Goal: Task Accomplishment & Management: Manage account settings

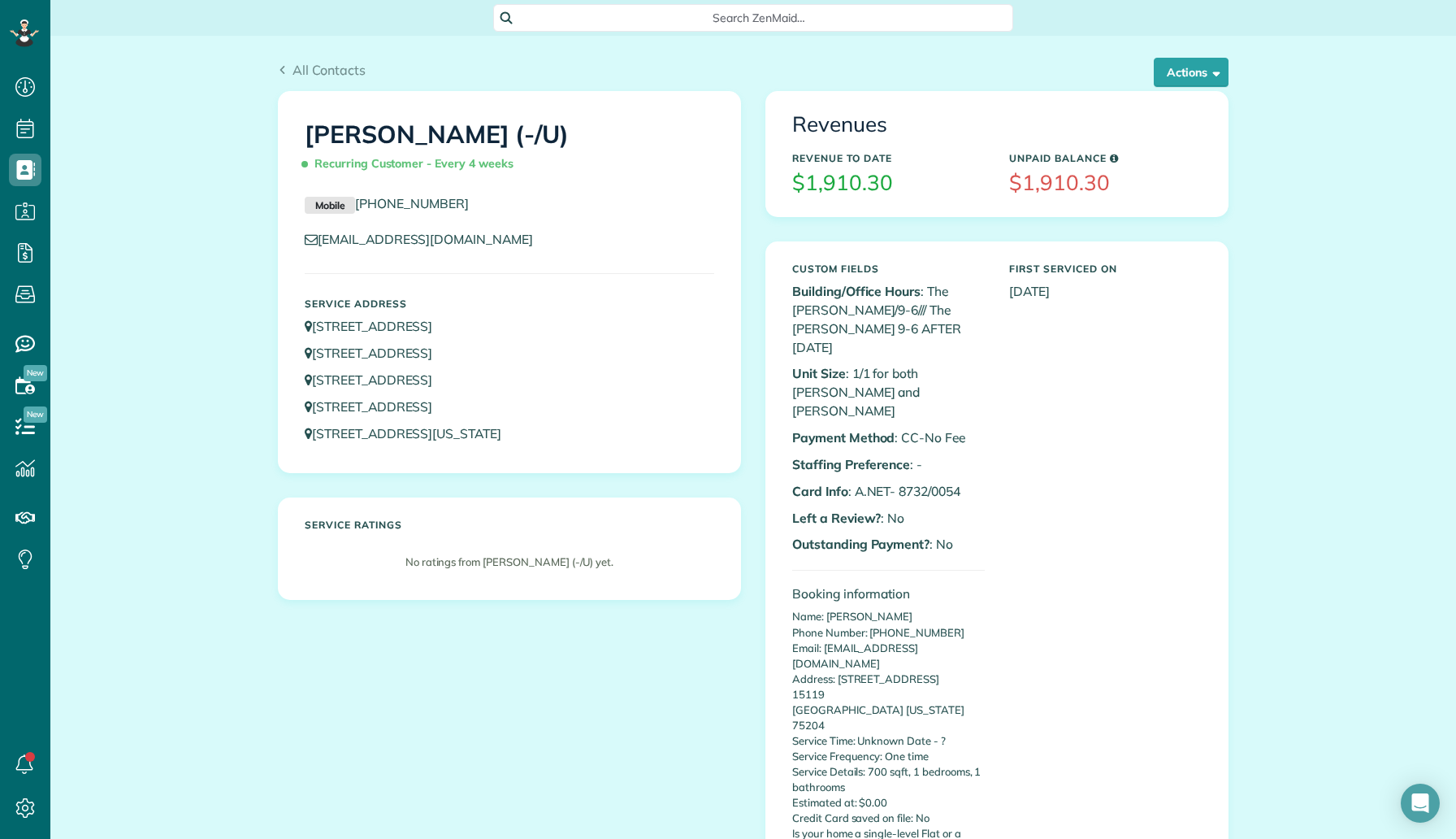
scroll to position [7, 7]
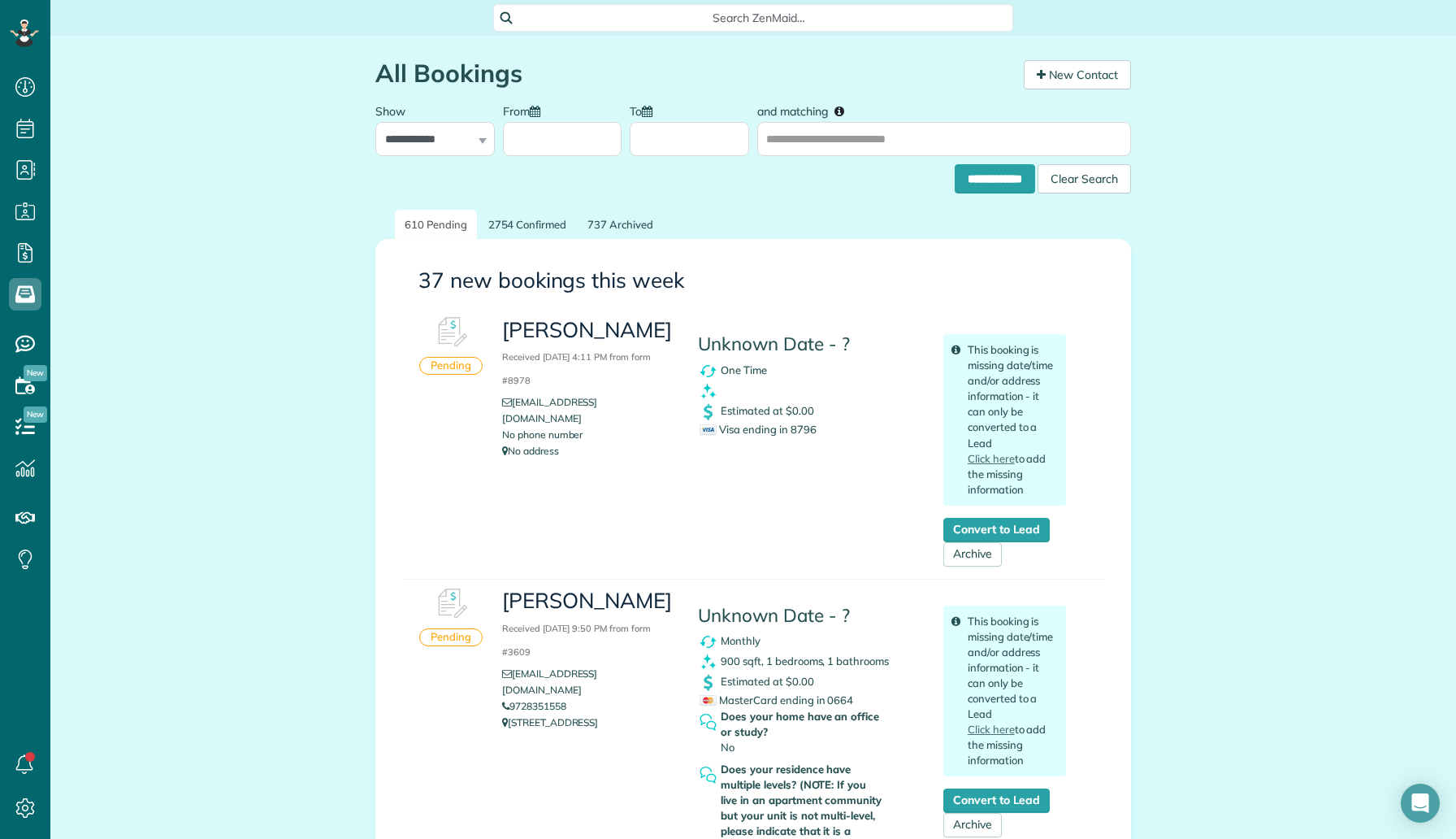
scroll to position [7, 7]
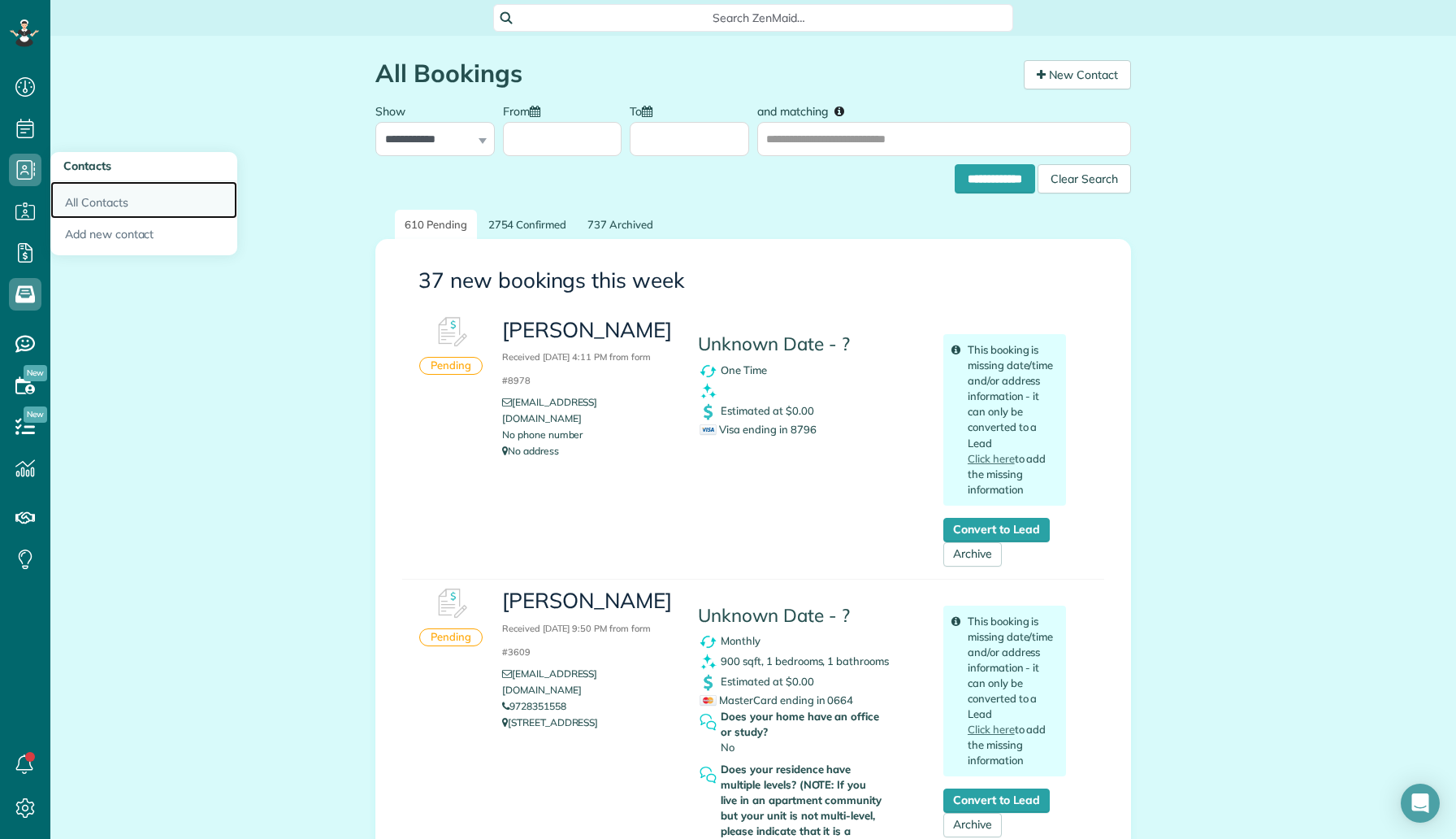
click at [105, 194] on link "All Contacts" at bounding box center [144, 200] width 187 height 38
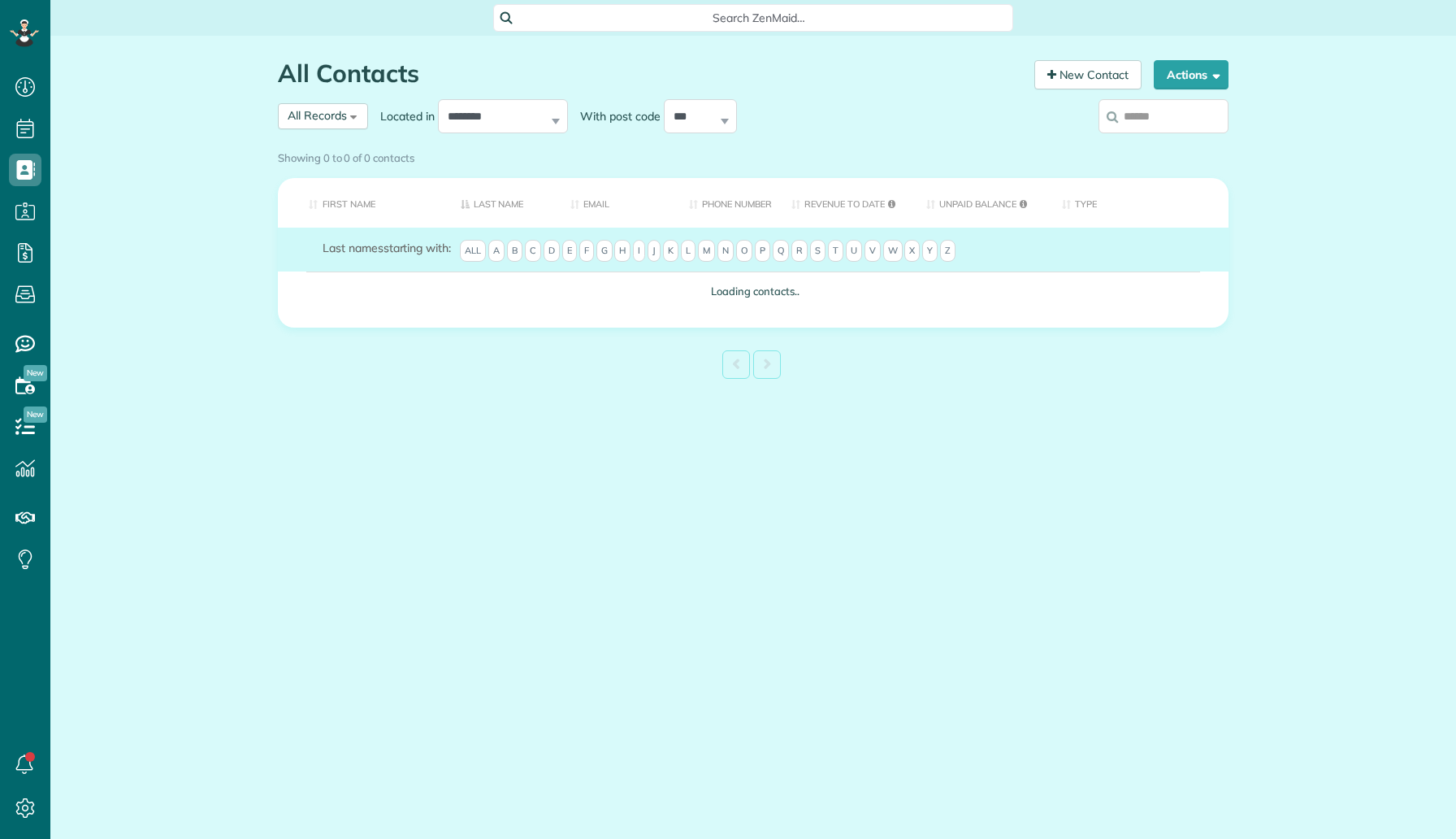
scroll to position [7, 7]
click at [1126, 113] on input "search" at bounding box center [1163, 116] width 130 height 34
paste input "**********"
click at [1138, 120] on input "**********" at bounding box center [1163, 116] width 130 height 34
type input "**********"
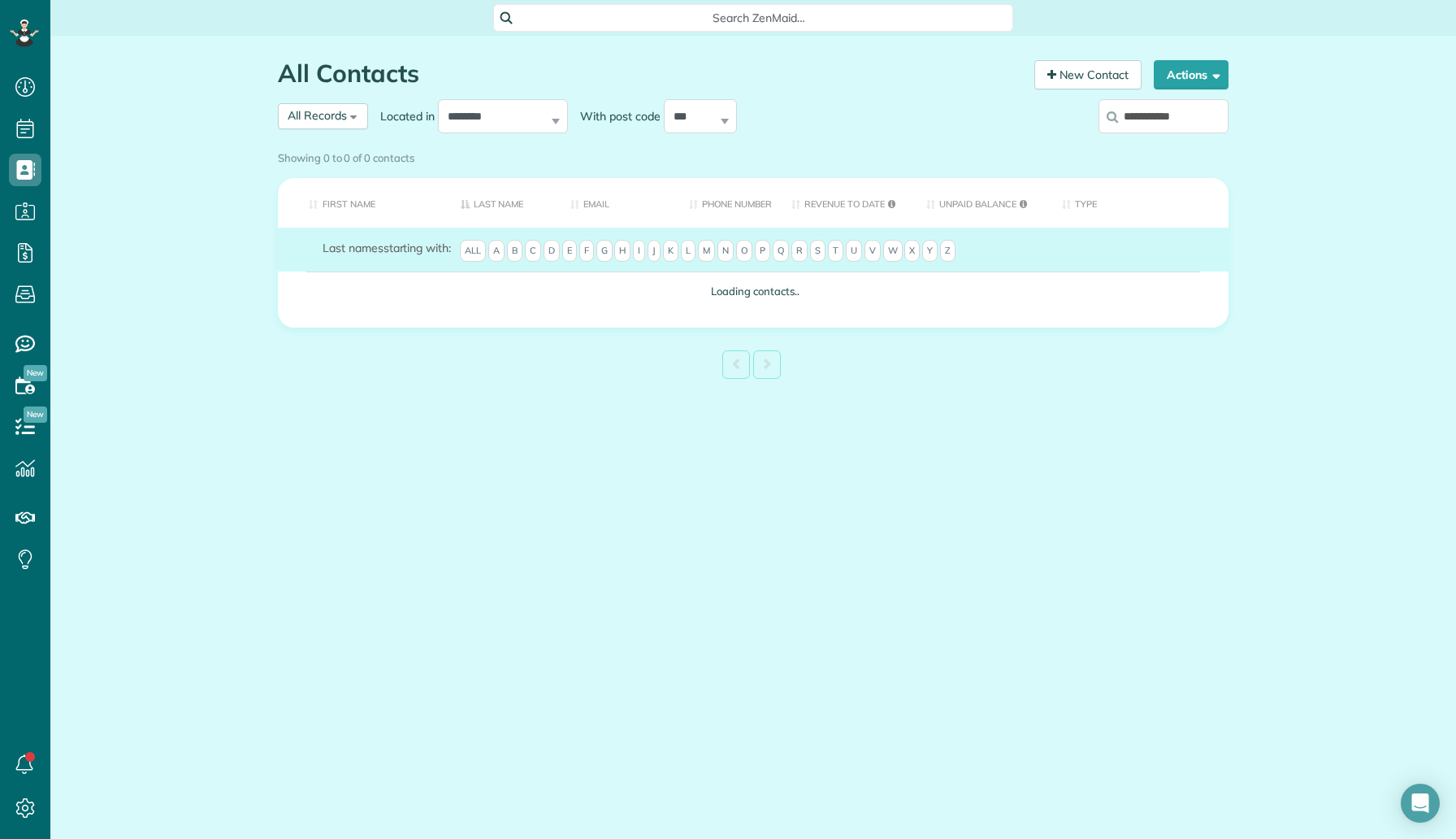
click at [1157, 126] on label "**********" at bounding box center [1163, 116] width 130 height 42
click at [1157, 126] on input "**********" at bounding box center [1163, 116] width 130 height 34
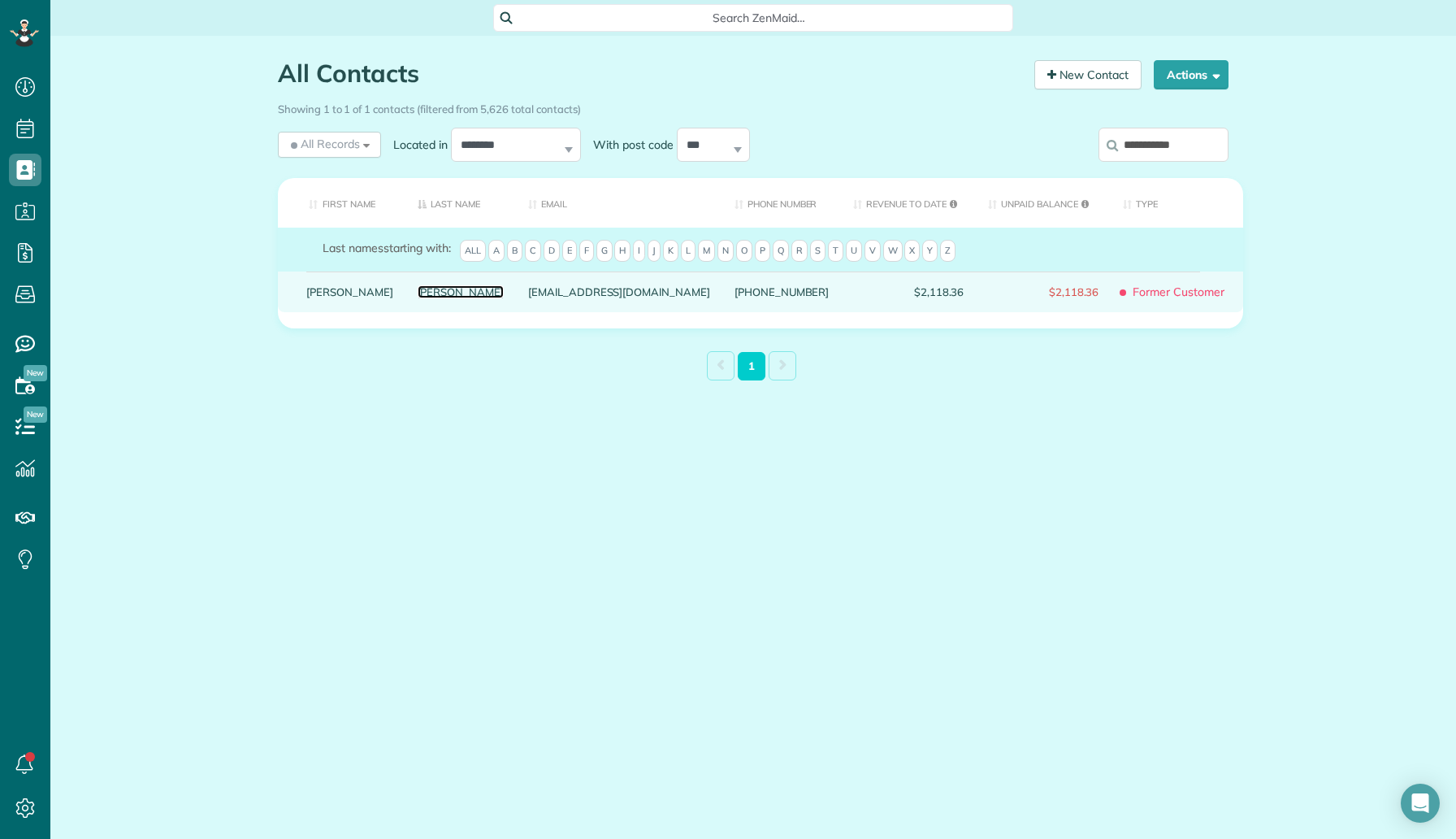
click at [418, 297] on link "Turner" at bounding box center [461, 291] width 87 height 11
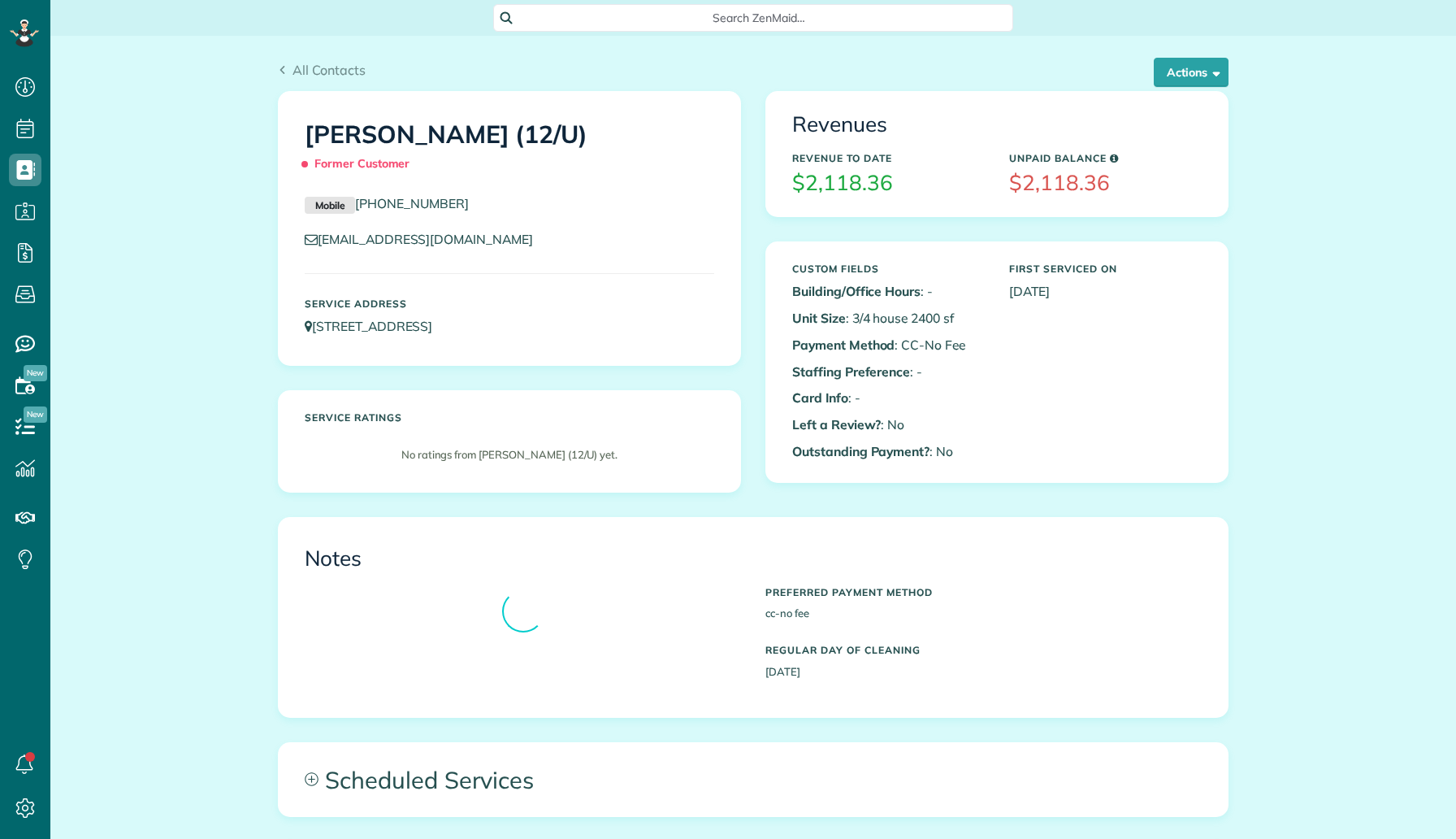
scroll to position [7, 7]
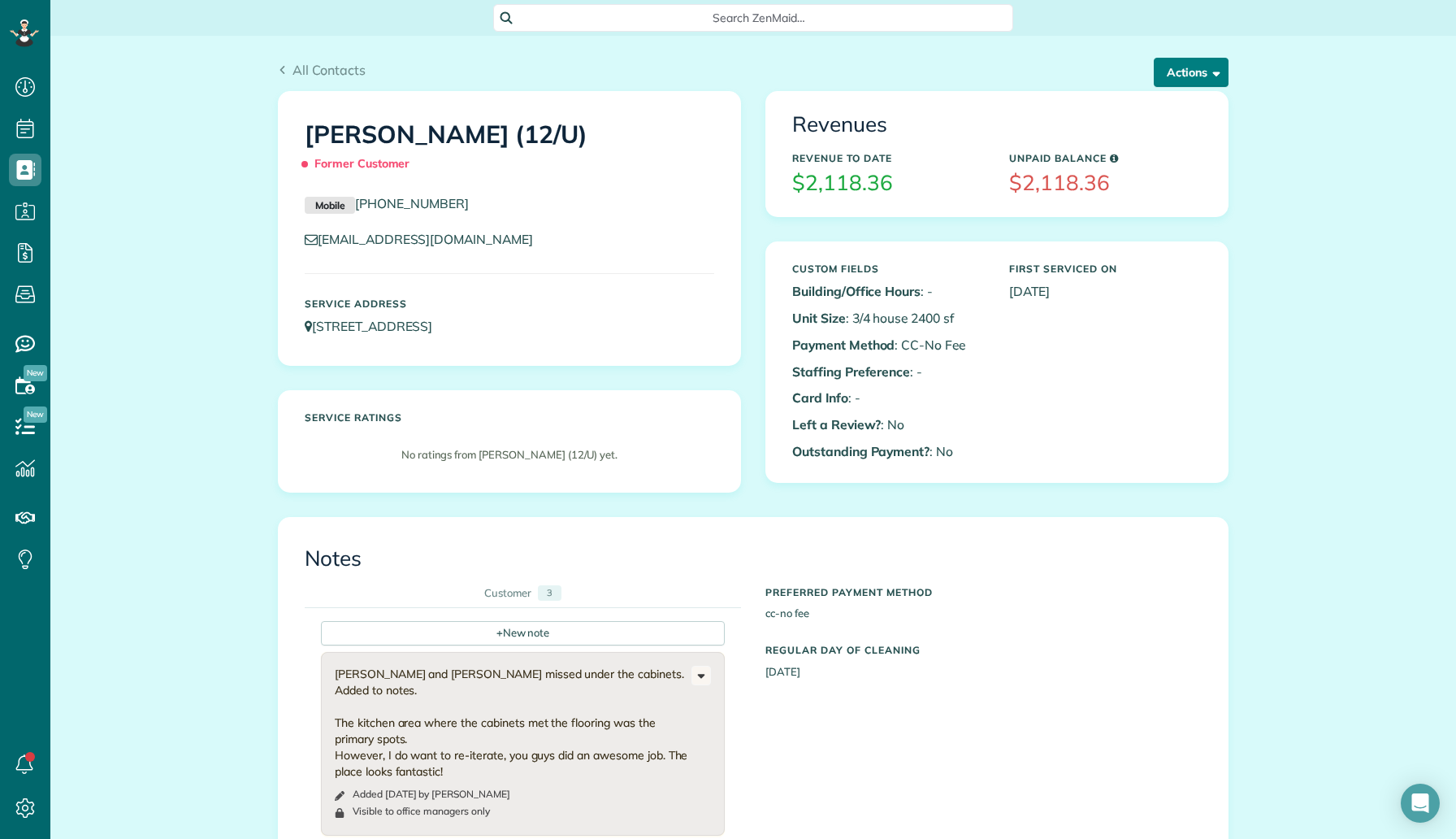
click at [1174, 81] on button "Actions" at bounding box center [1191, 72] width 75 height 30
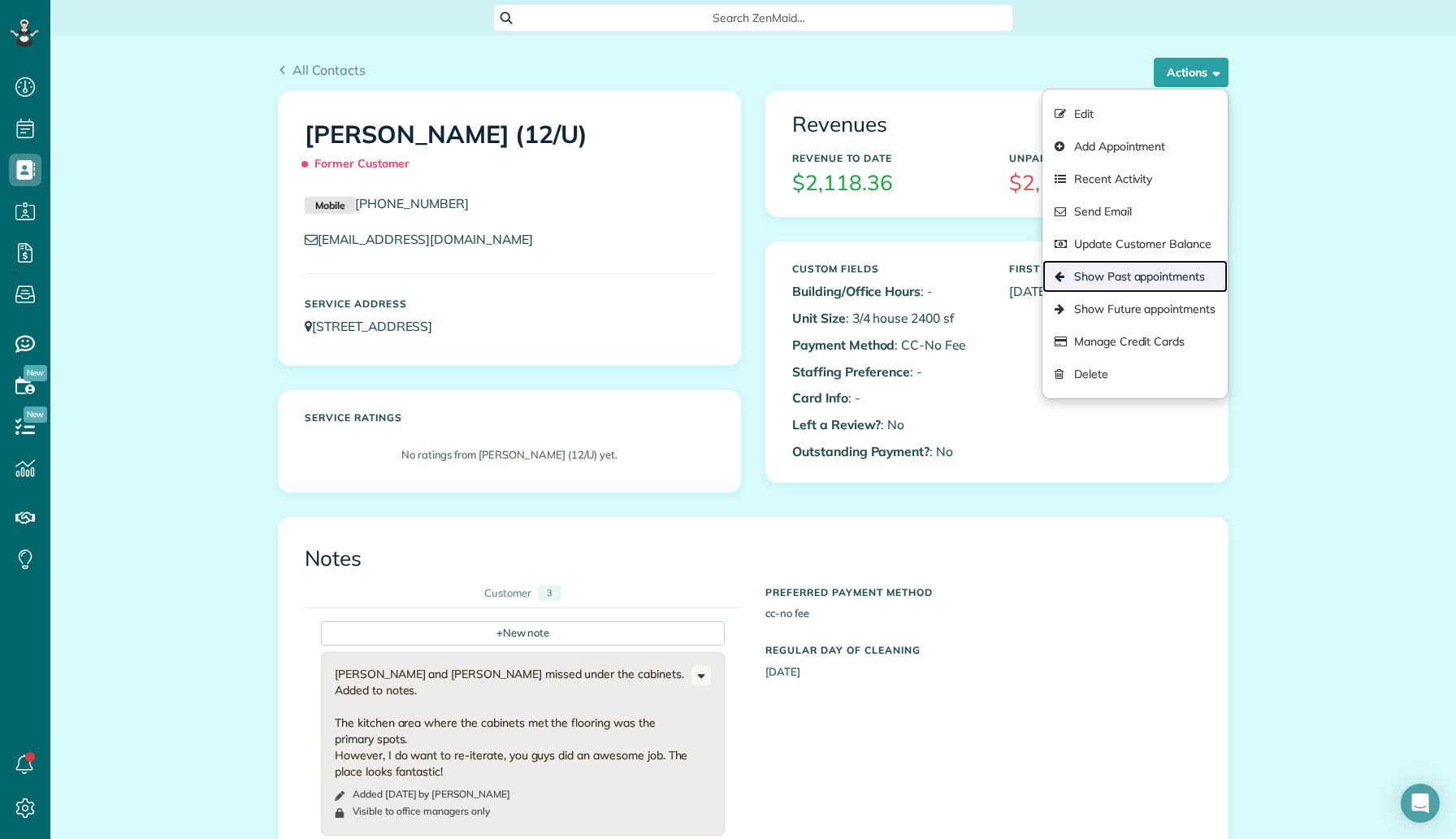
click at [1103, 283] on link "Show Past appointments" at bounding box center [1135, 276] width 185 height 32
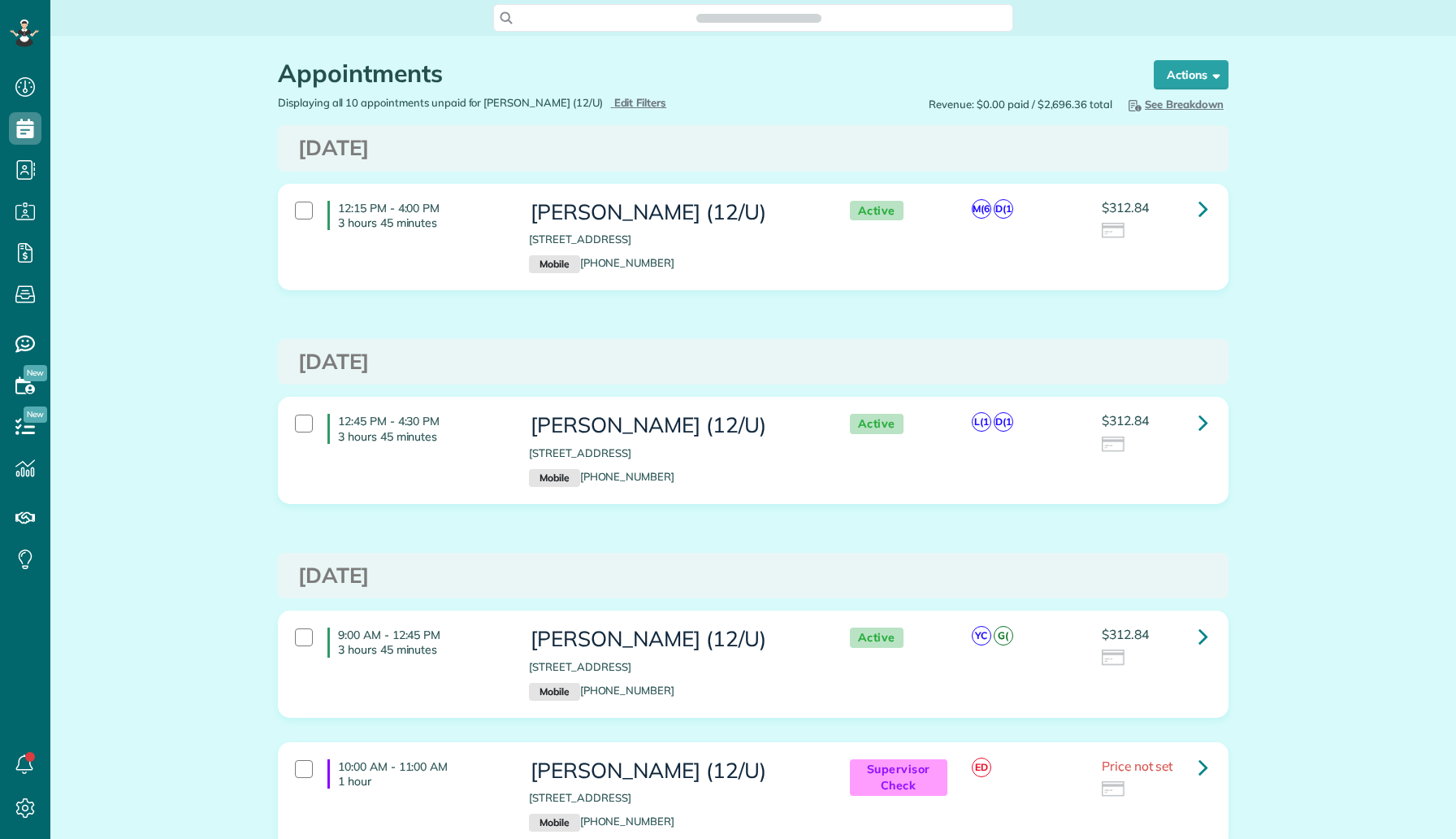
scroll to position [7, 7]
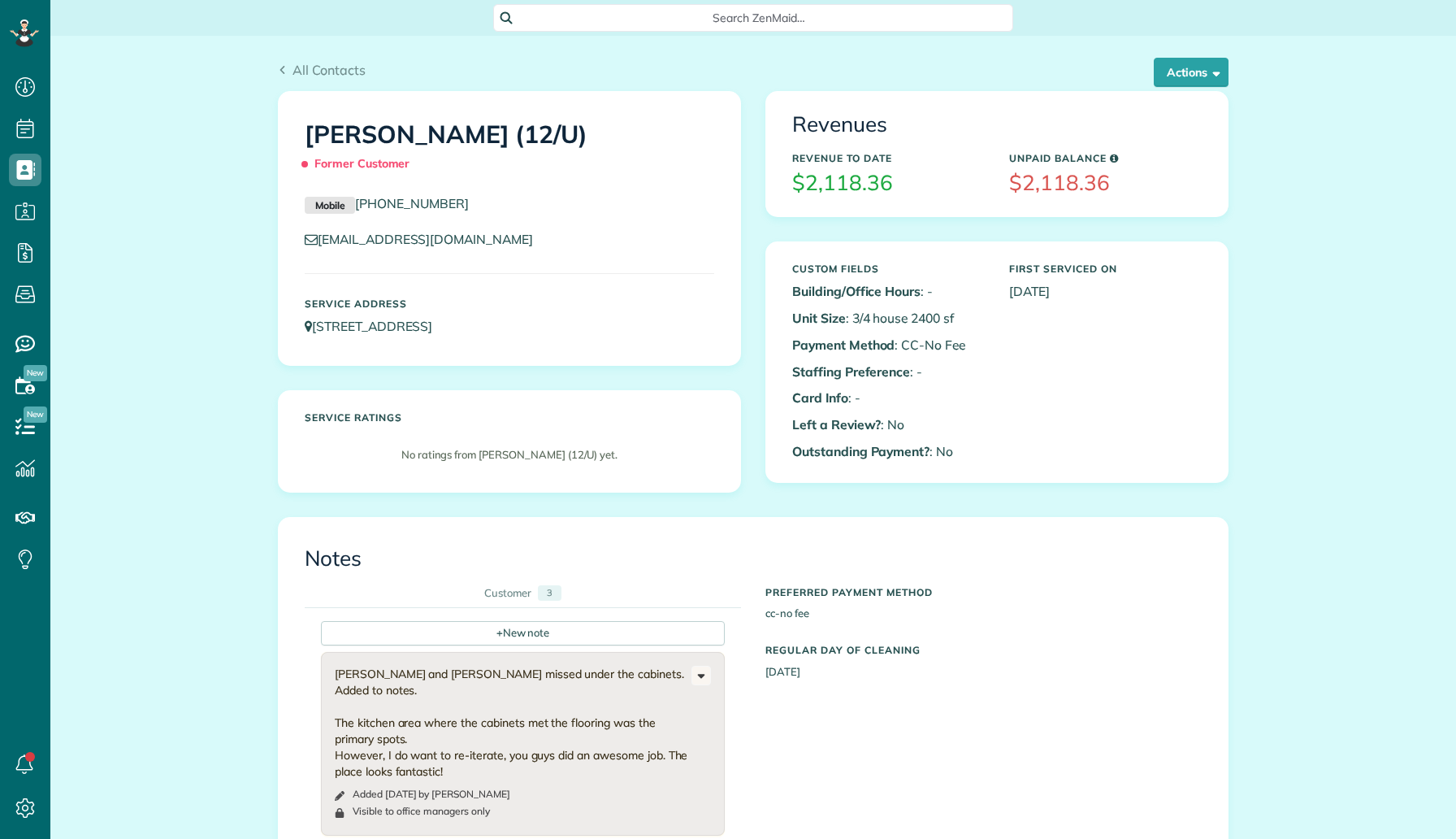
scroll to position [7, 7]
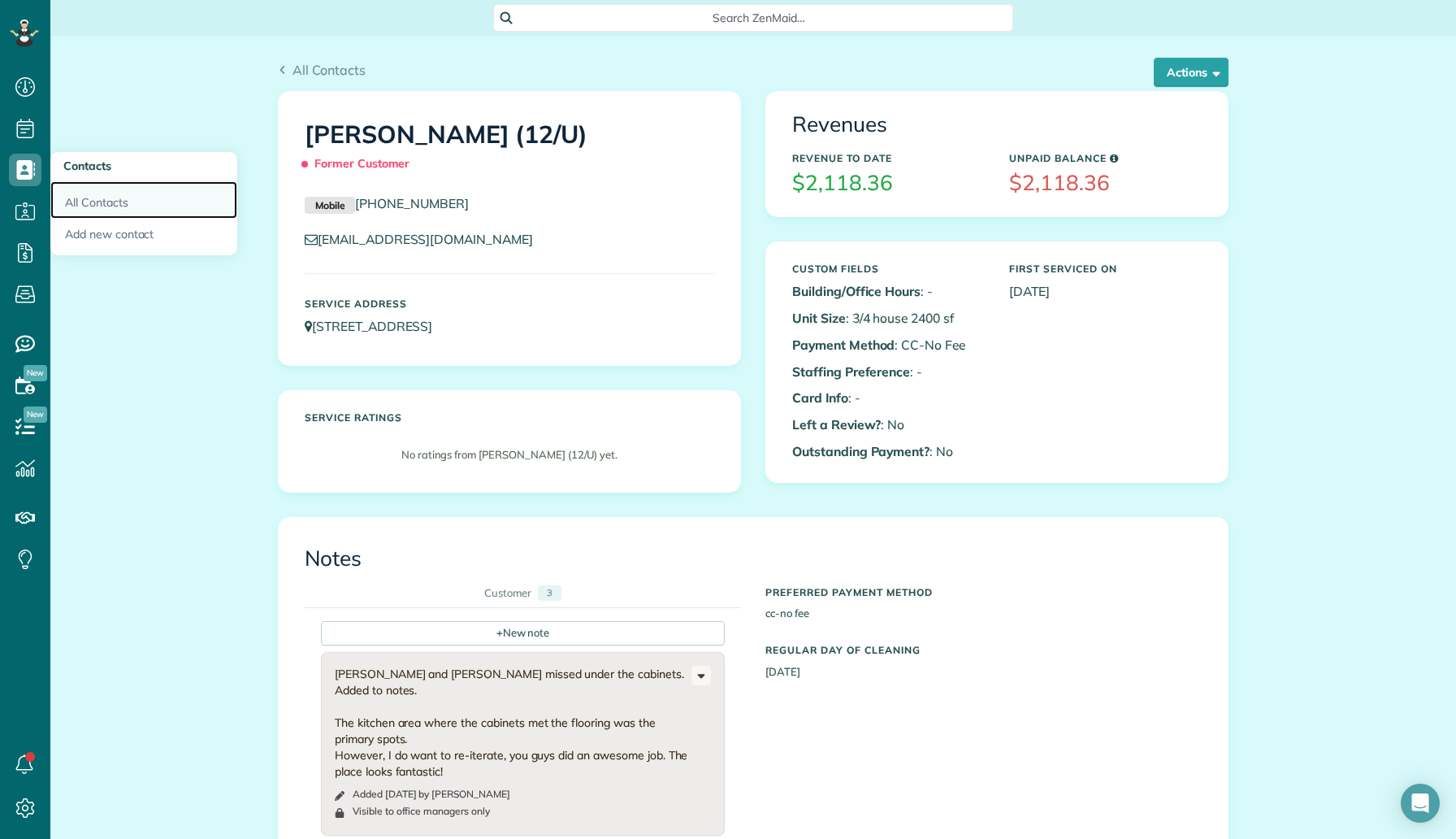
click at [95, 198] on link "All Contacts" at bounding box center [144, 200] width 187 height 38
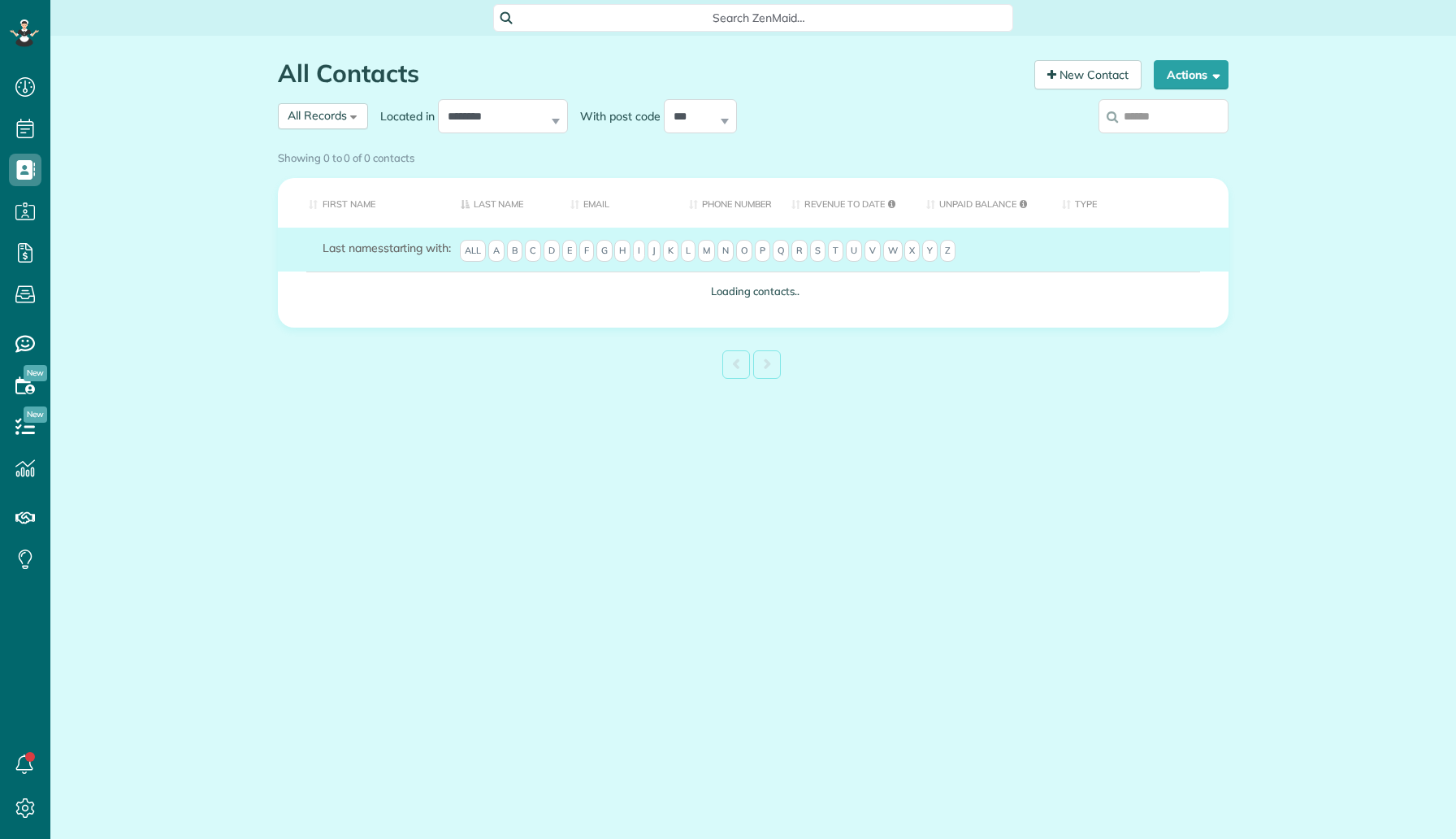
scroll to position [7, 7]
click at [1153, 120] on input "search" at bounding box center [1163, 116] width 130 height 34
paste input "**********"
type input "**********"
click at [1143, 144] on div "Showing 0 to 0 of 0 contacts" at bounding box center [753, 158] width 975 height 29
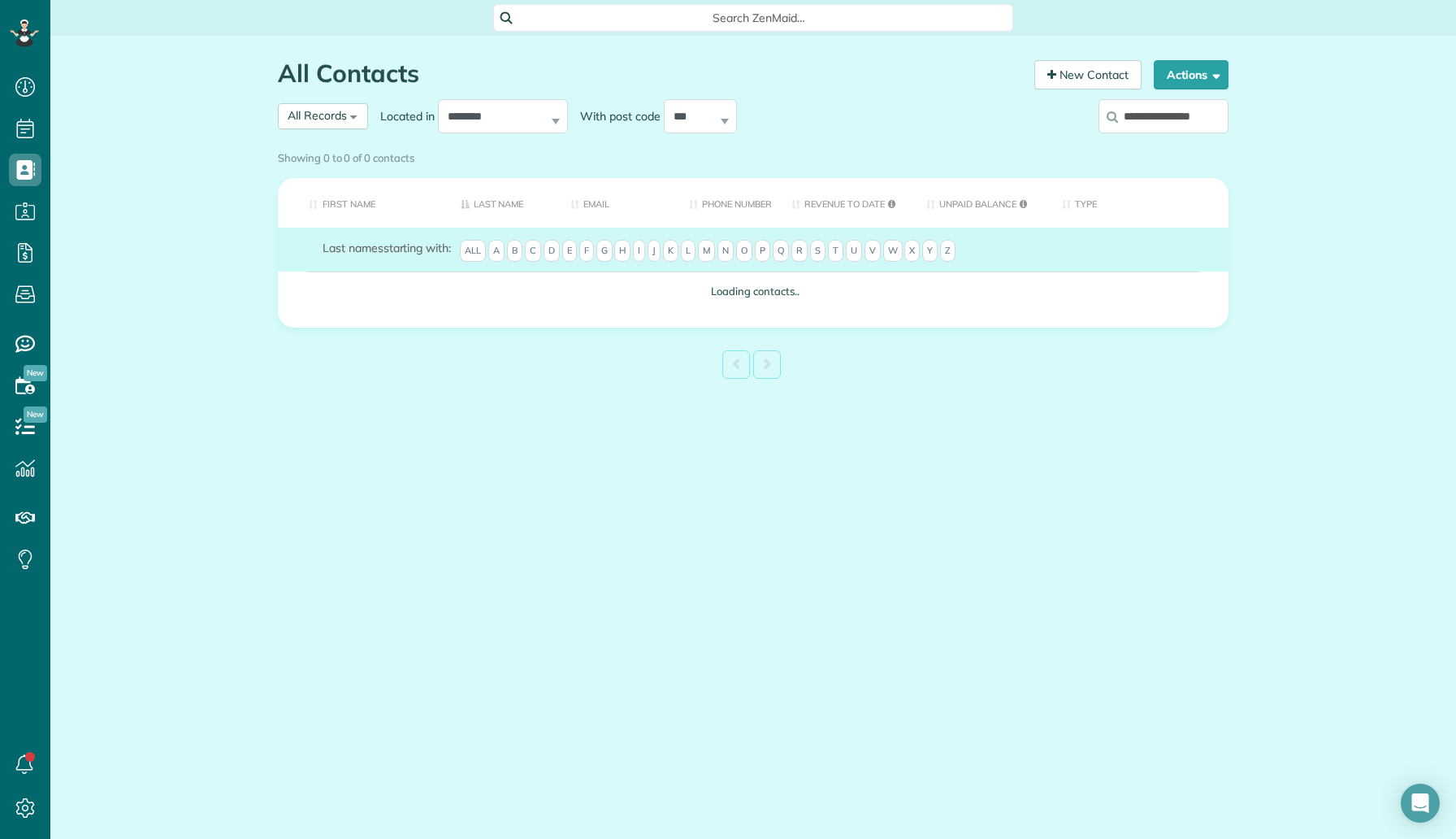
click at [1161, 144] on div "Showing 0 to 0 of 0 contacts" at bounding box center [753, 158] width 975 height 29
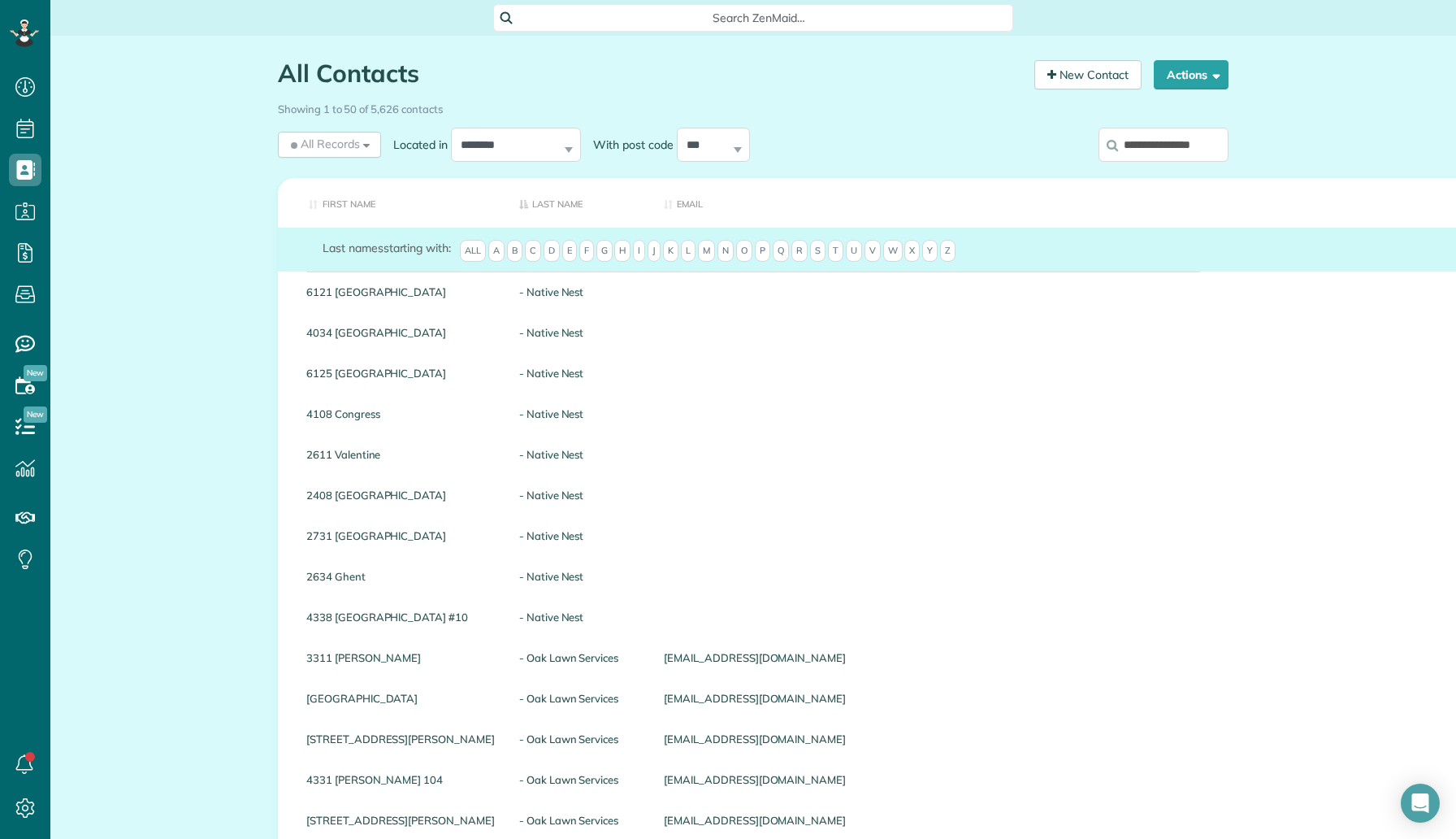
click at [1146, 141] on input "**********" at bounding box center [1163, 144] width 130 height 34
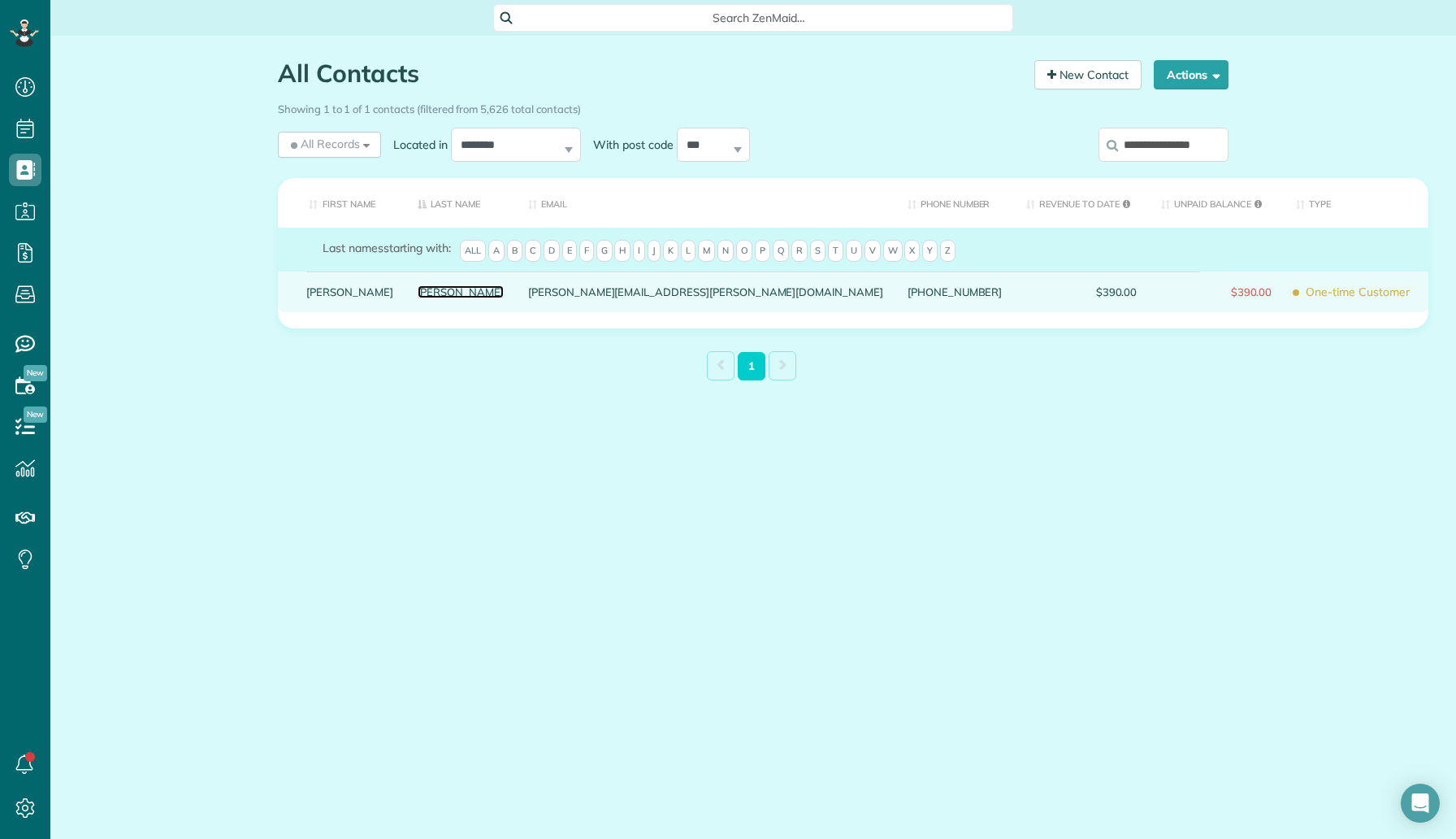
click at [418, 297] on link "Calton" at bounding box center [461, 291] width 87 height 11
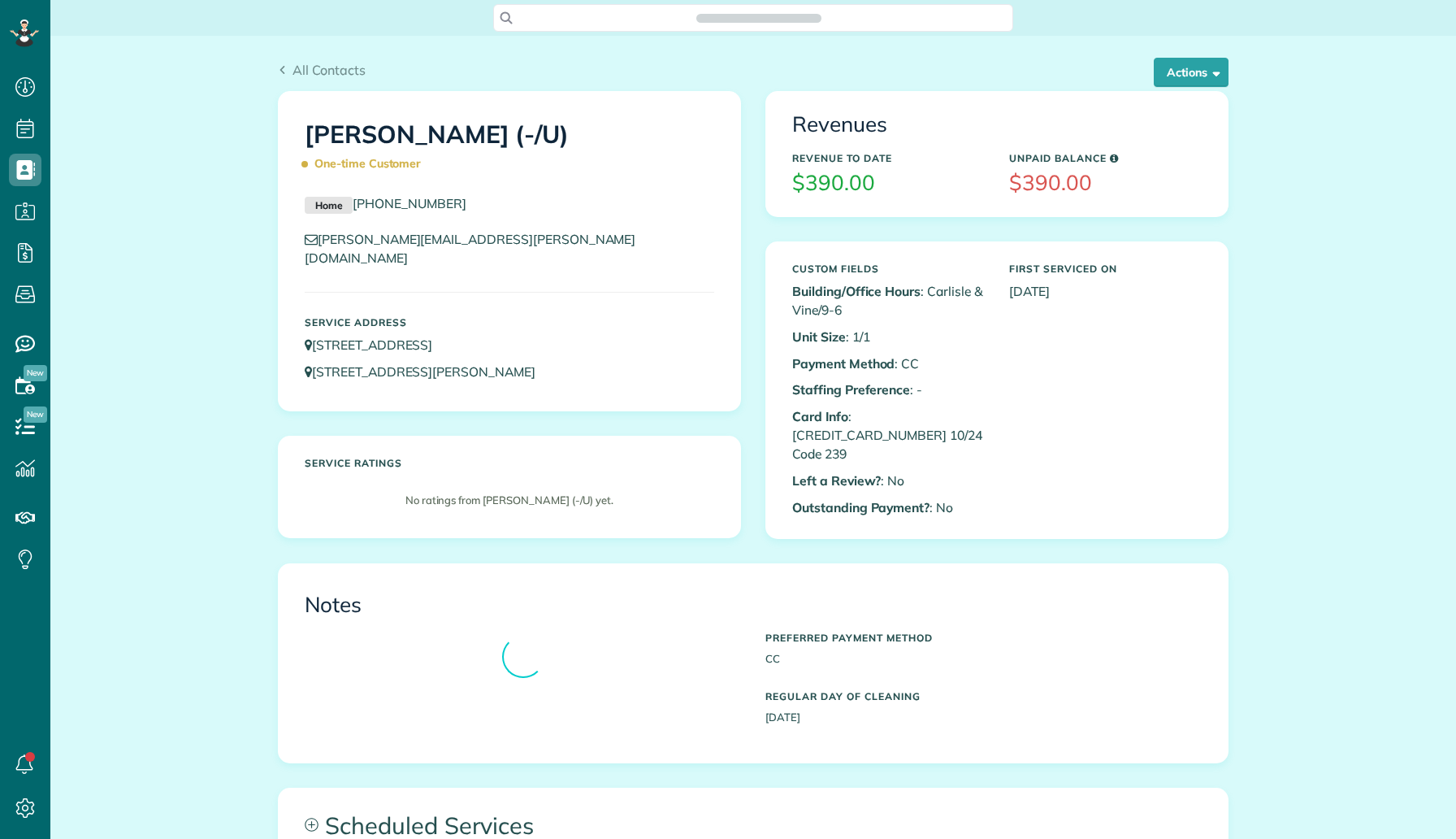
scroll to position [7, 7]
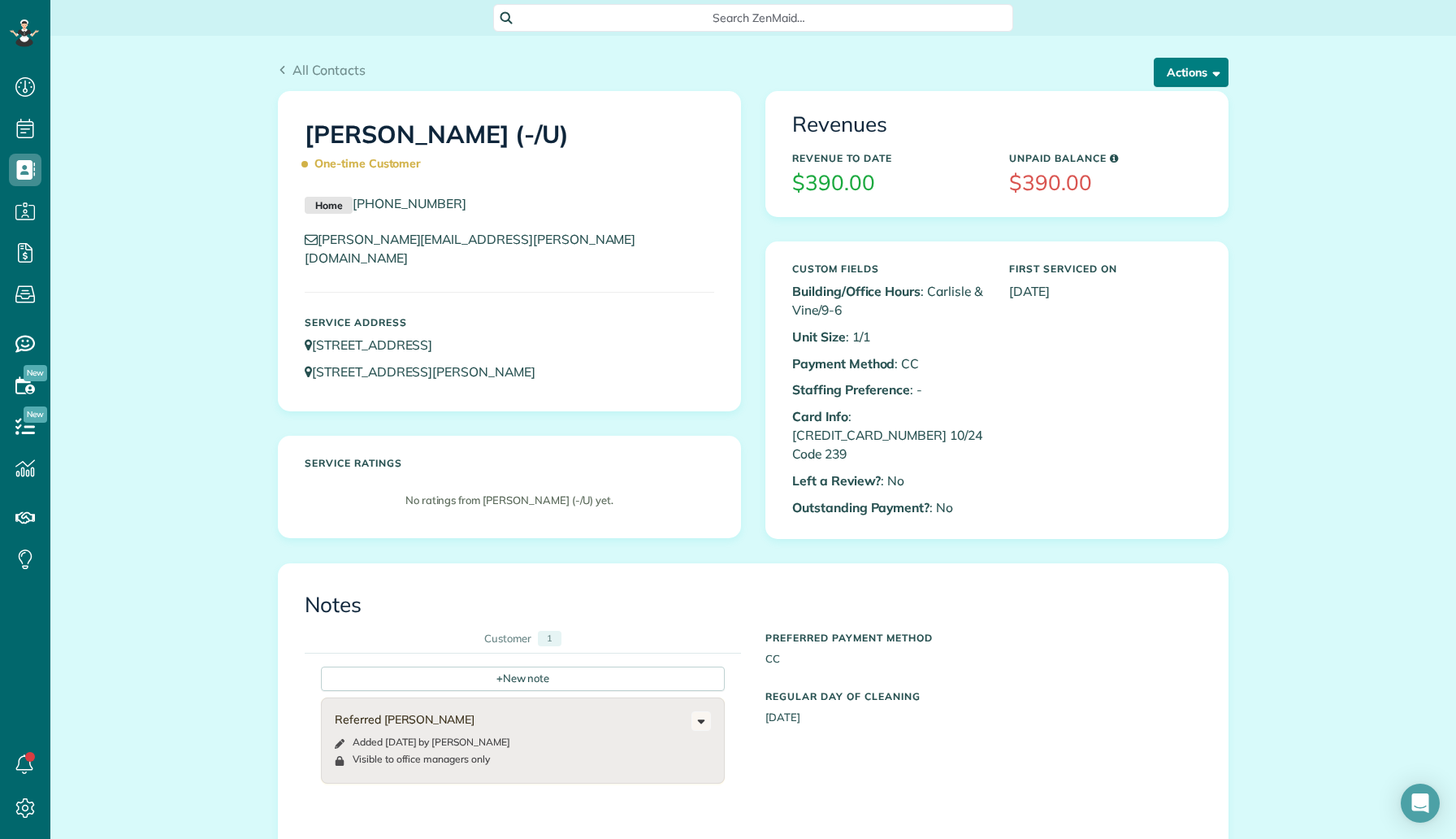
click at [1180, 63] on button "Actions" at bounding box center [1191, 72] width 75 height 30
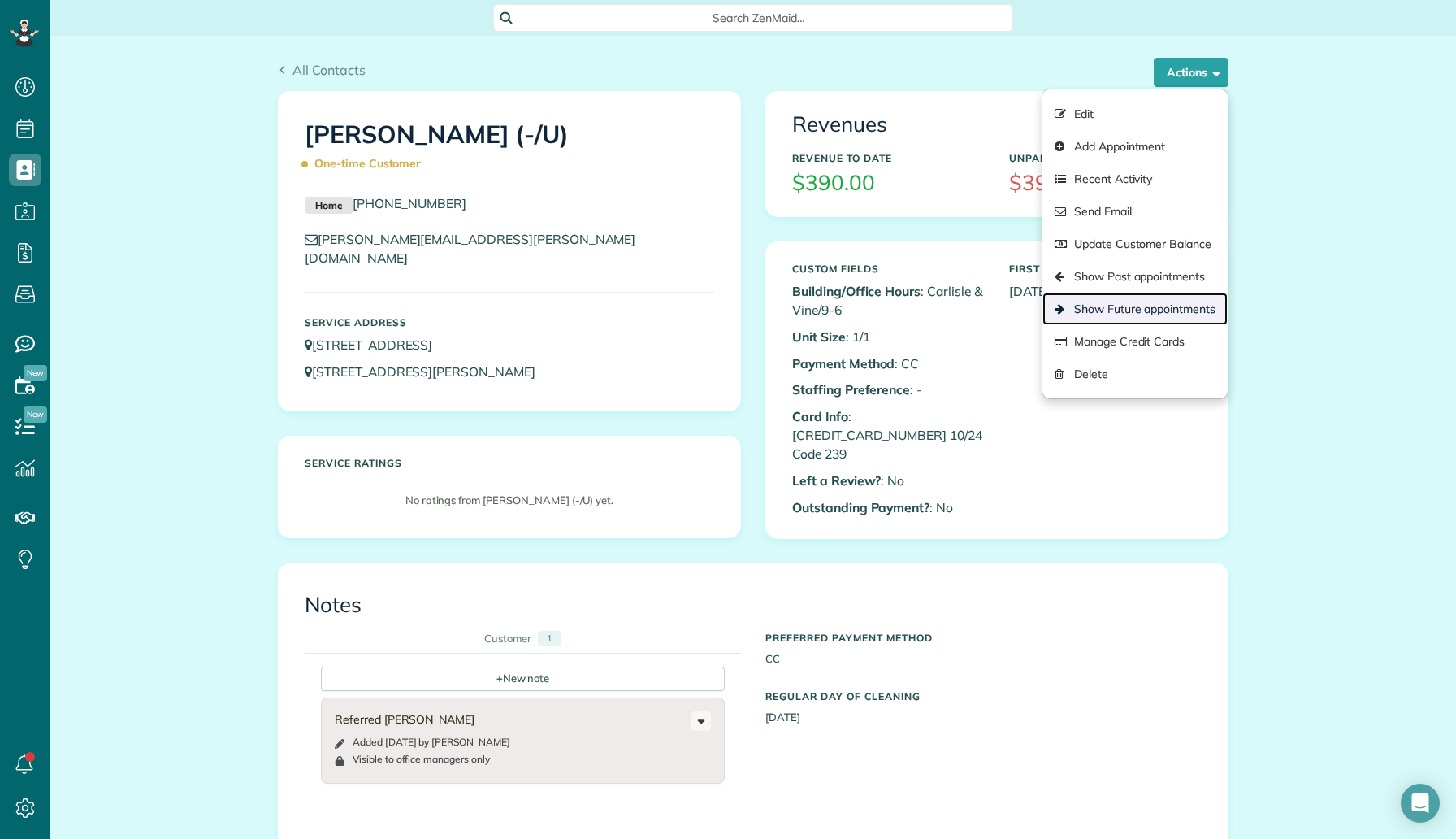
click at [1099, 305] on link "Show Future appointments" at bounding box center [1135, 308] width 185 height 32
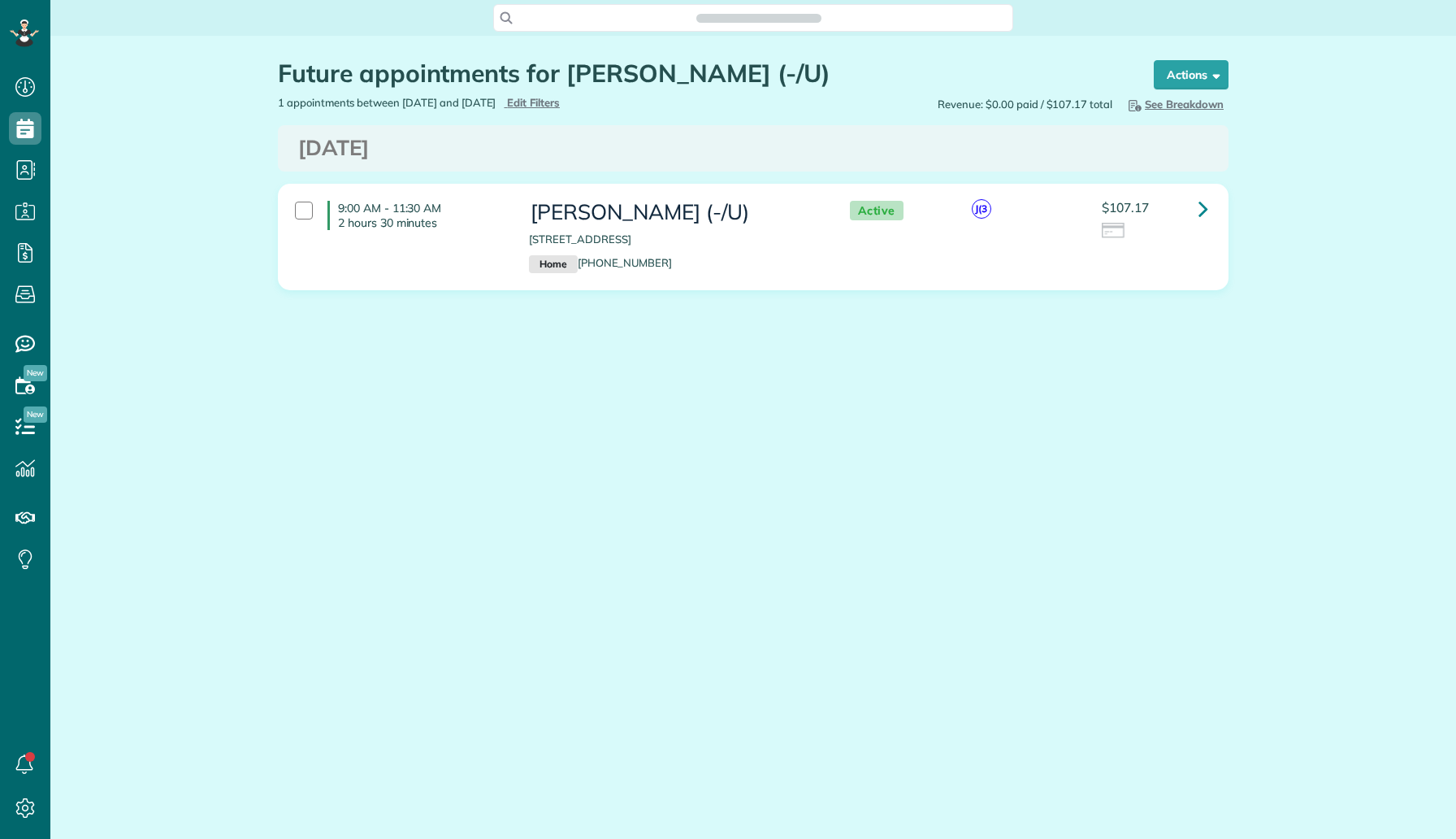
scroll to position [7, 7]
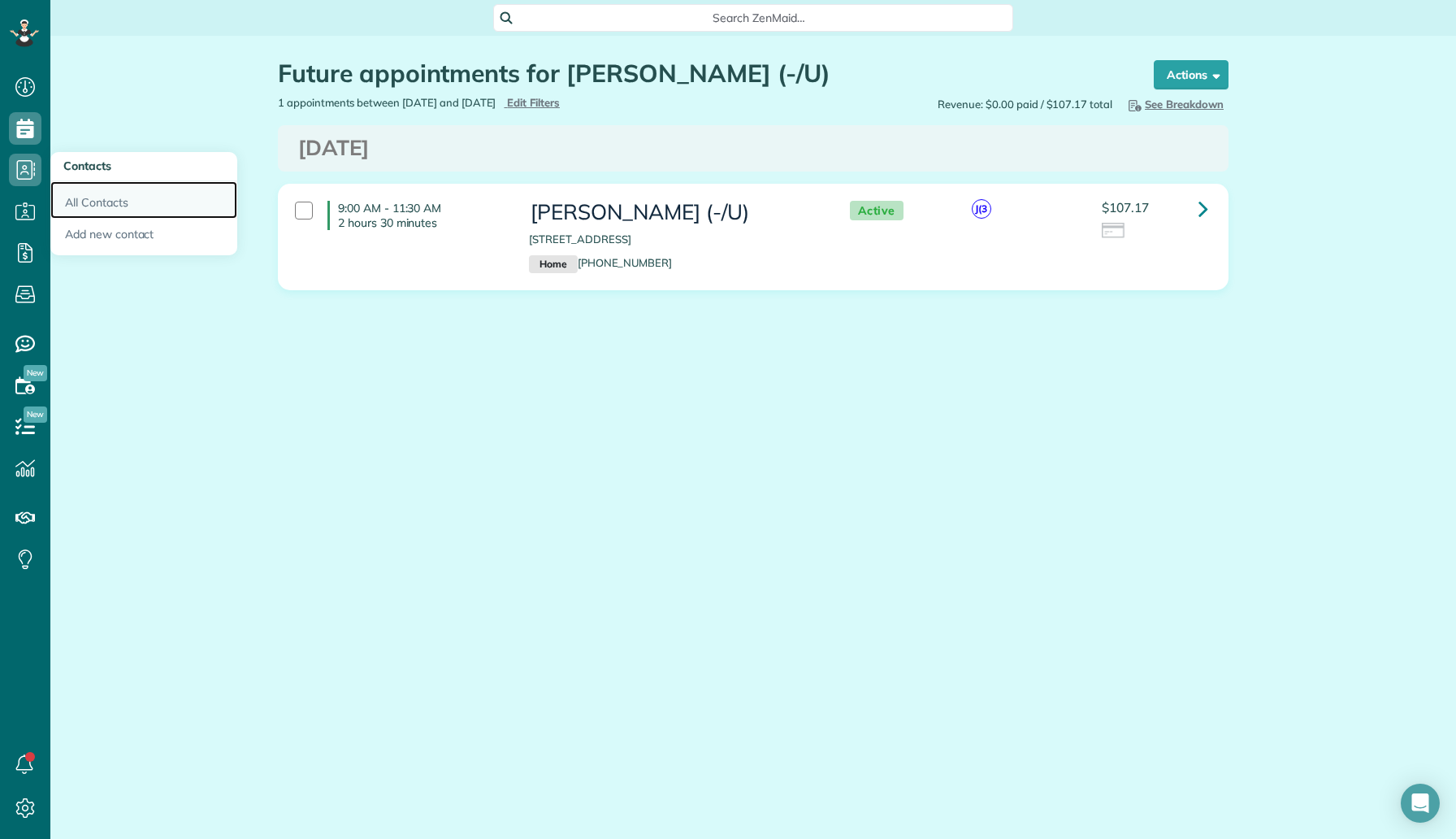
click at [119, 185] on link "All Contacts" at bounding box center [144, 200] width 187 height 38
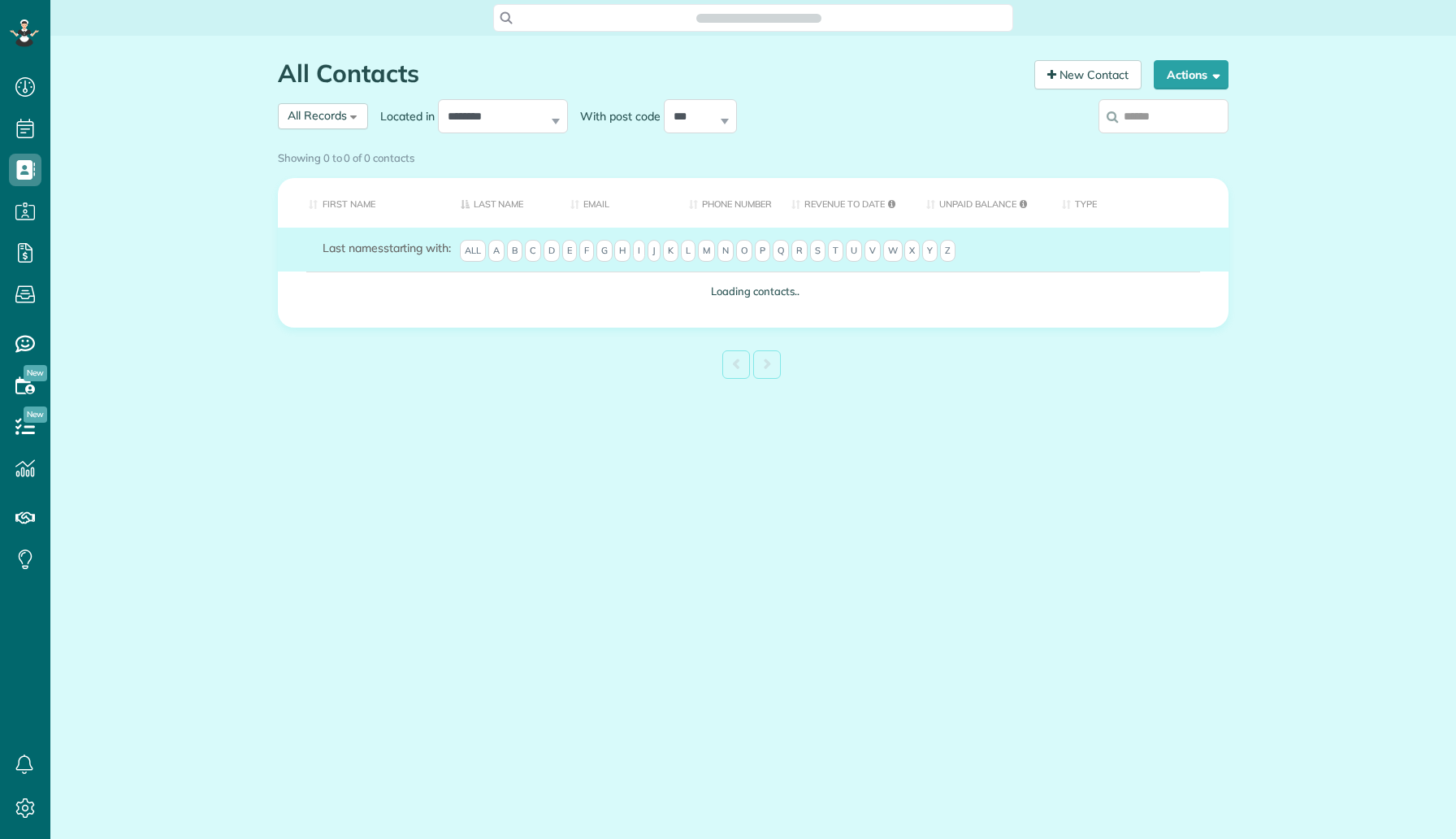
scroll to position [7, 7]
click at [1153, 126] on input "search" at bounding box center [1163, 116] width 130 height 34
paste input "**********"
click at [1174, 125] on input "**********" at bounding box center [1163, 116] width 130 height 34
type input "**********"
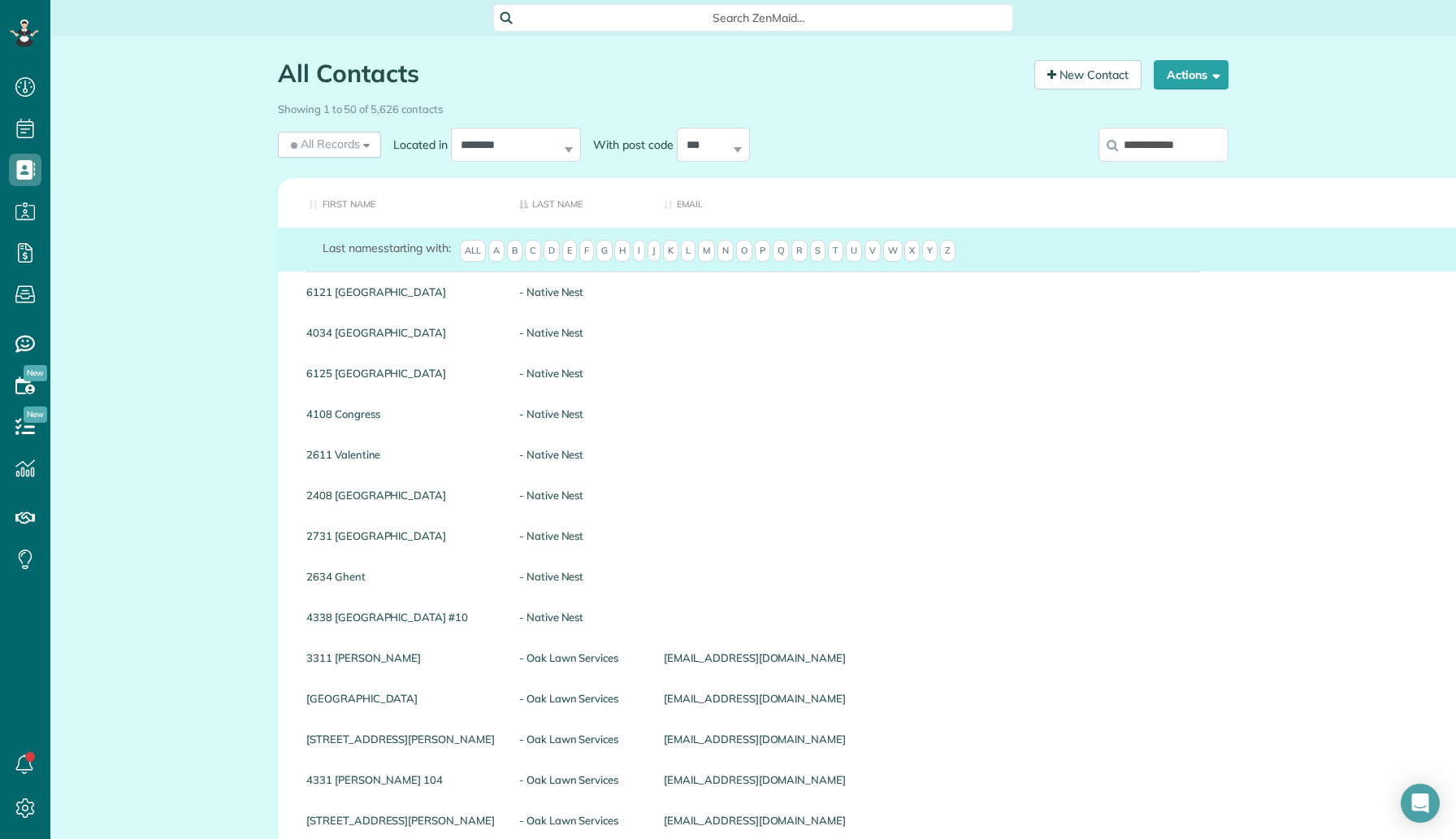
click at [1169, 140] on input "**********" at bounding box center [1163, 144] width 130 height 34
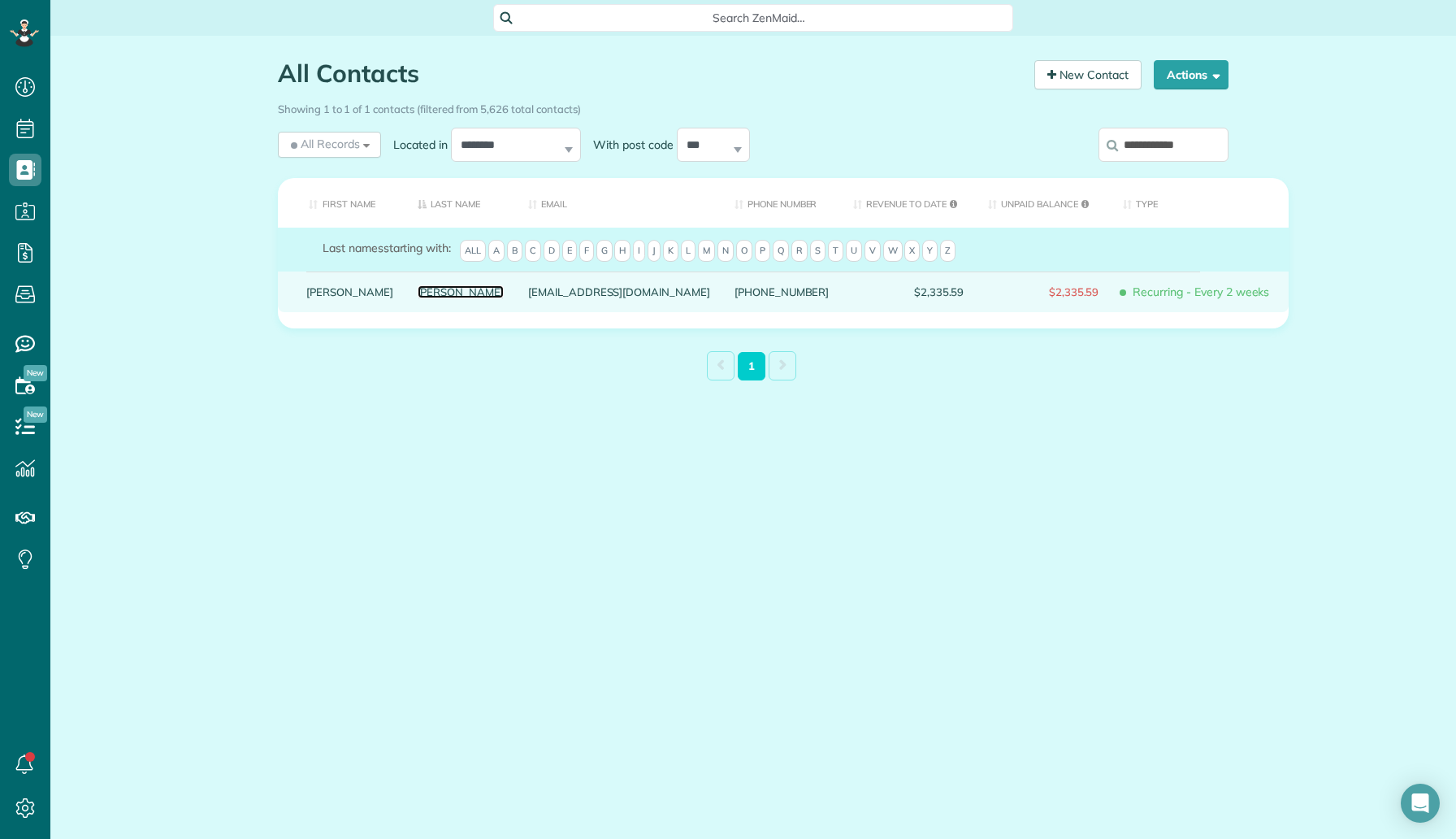
click at [418, 297] on link "Watson" at bounding box center [461, 291] width 87 height 11
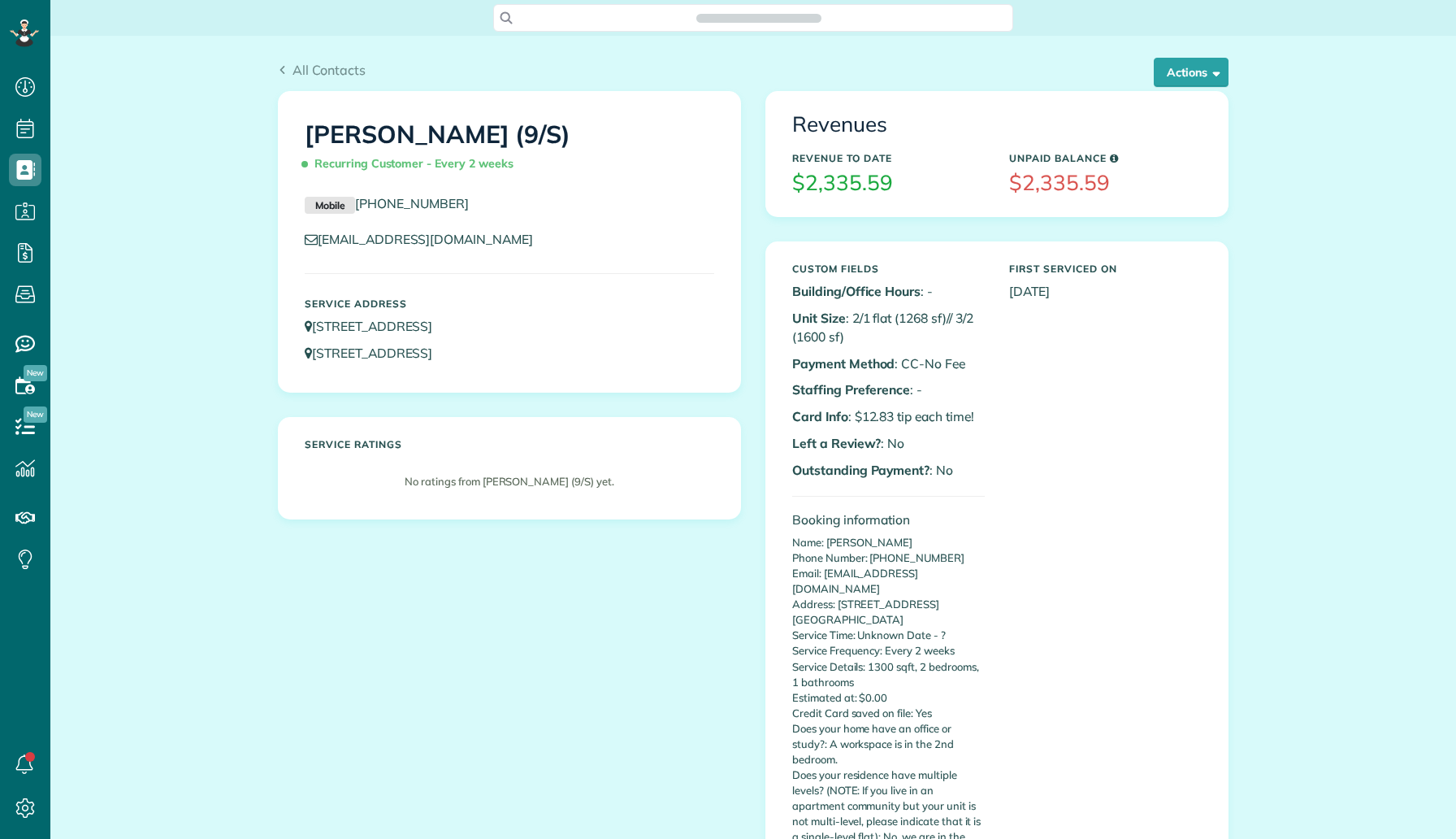
scroll to position [7, 7]
click at [1153, 72] on button "Actions" at bounding box center [1191, 72] width 75 height 30
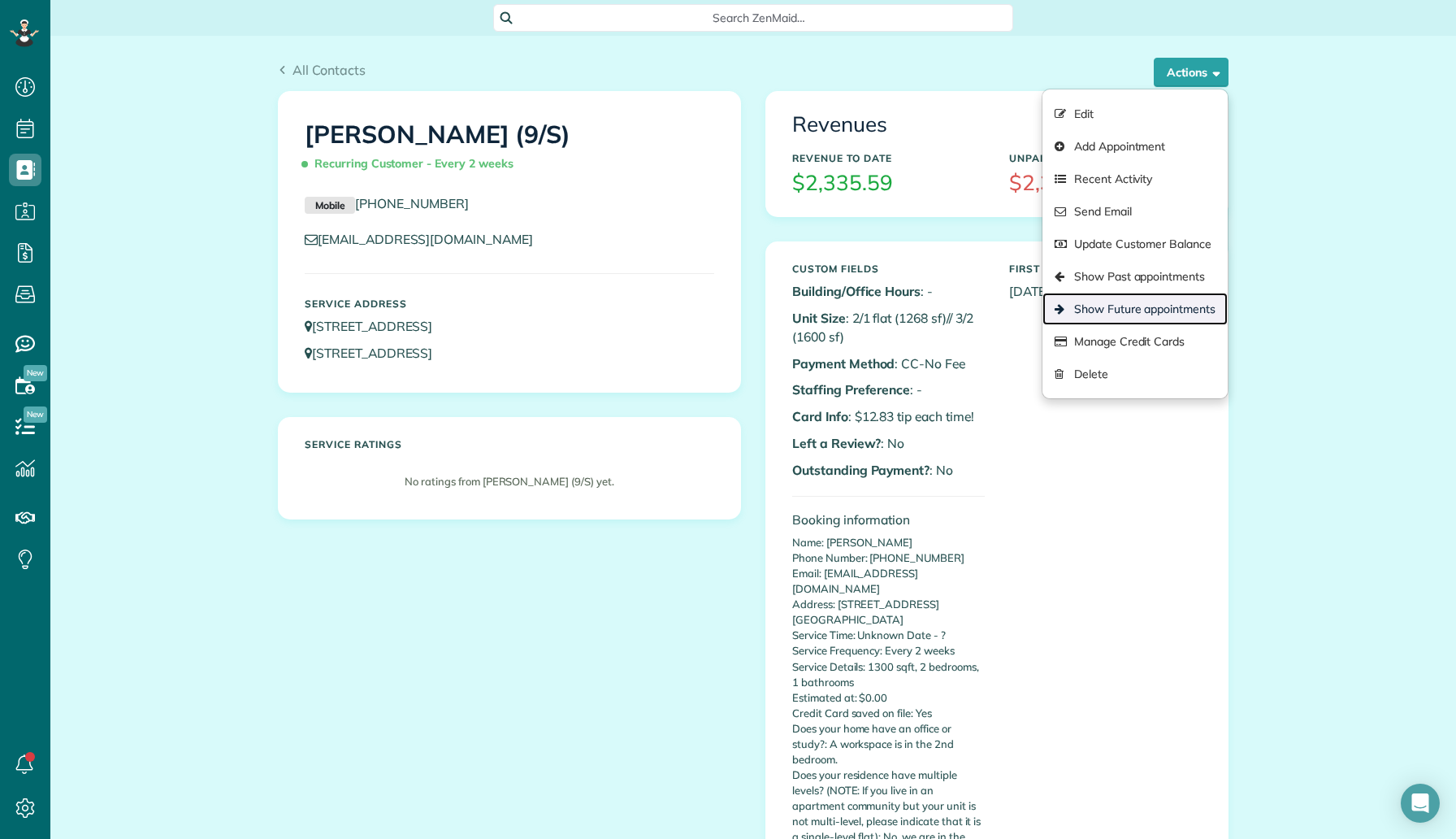
click at [1129, 293] on link "Show Future appointments" at bounding box center [1135, 308] width 185 height 32
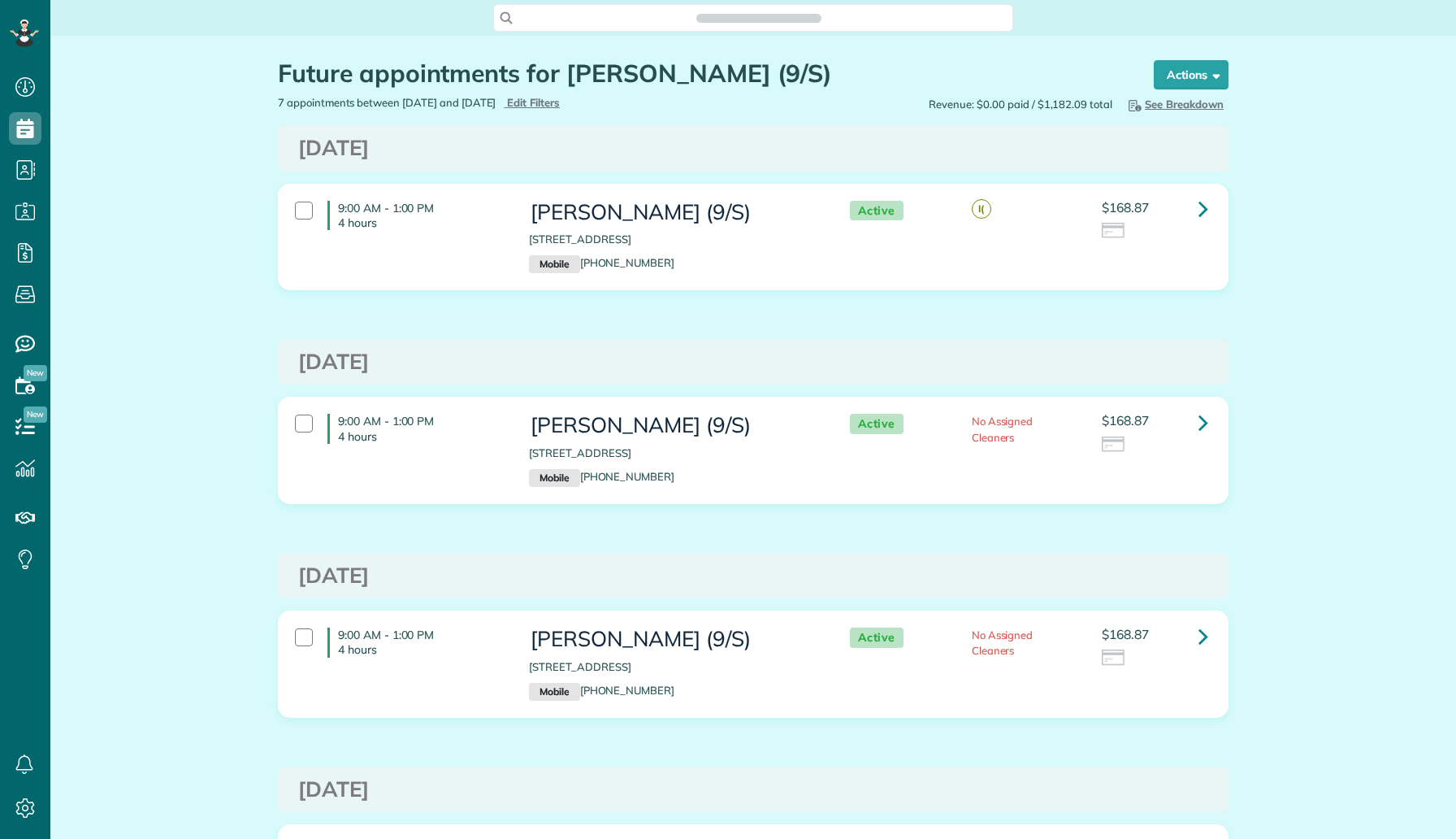
scroll to position [7, 7]
click at [1207, 219] on icon at bounding box center [1203, 208] width 10 height 29
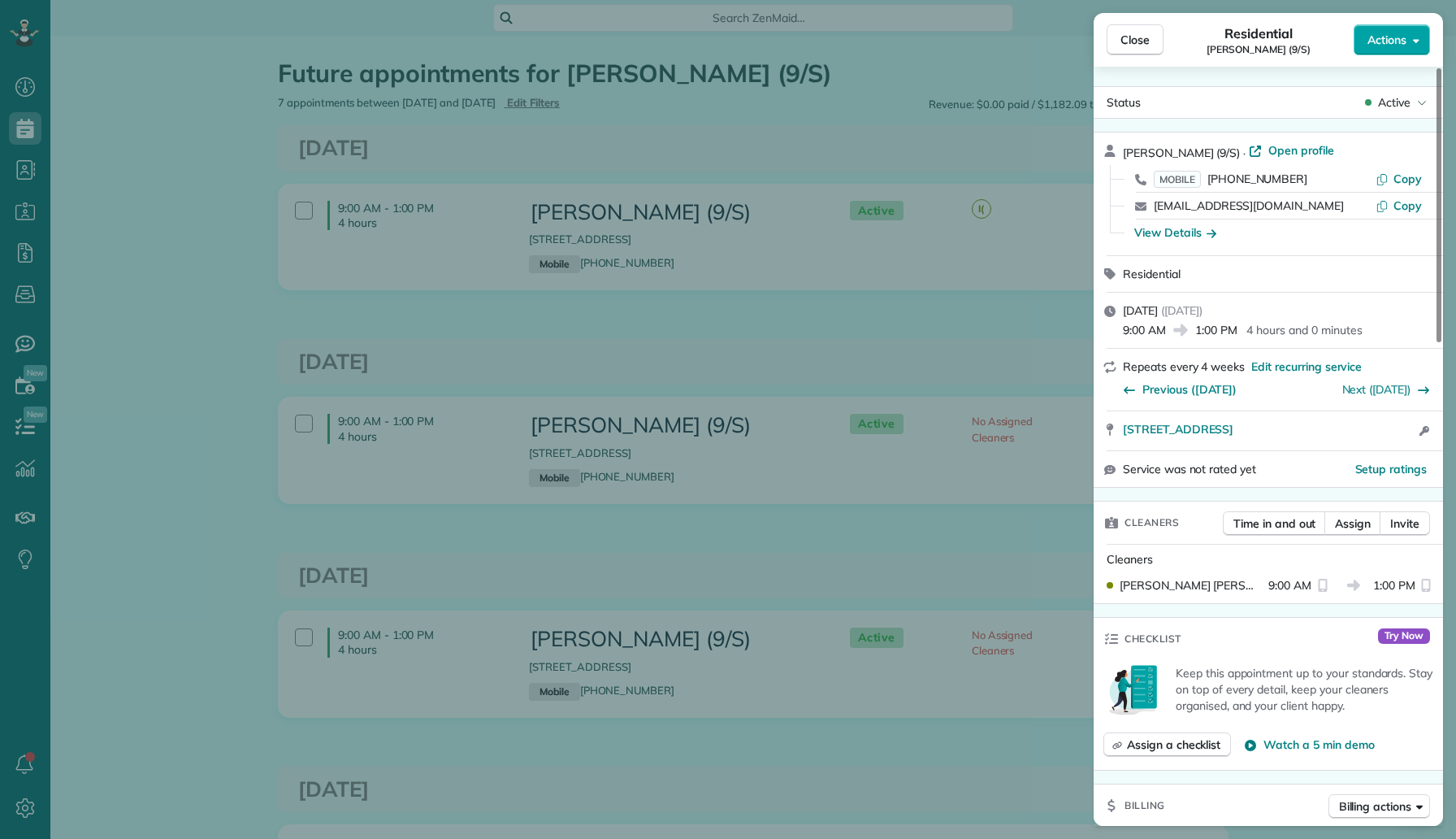
click at [1392, 48] on button "Actions" at bounding box center [1391, 39] width 77 height 31
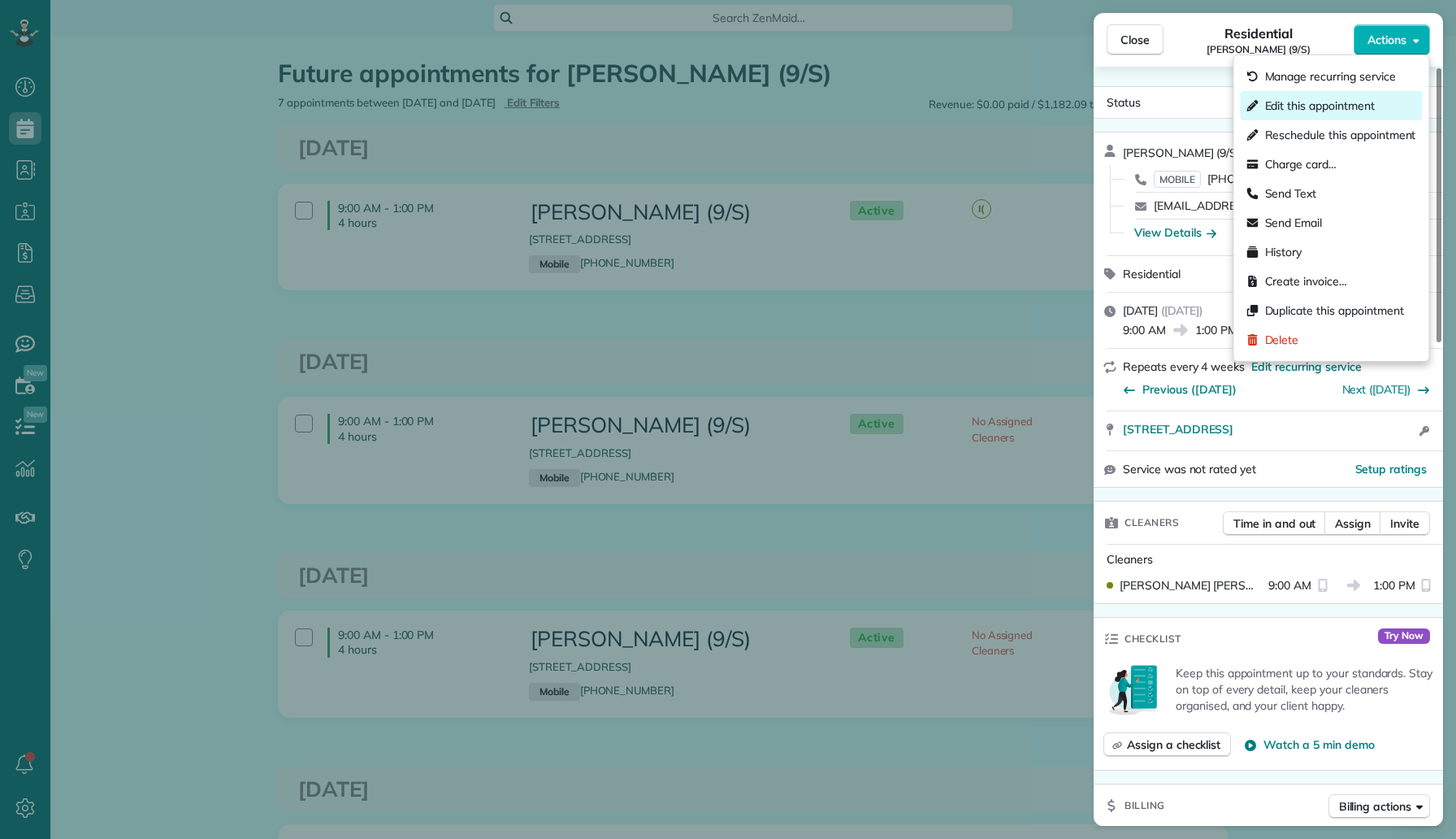
click at [1347, 104] on span "Edit this appointment" at bounding box center [1320, 106] width 110 height 17
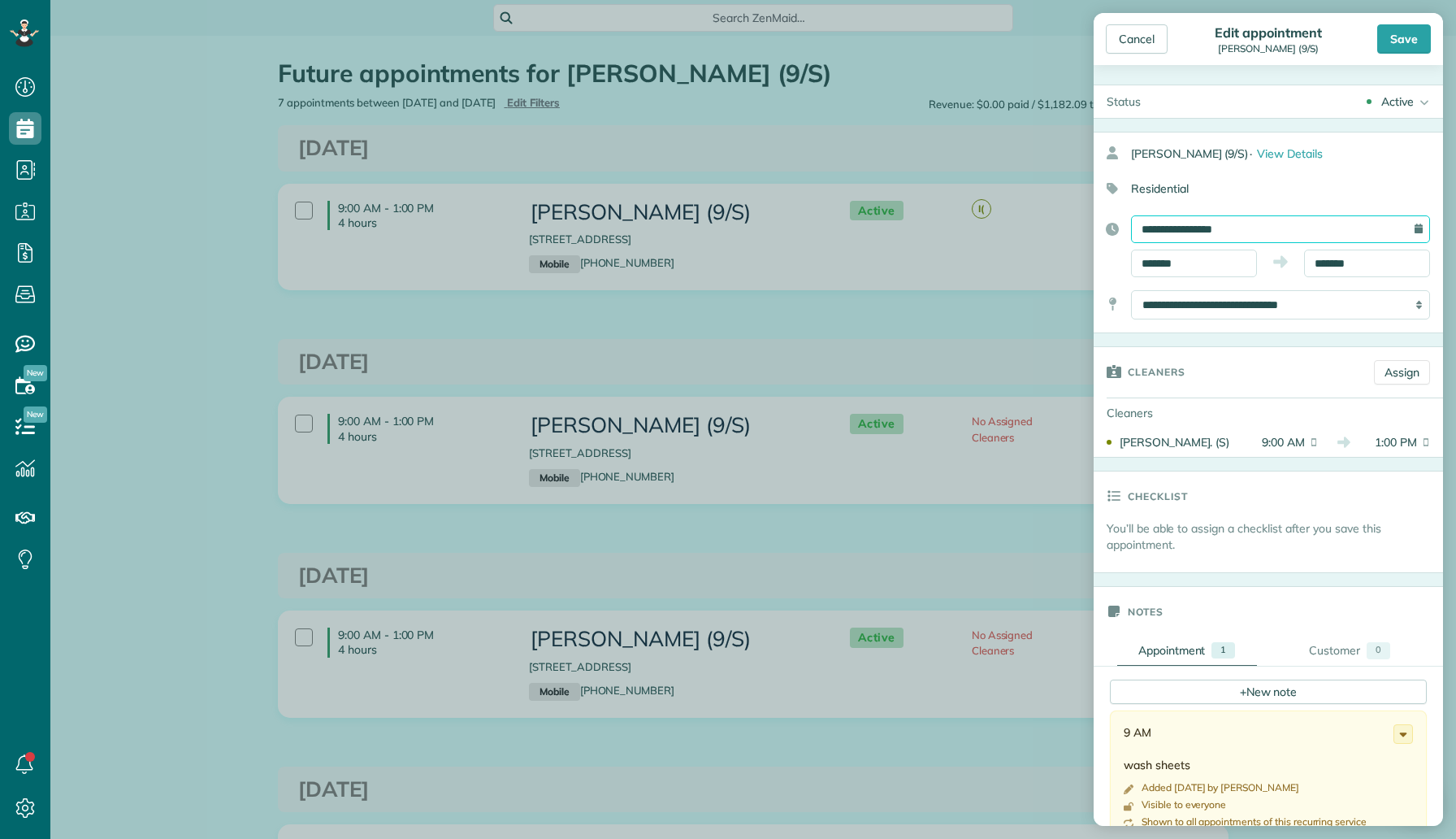
click at [1268, 233] on input "**********" at bounding box center [1280, 229] width 299 height 28
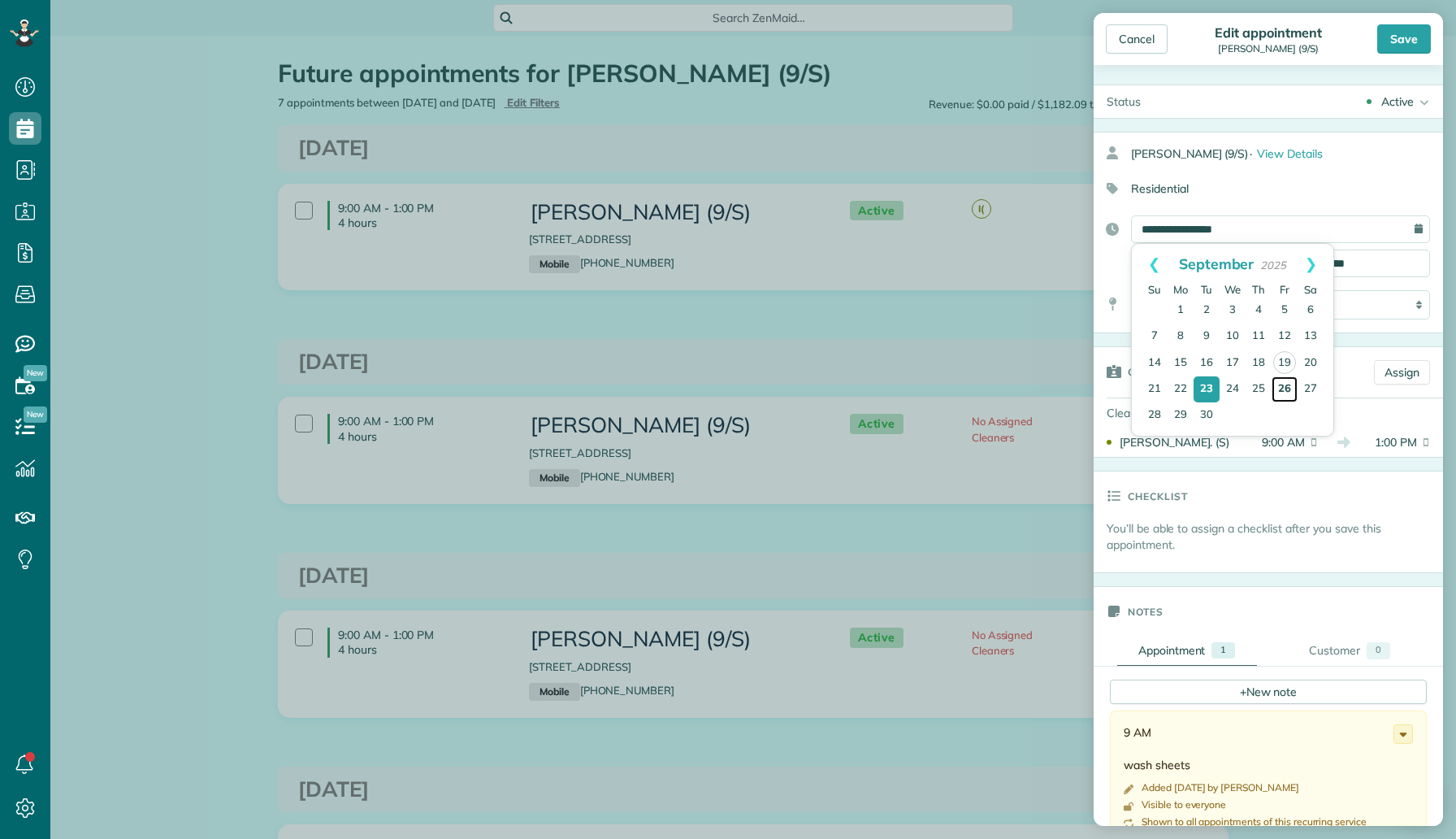
click at [1293, 391] on link "26" at bounding box center [1284, 389] width 26 height 26
type input "**********"
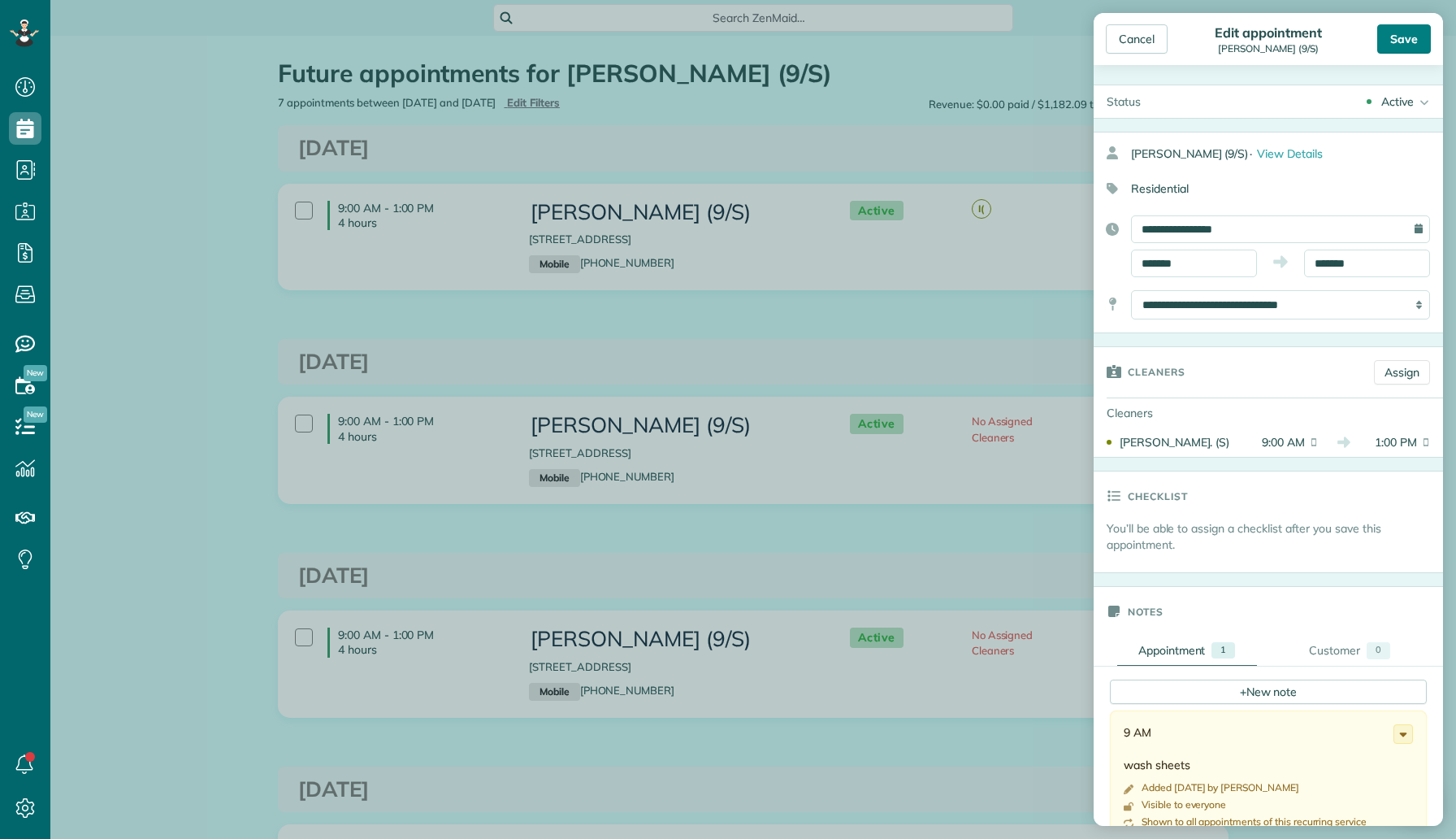
click at [1397, 38] on div "Save" at bounding box center [1405, 39] width 54 height 30
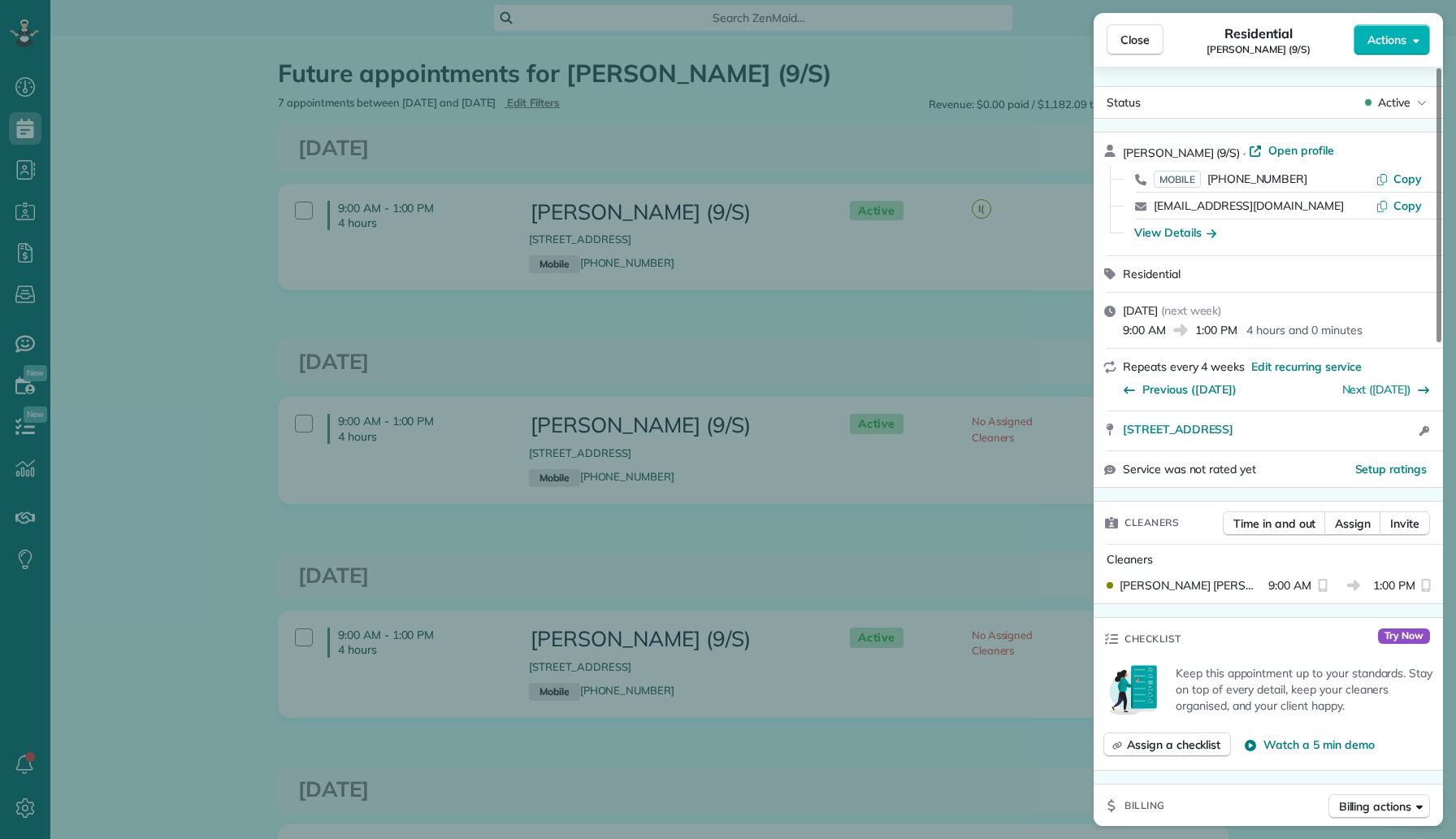
click at [174, 161] on div "Close Residential Avery Watson (9/S) Actions Status Active Avery Watson (9/S) ·…" at bounding box center [728, 420] width 1456 height 839
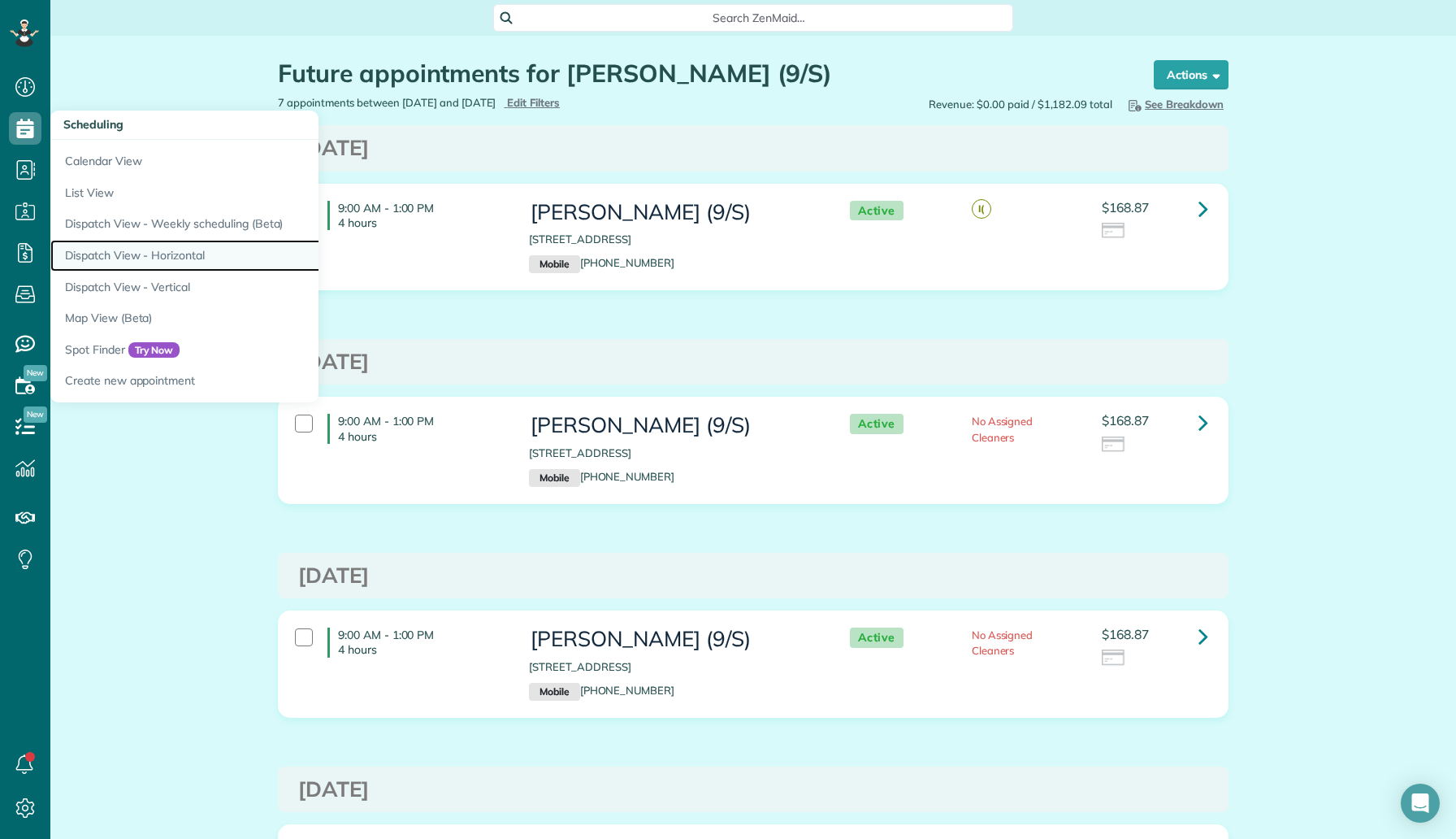
click at [175, 244] on link "Dispatch View - Horizontal" at bounding box center [254, 256] width 406 height 31
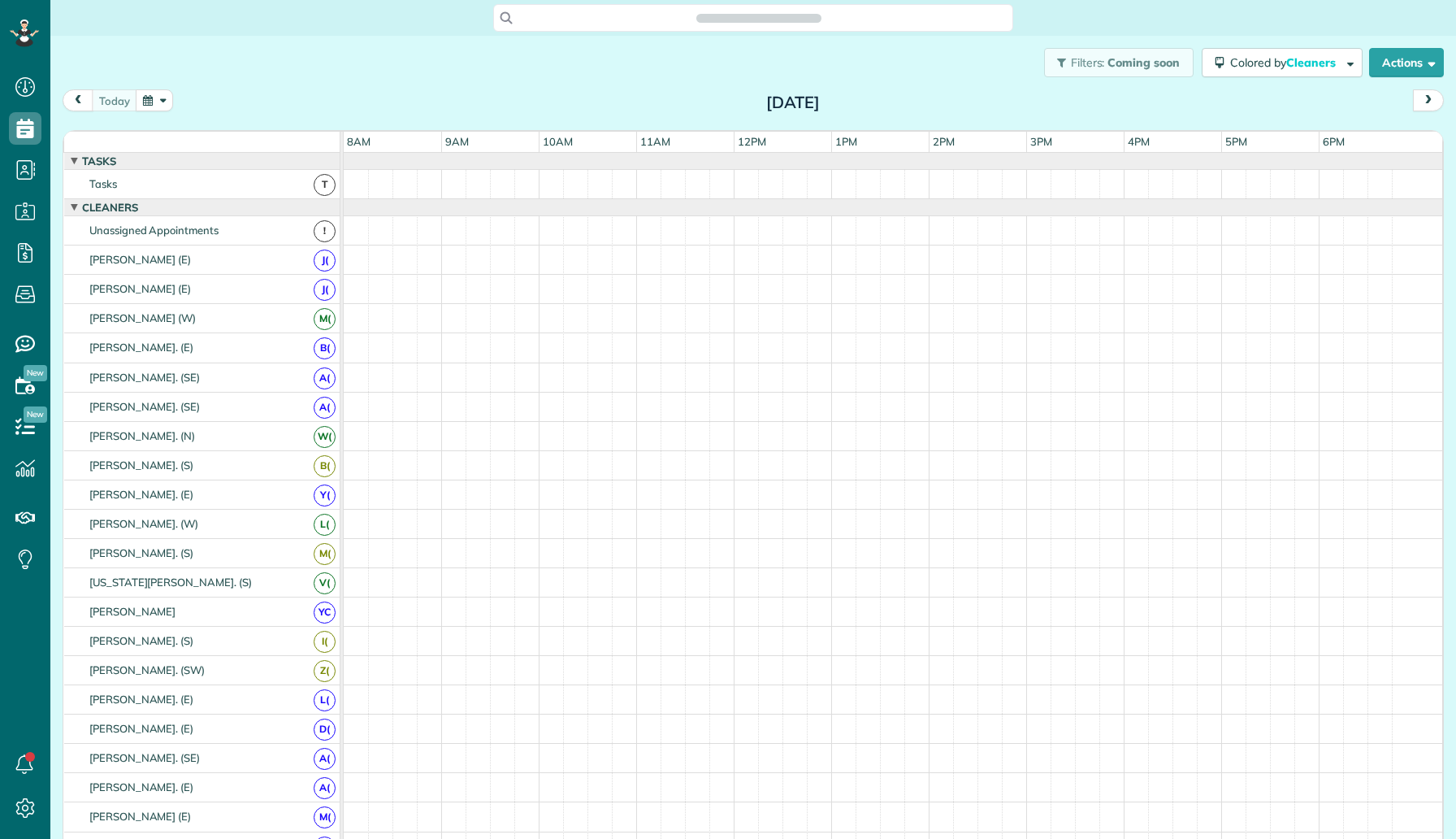
scroll to position [7, 7]
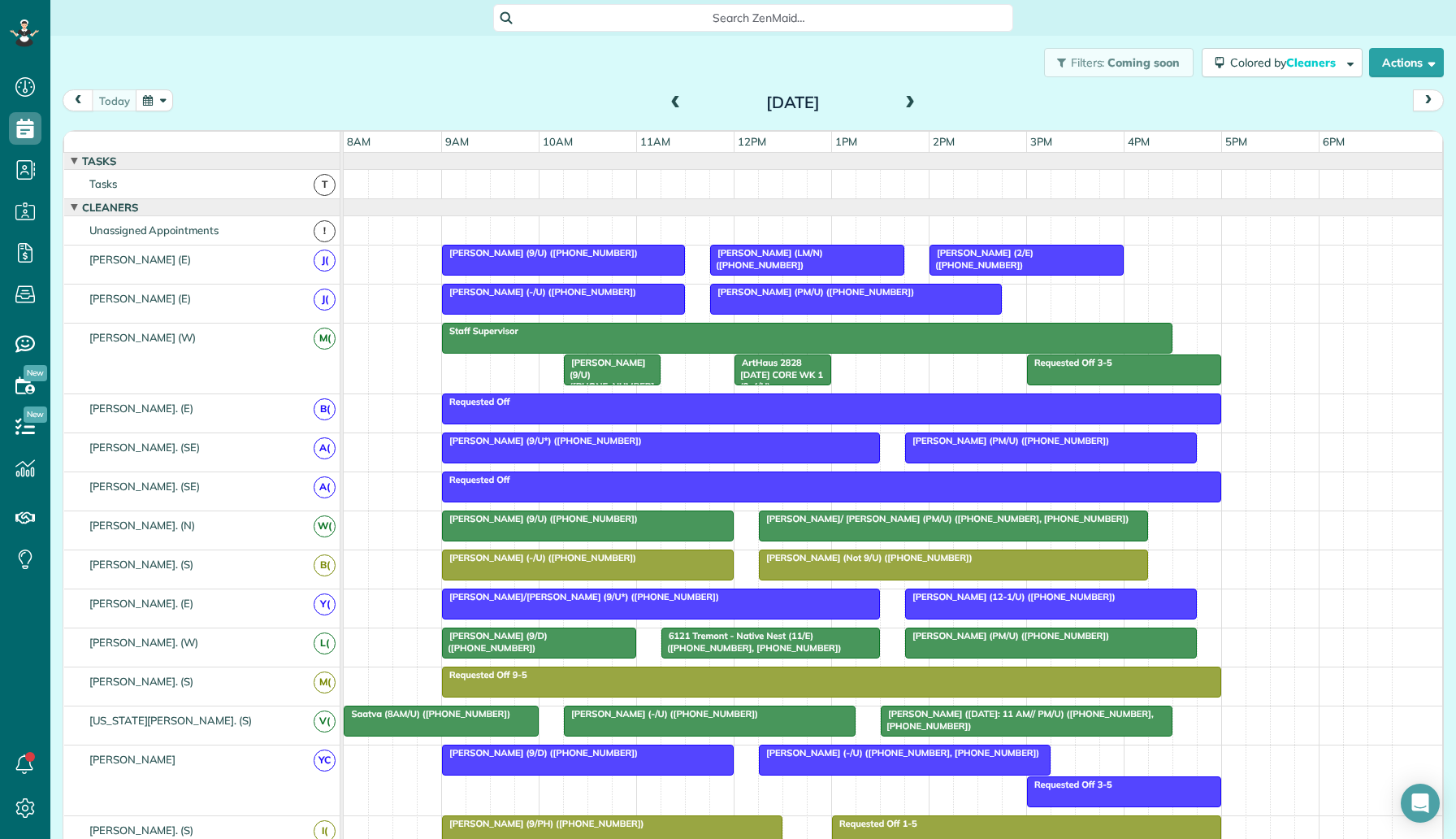
click at [542, 247] on div "[PERSON_NAME] (9/U) ([PHONE_NUMBER])" at bounding box center [563, 252] width 233 height 11
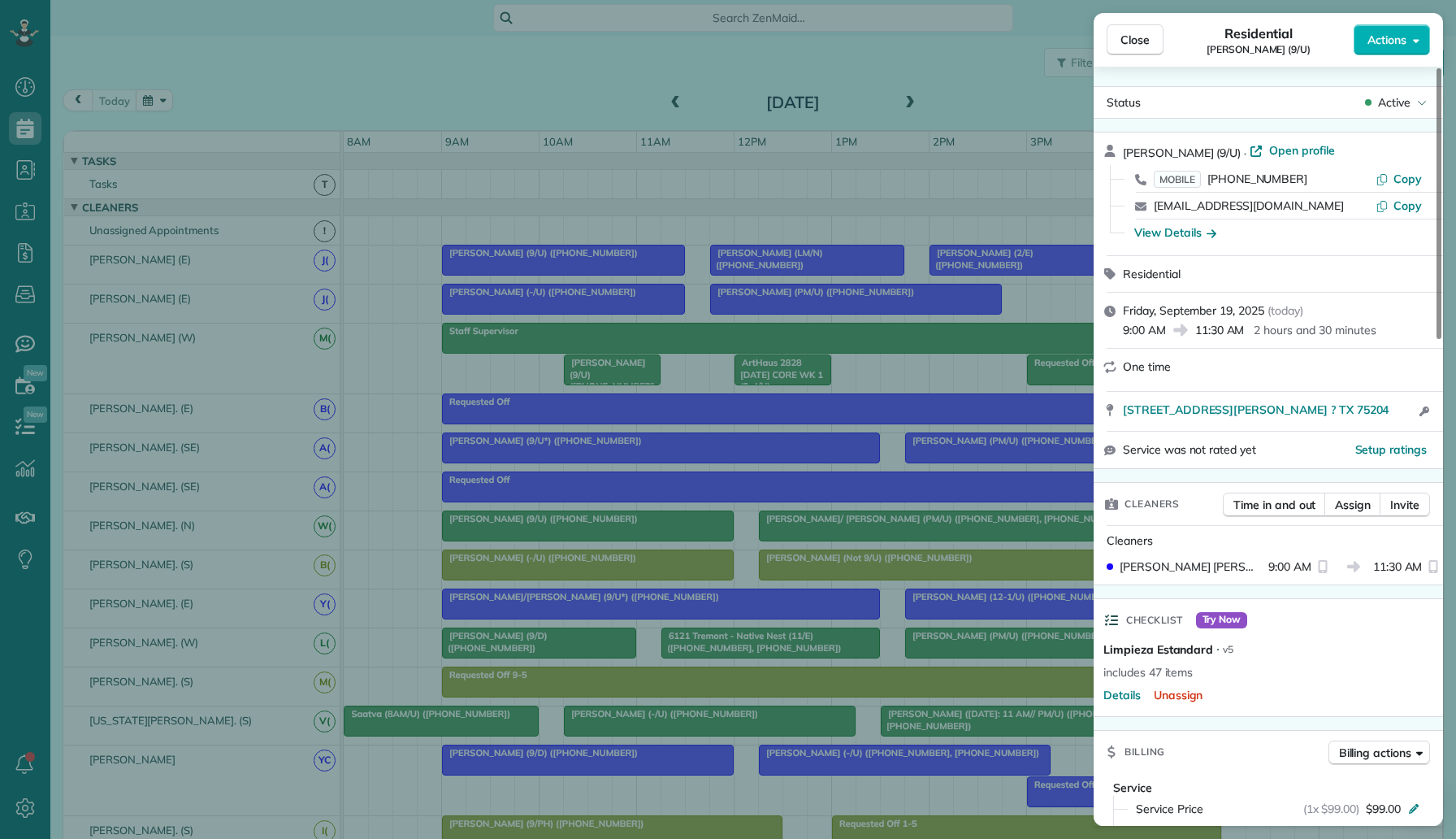
click at [42, 294] on div "Close Residential Ghadi Akari (9/U) Actions Status Active Ghadi Akari (9/U) · O…" at bounding box center [728, 420] width 1456 height 839
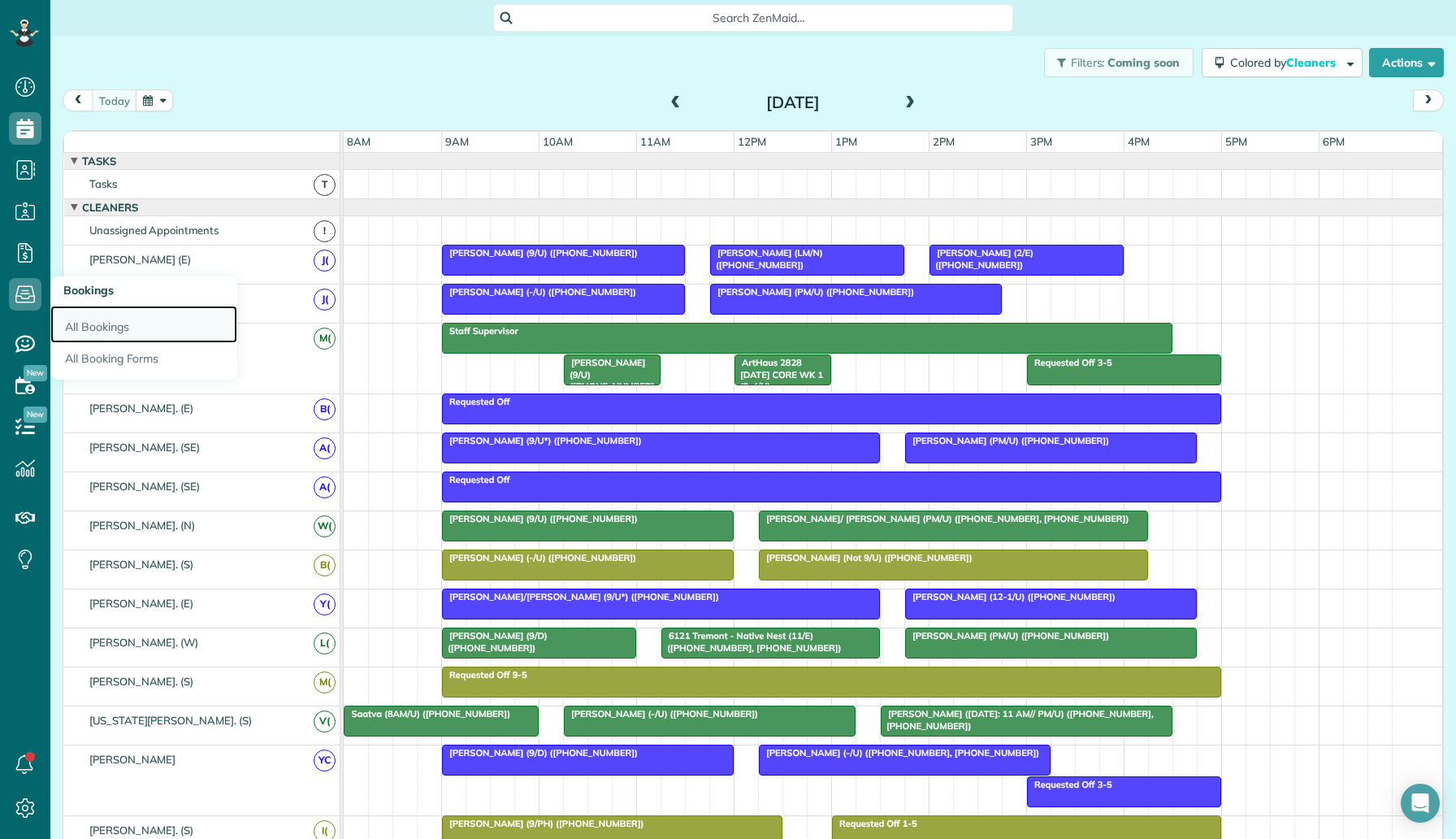
click at [79, 327] on link "All Bookings" at bounding box center [144, 324] width 187 height 38
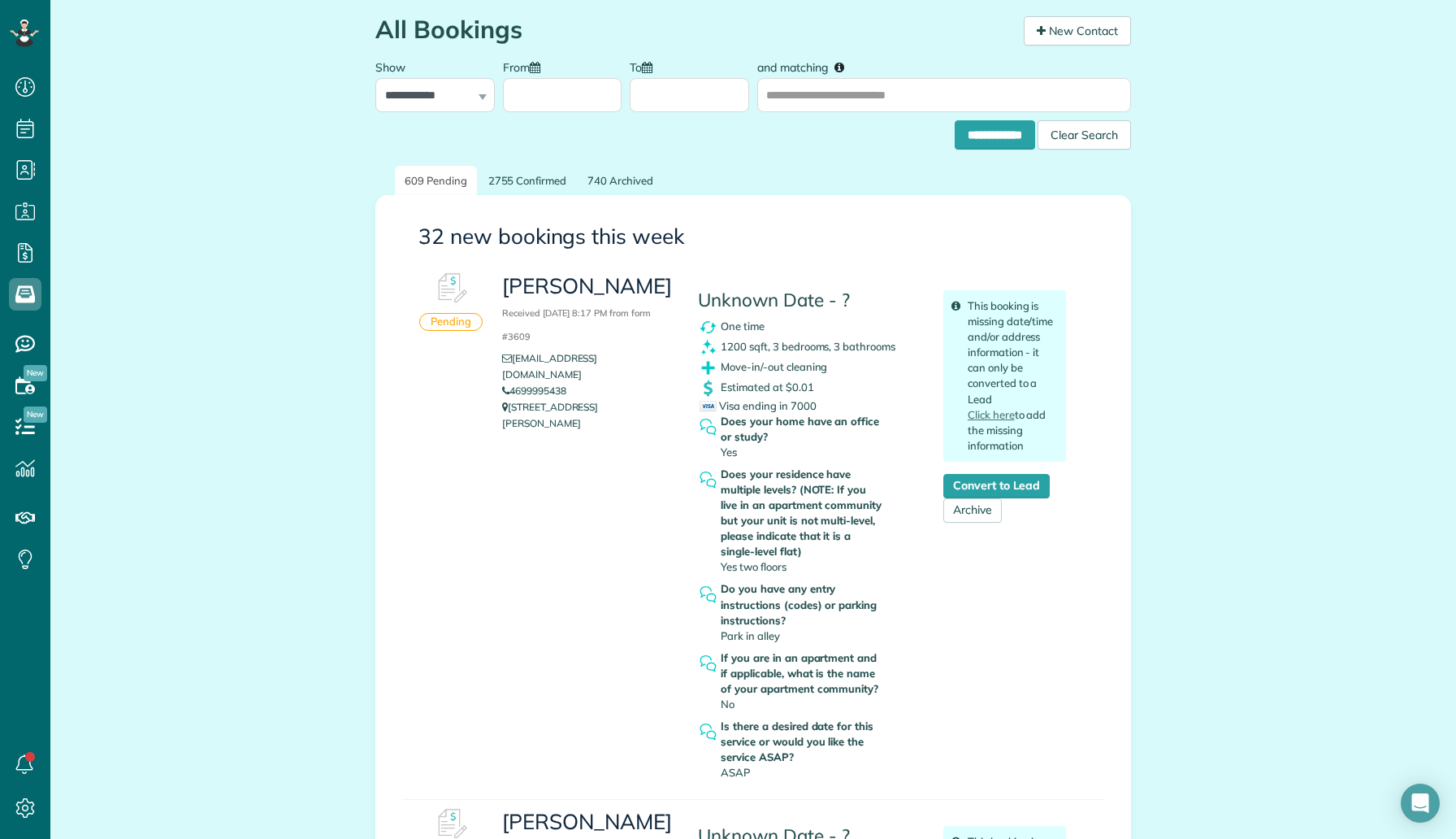
scroll to position [45, 0]
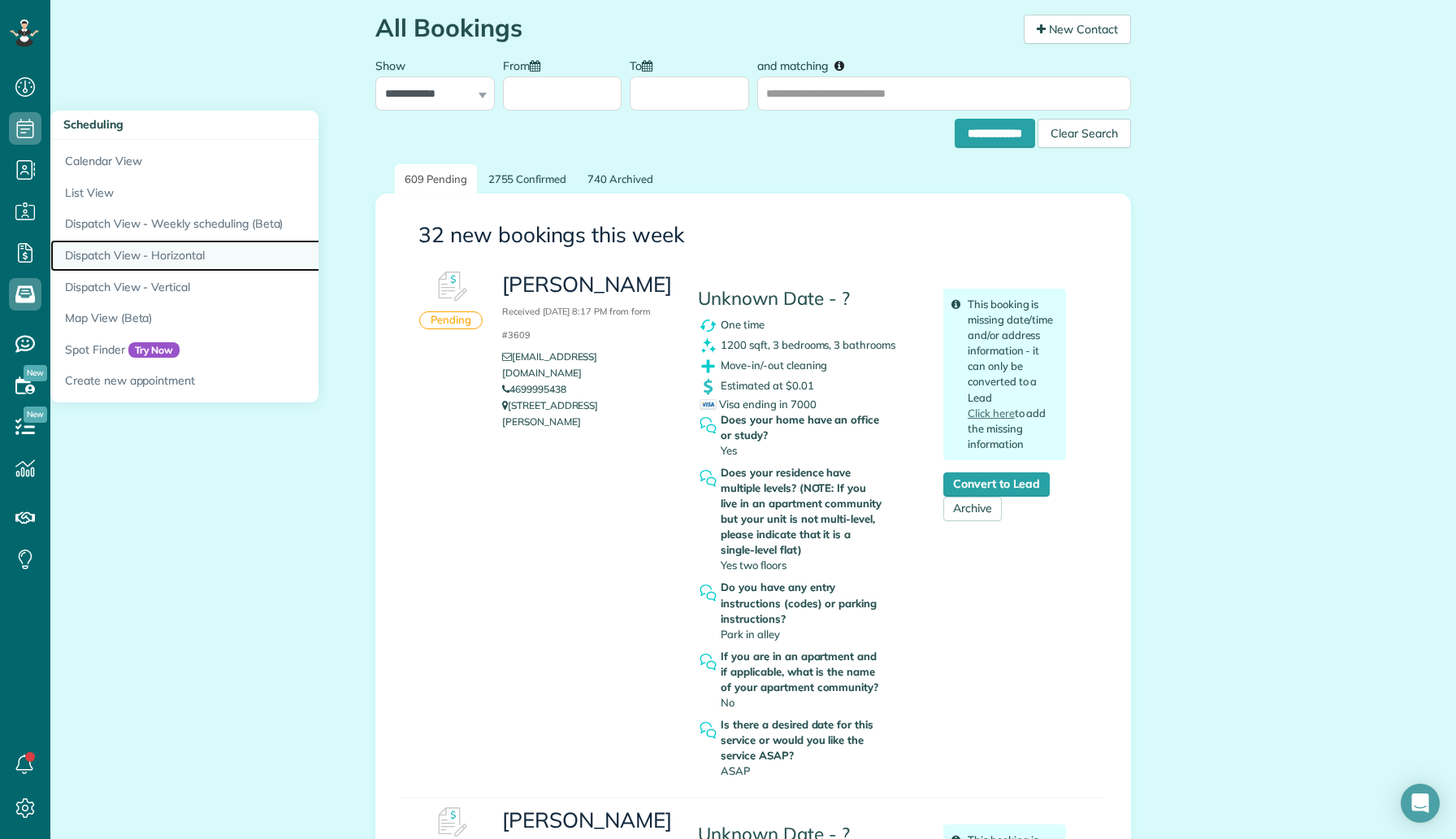
click at [154, 249] on link "Dispatch View - Horizontal" at bounding box center [254, 256] width 406 height 31
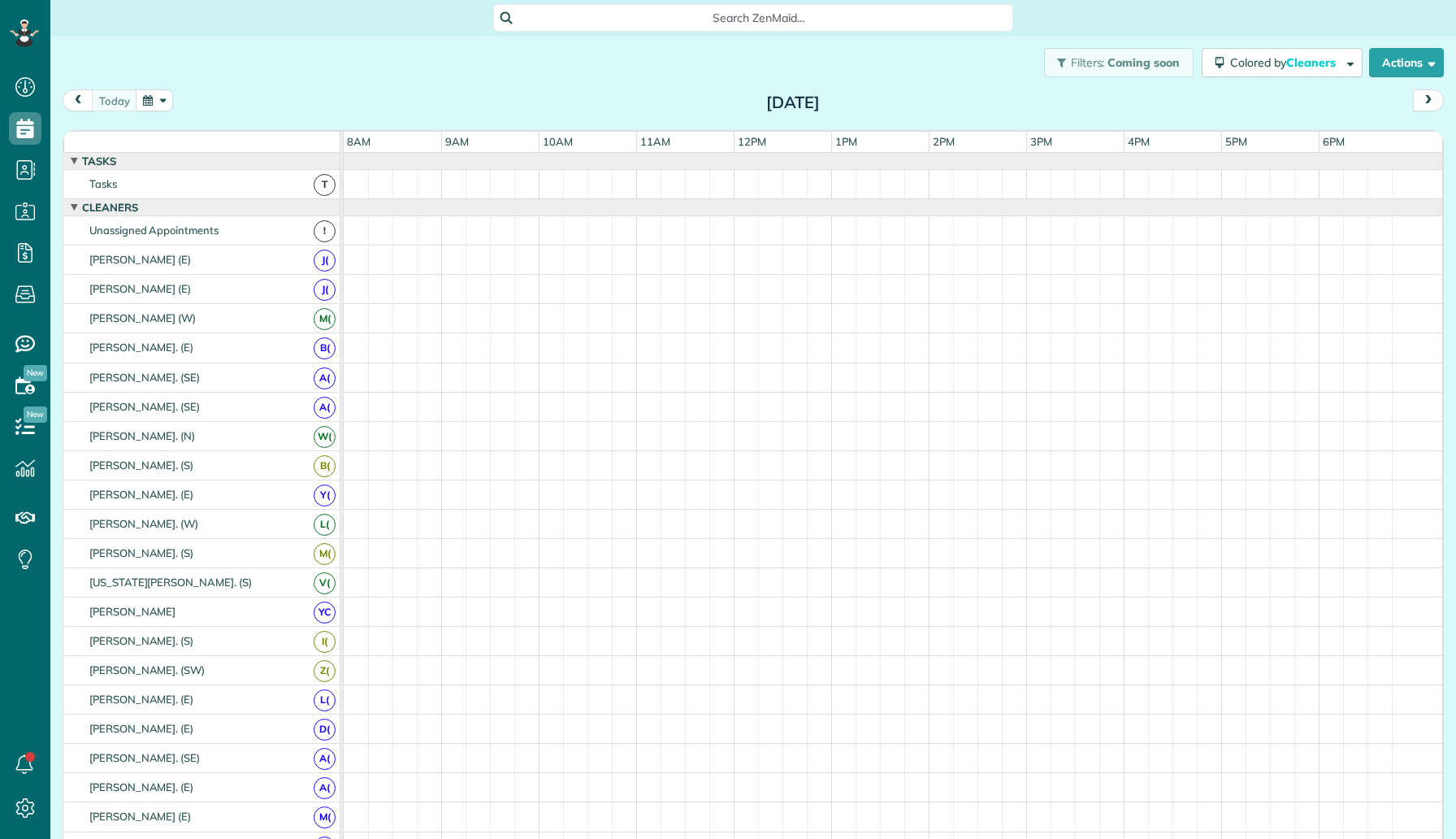
scroll to position [7, 7]
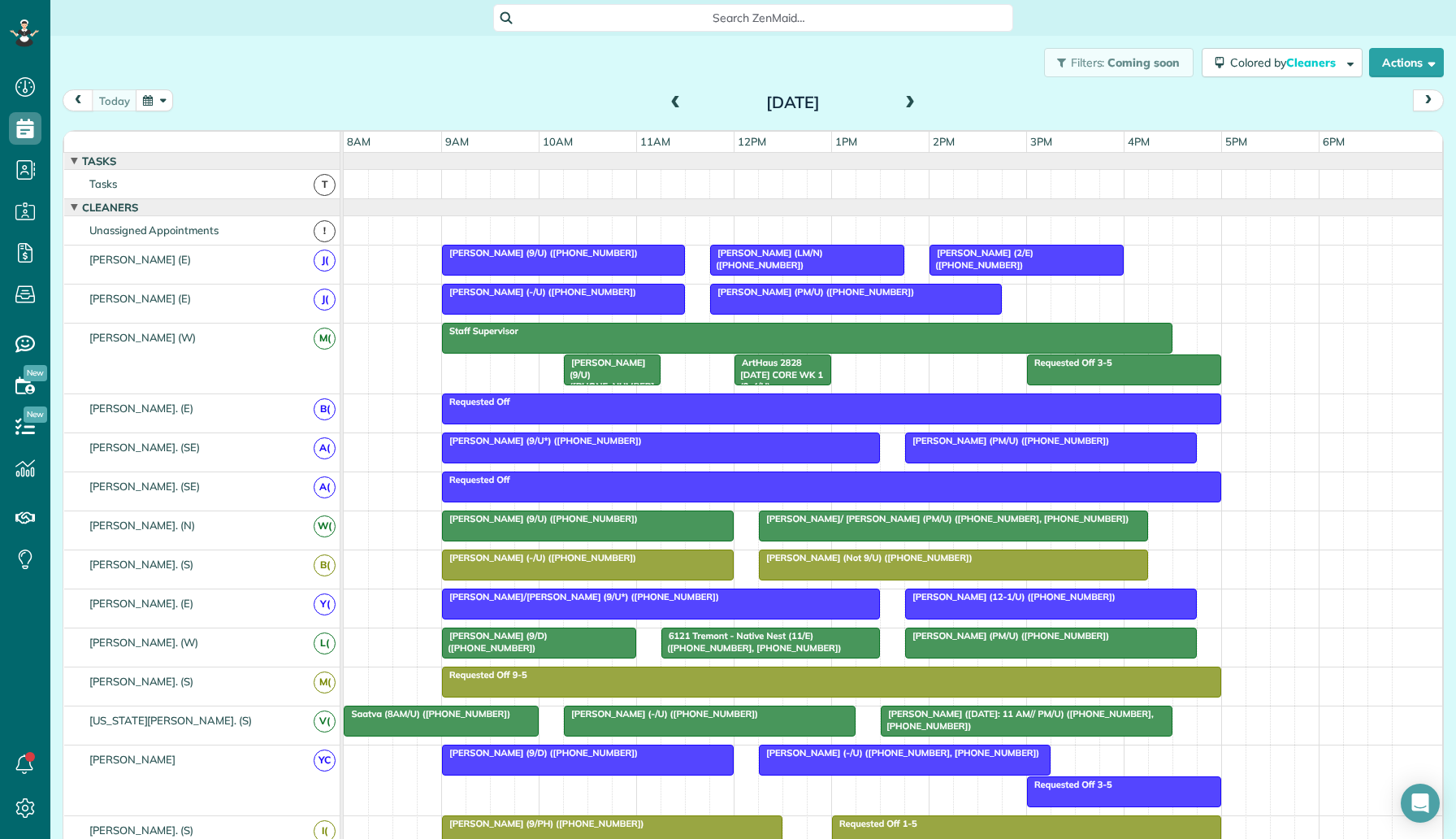
click at [146, 104] on button "button" at bounding box center [154, 100] width 37 height 22
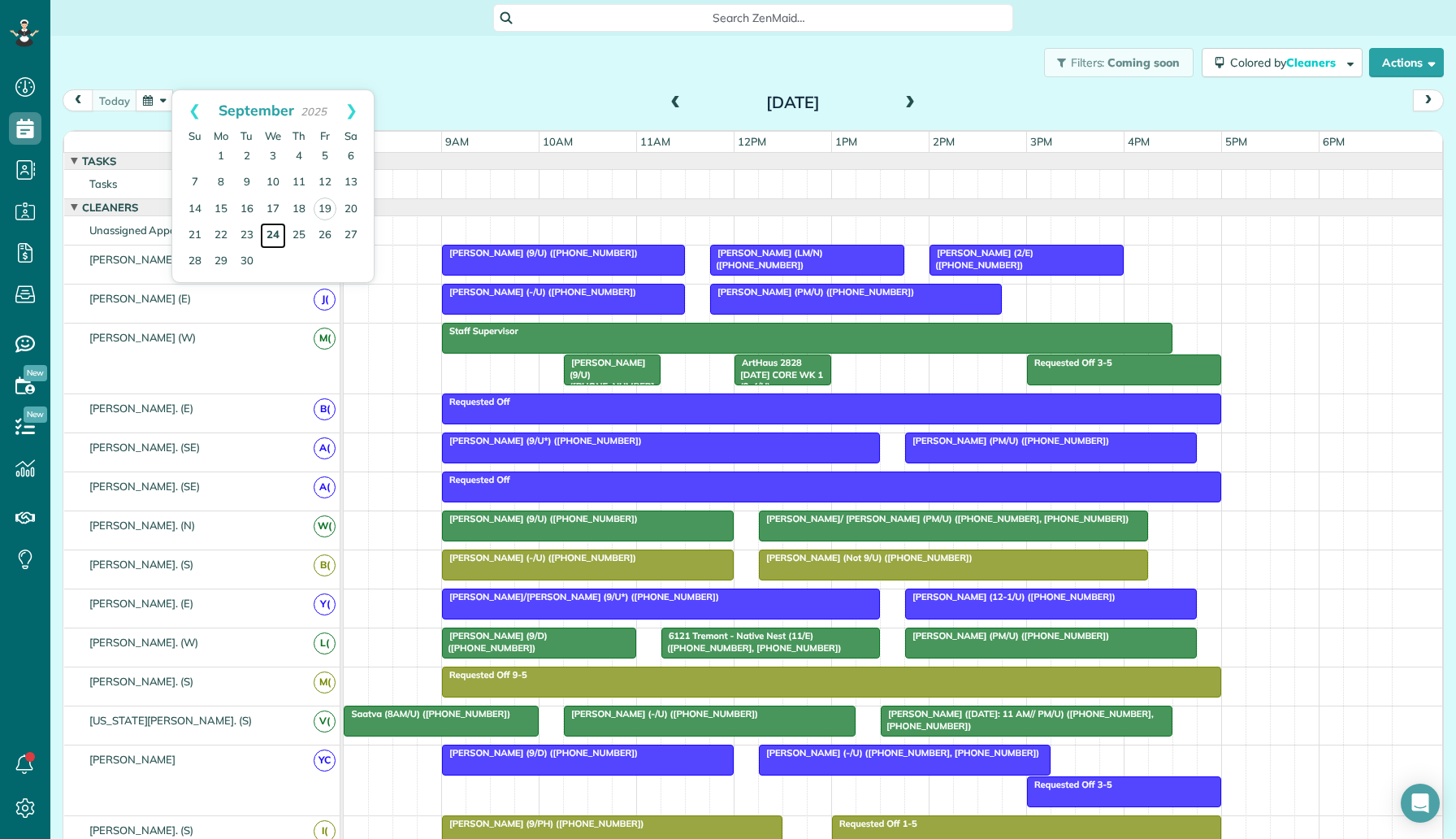
click at [277, 234] on link "24" at bounding box center [273, 235] width 26 height 26
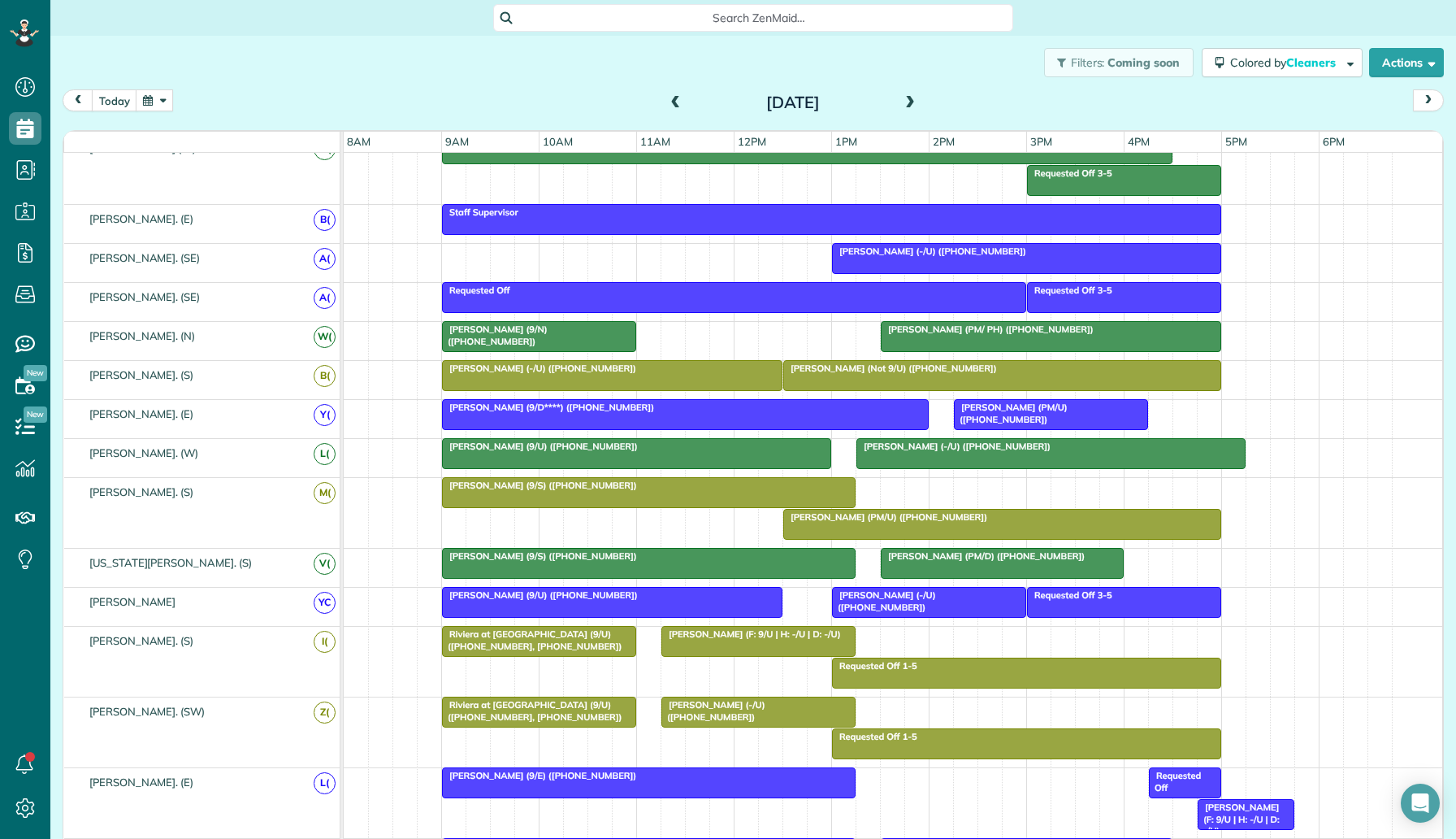
scroll to position [0, 0]
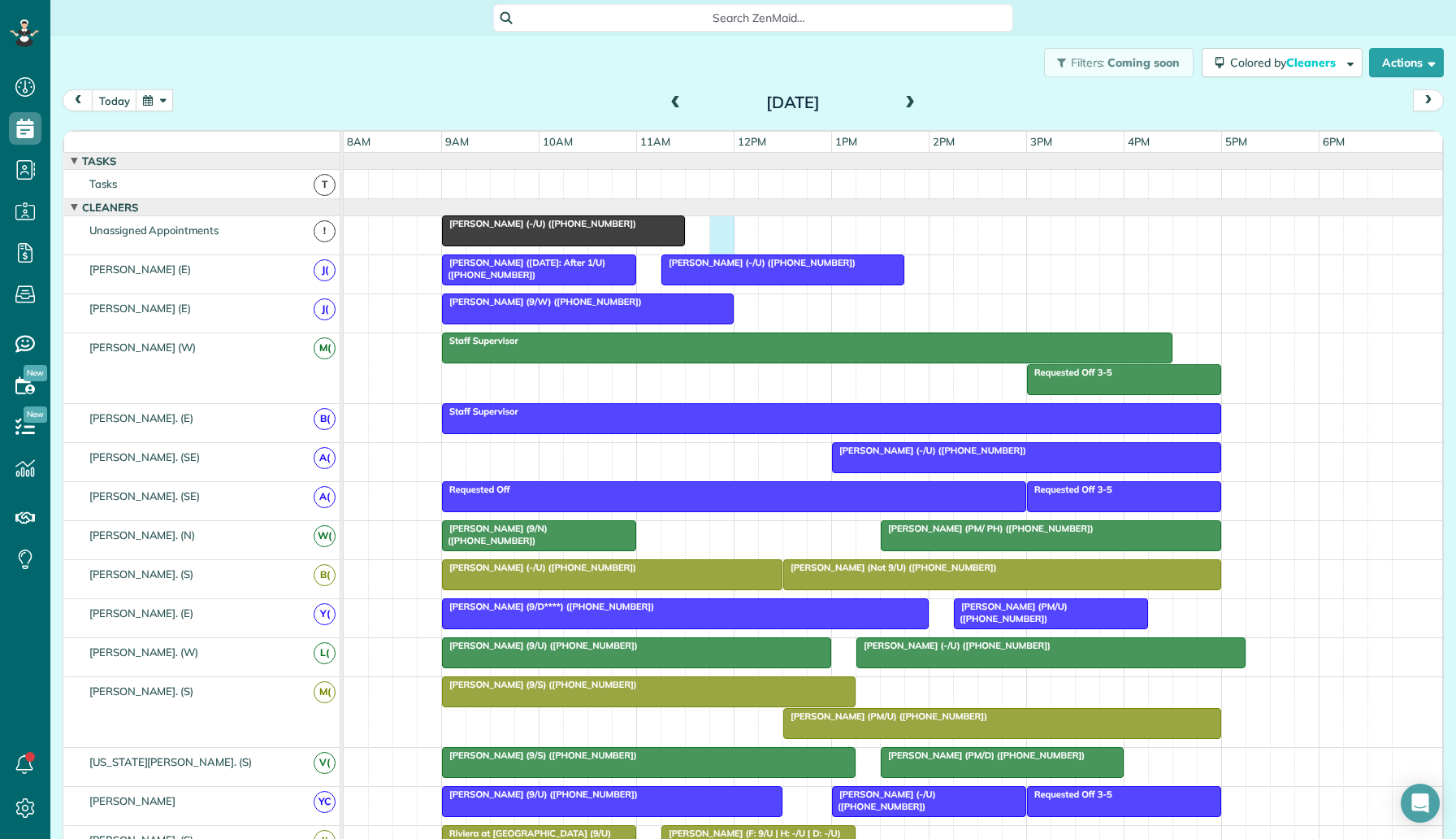
click at [722, 231] on div "Hanna Henley (-/U) (+19728351558)" at bounding box center [893, 235] width 1099 height 38
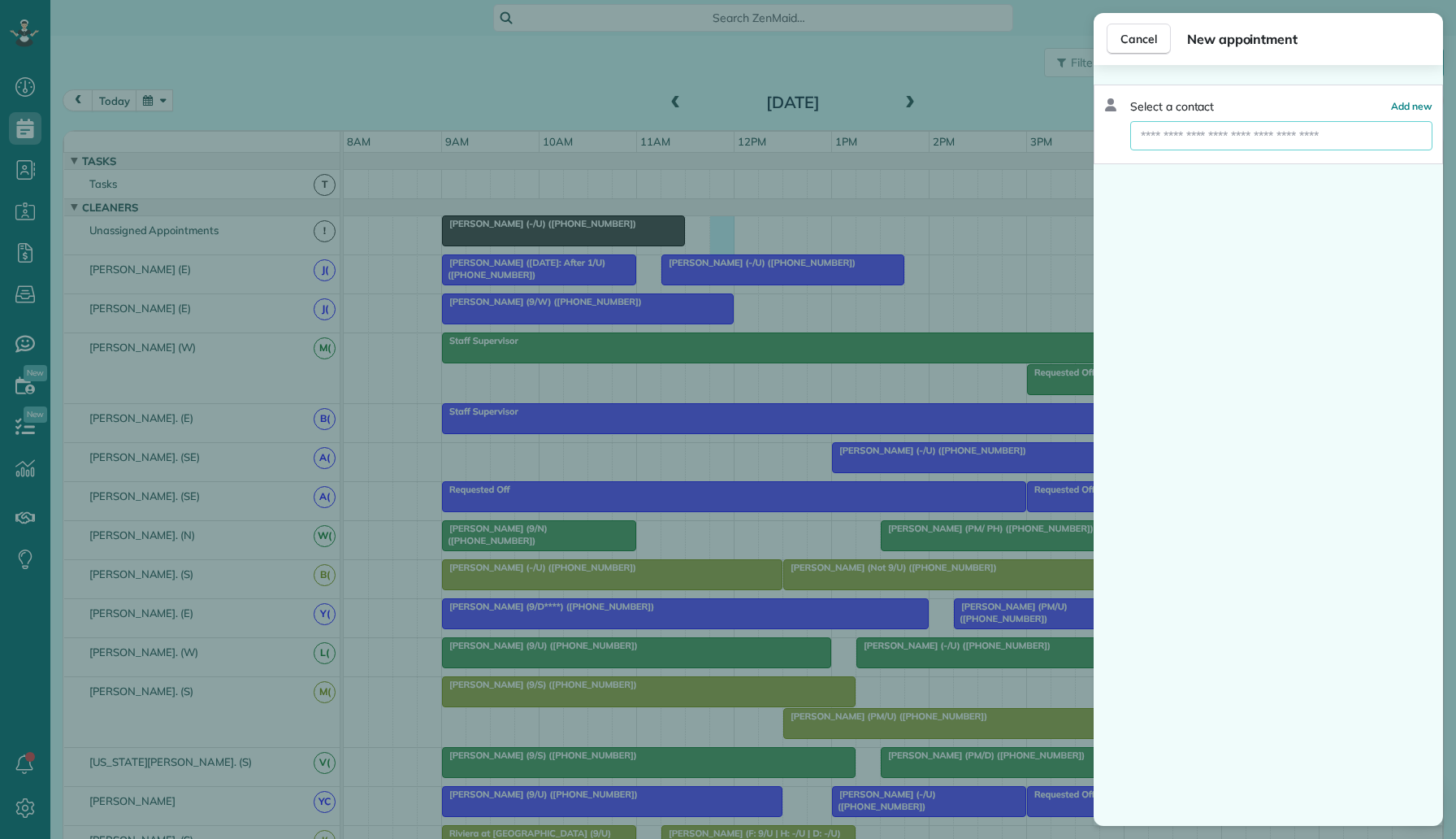
click at [1142, 147] on input "text" at bounding box center [1281, 136] width 303 height 30
click at [535, 217] on div "Cancel New appointment Select a contact Add new" at bounding box center [728, 420] width 1456 height 839
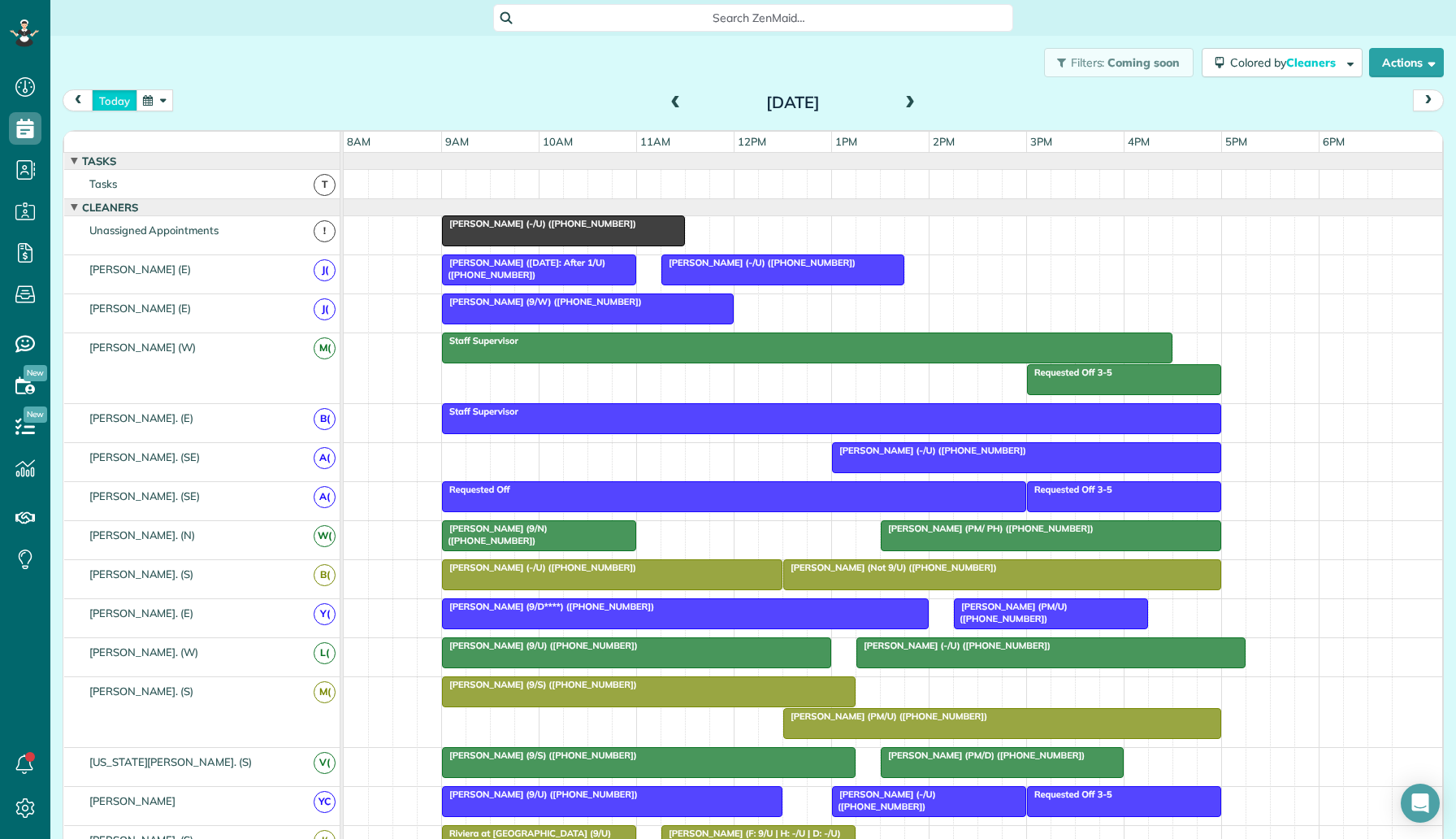
click at [112, 102] on button "today" at bounding box center [114, 100] width 45 height 22
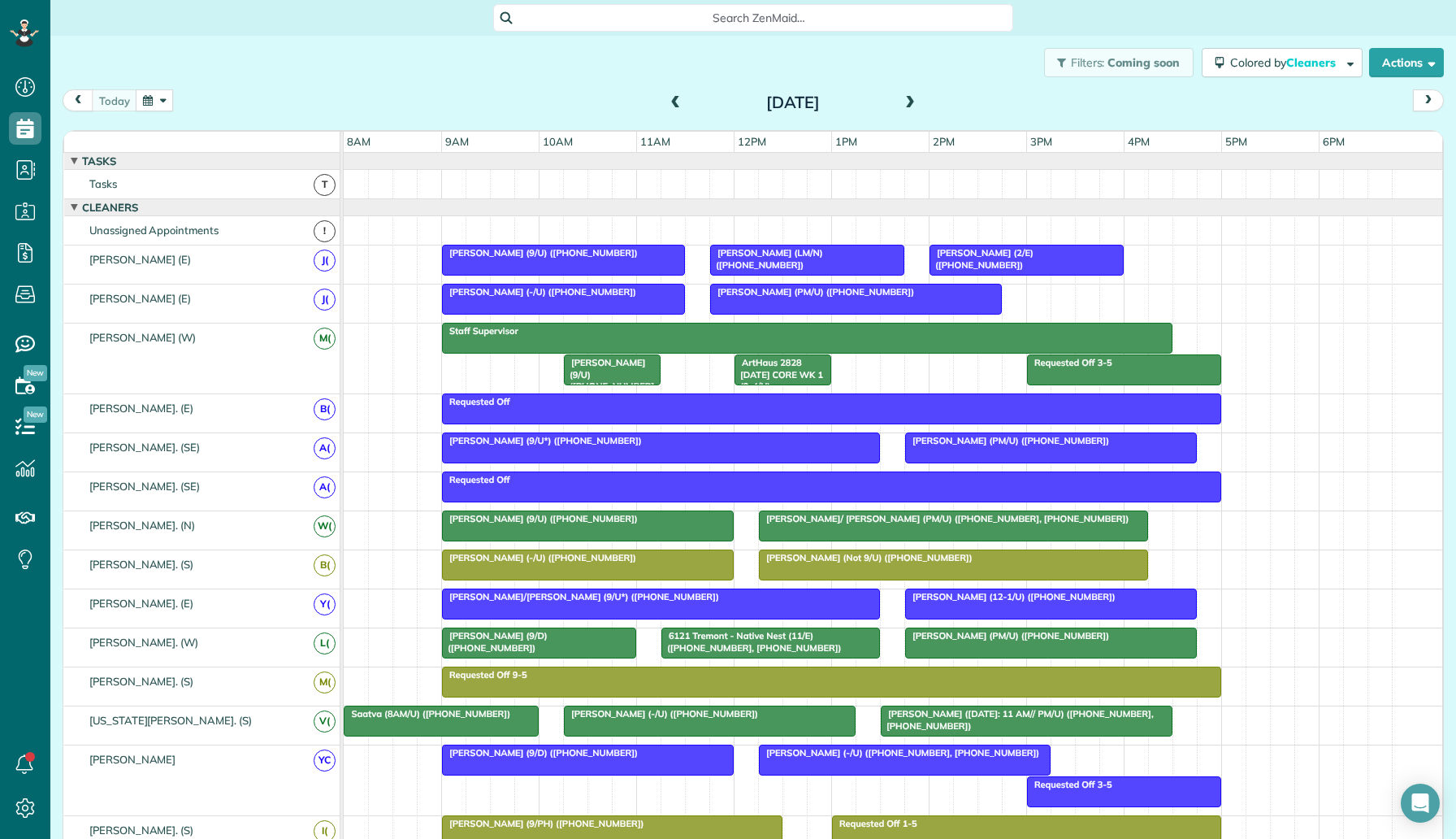
click at [146, 101] on button "button" at bounding box center [154, 100] width 37 height 22
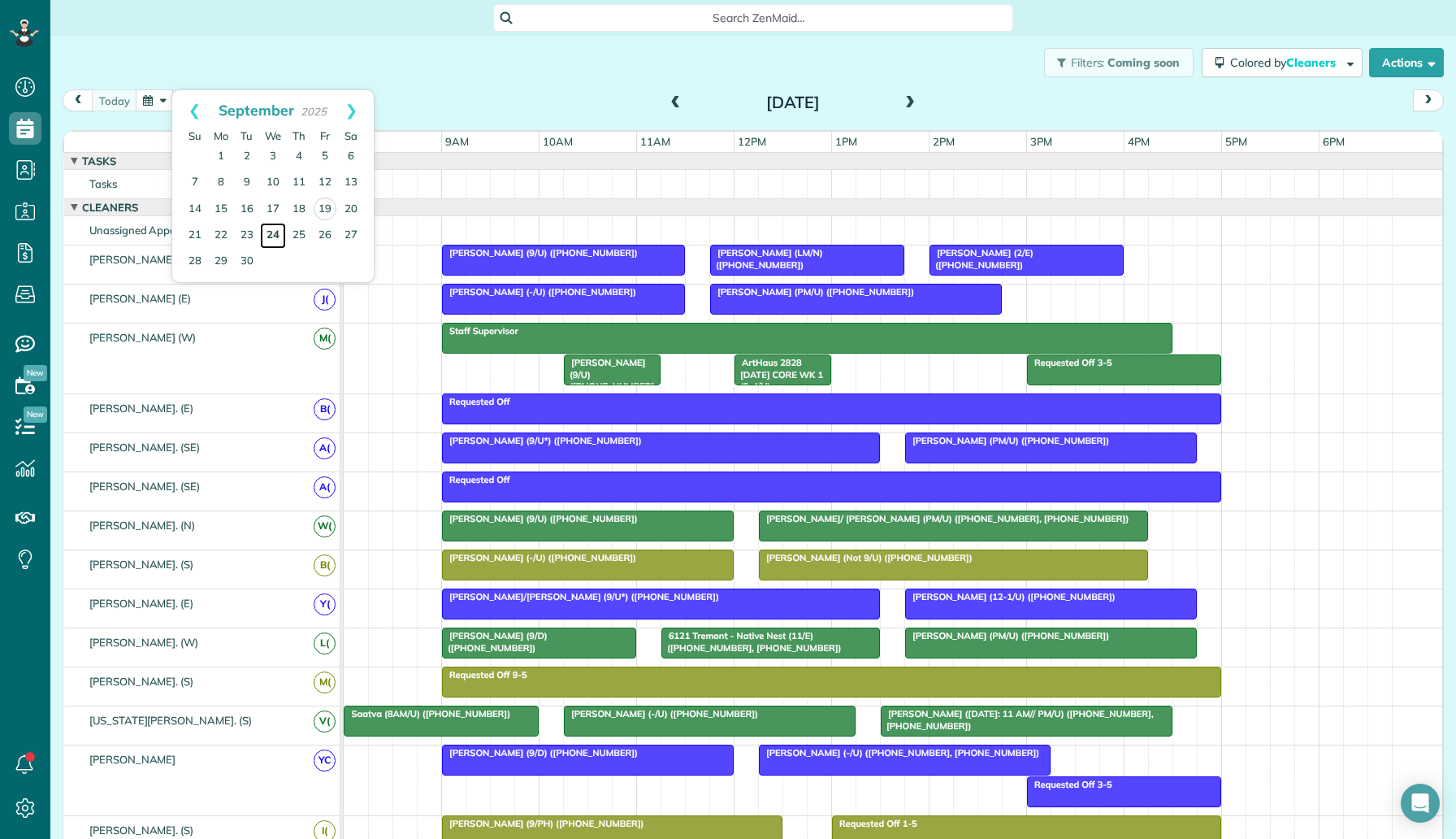
click at [274, 232] on link "24" at bounding box center [273, 235] width 26 height 26
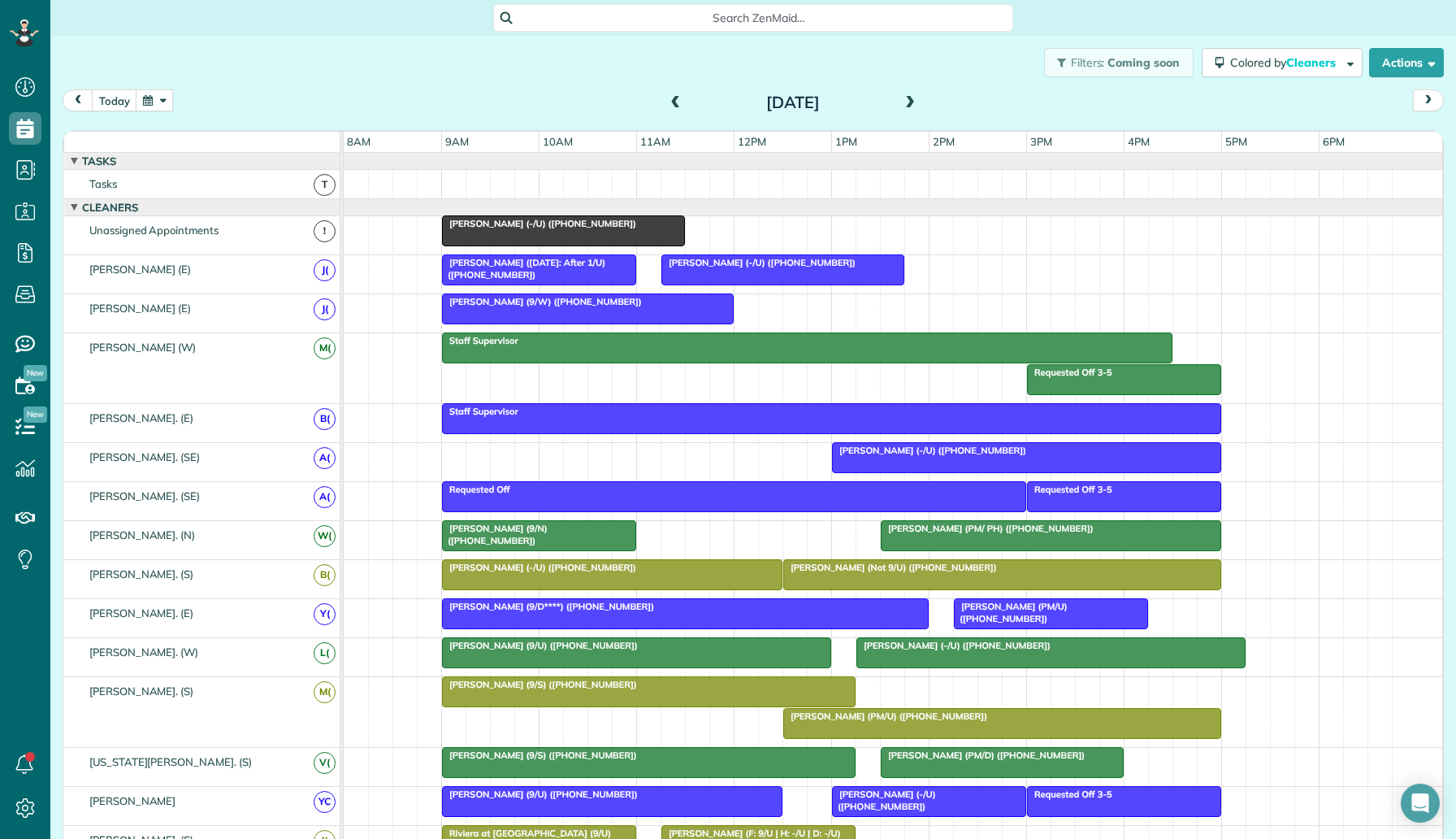
click at [704, 233] on div "Hanna Henley (-/U) (+19728351558)" at bounding box center [893, 235] width 1099 height 38
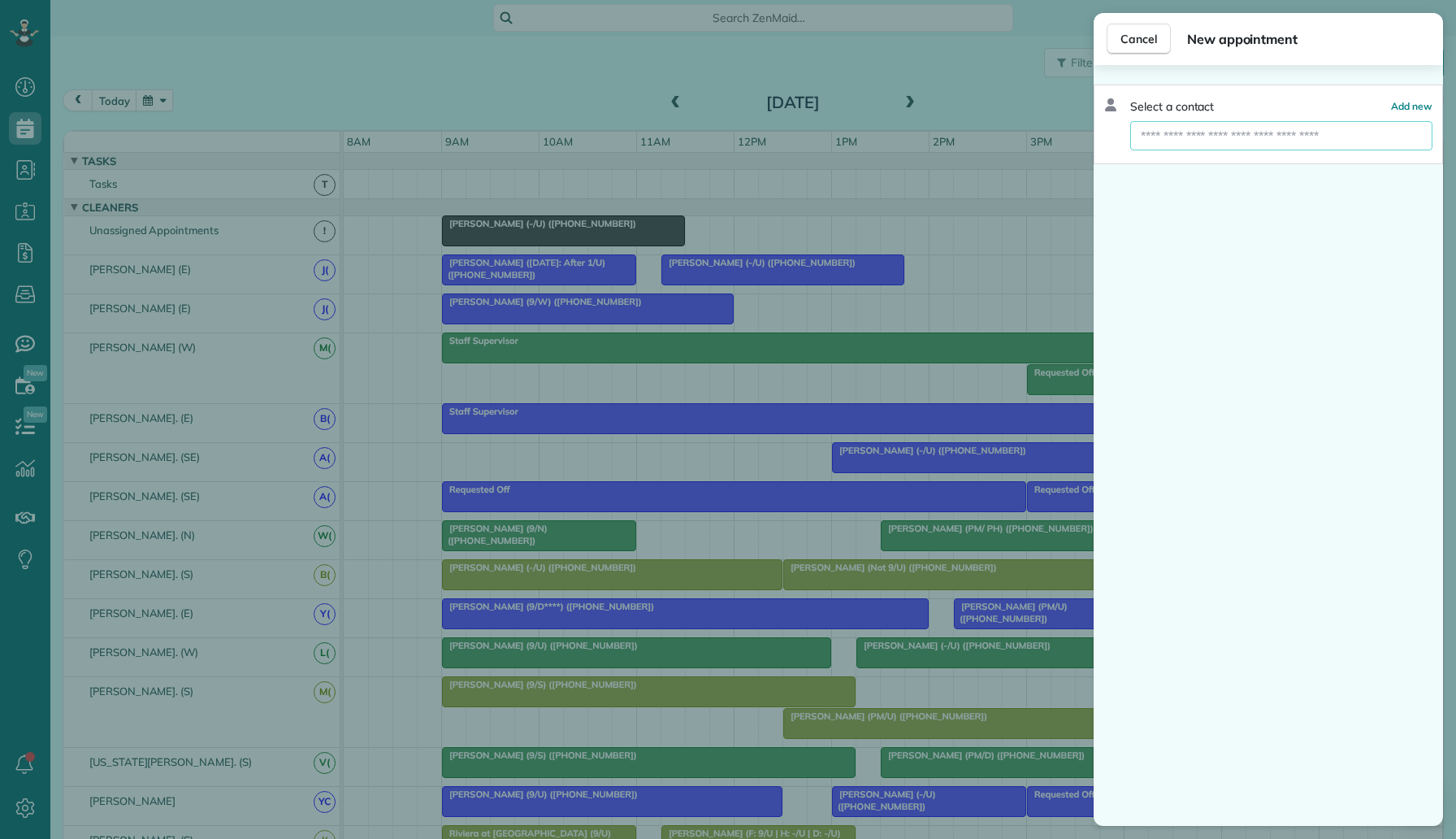
click at [1139, 146] on input "text" at bounding box center [1281, 136] width 303 height 30
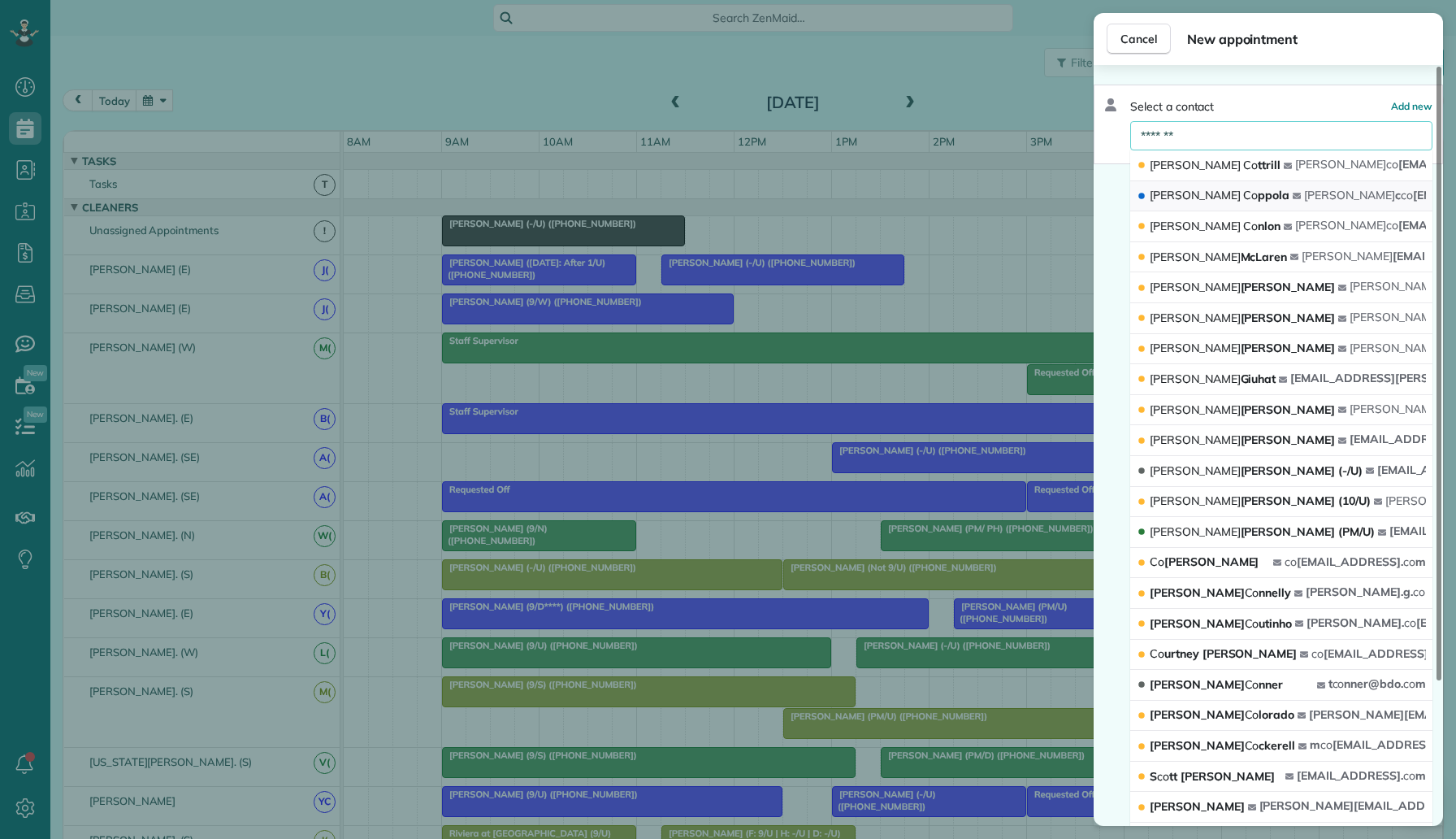
type input "*******"
click at [1217, 197] on span "Emma Co ppola" at bounding box center [1220, 194] width 139 height 15
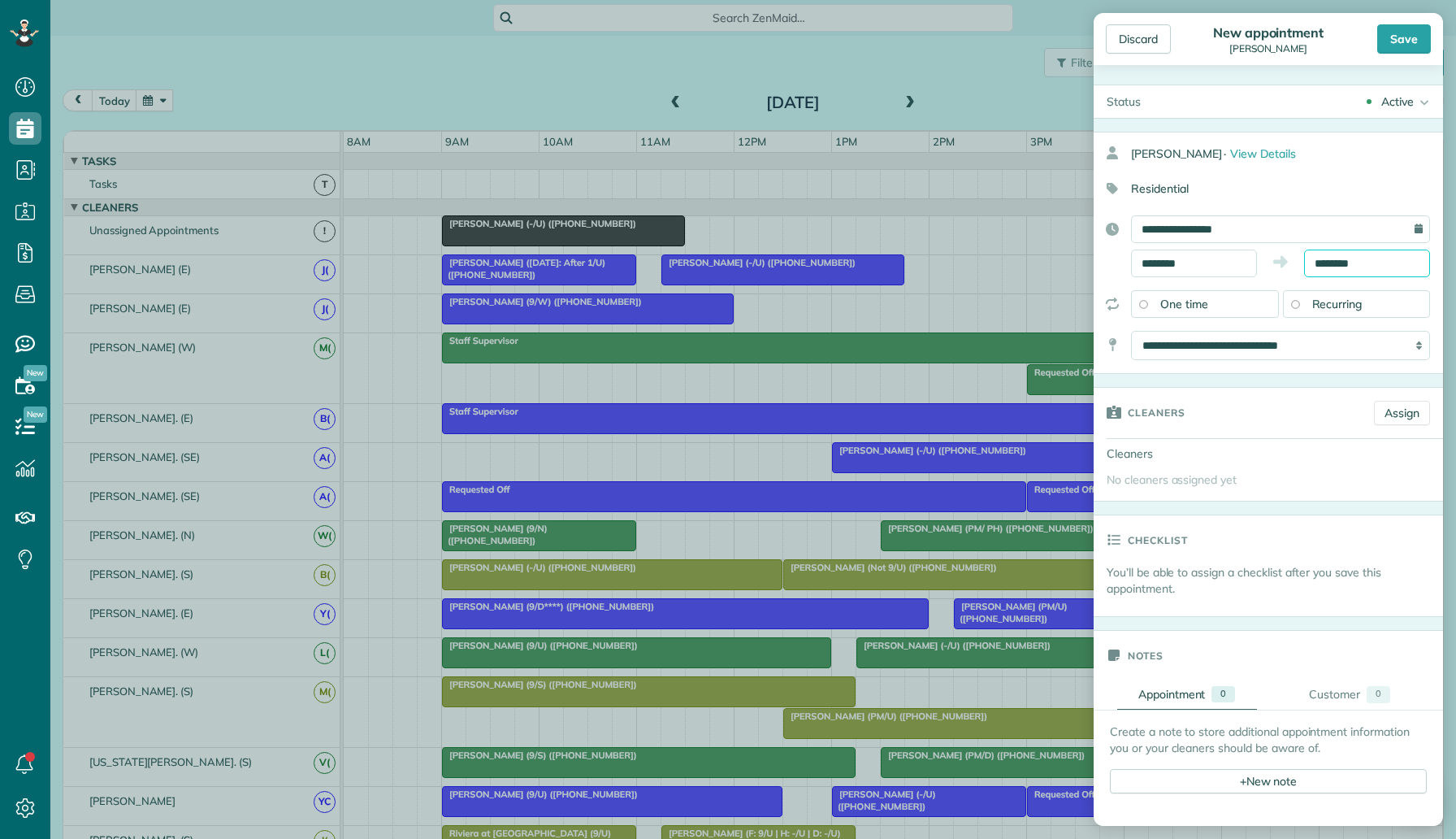
click at [1361, 271] on body "Dashboard Scheduling Calendar View List View Dispatch View - Weekly scheduling …" at bounding box center [728, 420] width 1456 height 839
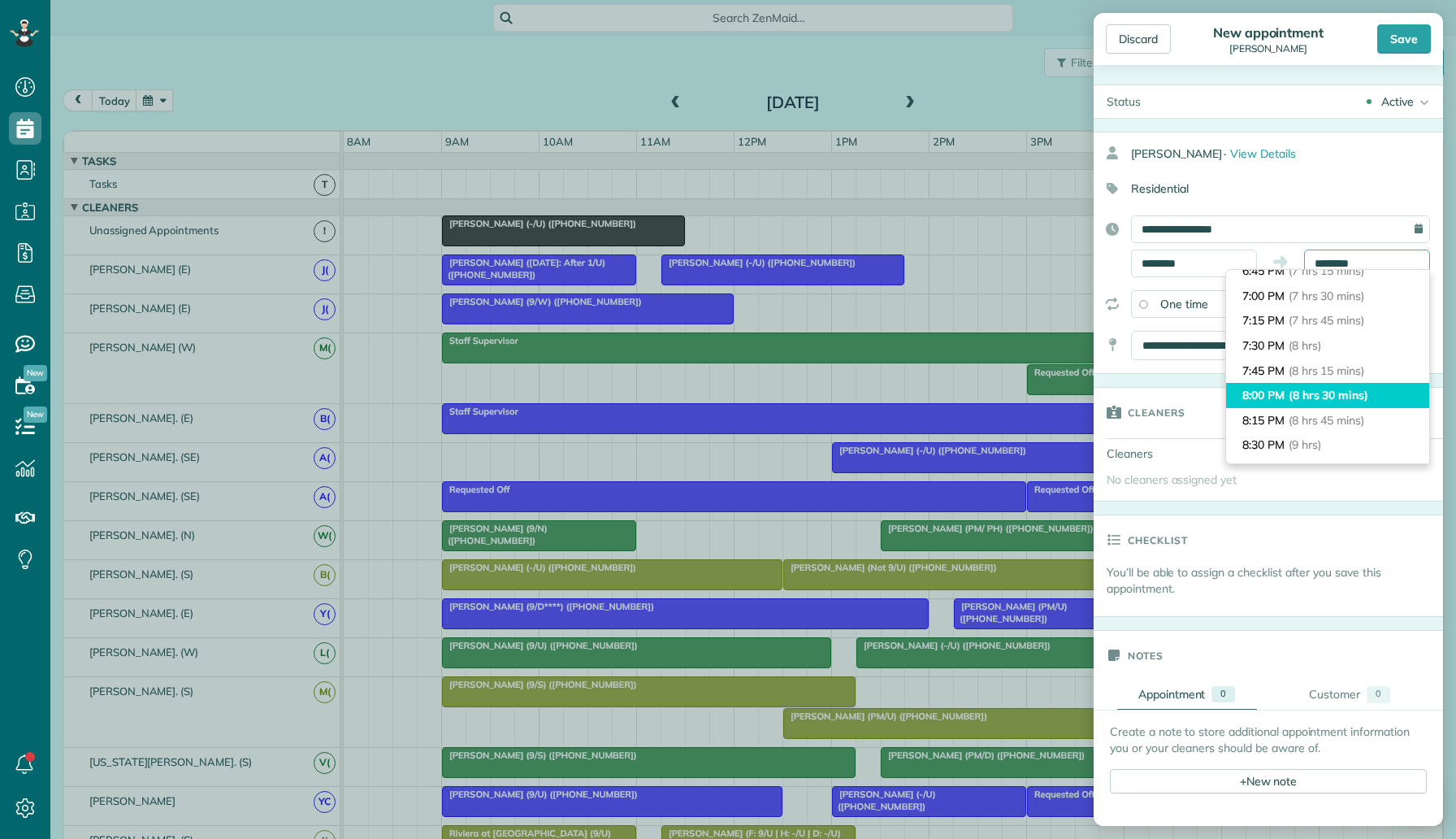
scroll to position [732, 0]
type input "*******"
click at [1314, 441] on span "(9 hrs)" at bounding box center [1304, 443] width 32 height 15
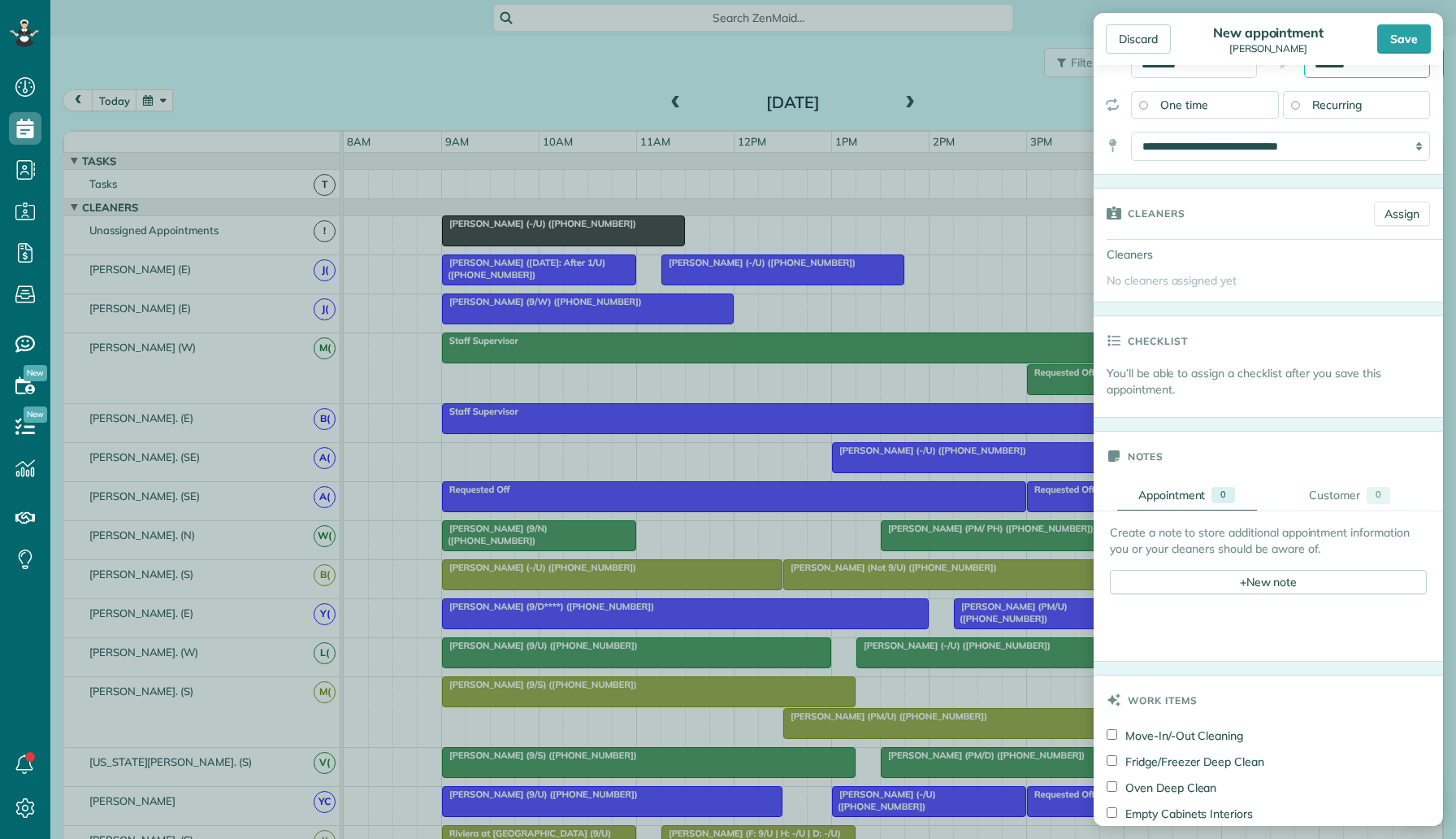
scroll to position [514, 0]
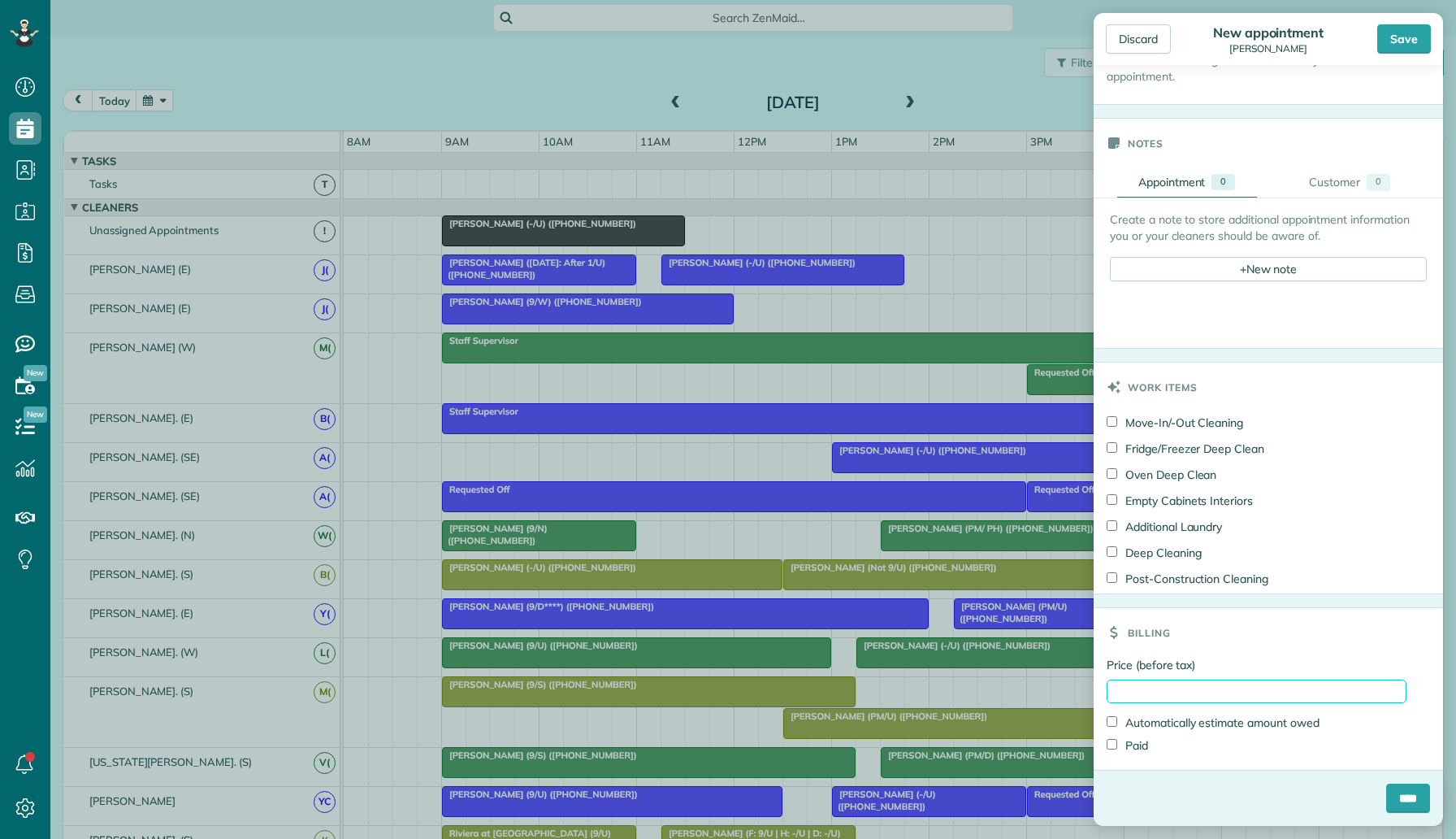
click at [1139, 684] on input "Price (before tax)" at bounding box center [1256, 691] width 300 height 24
type input "***"
click at [1194, 268] on div "+ New note" at bounding box center [1268, 269] width 316 height 24
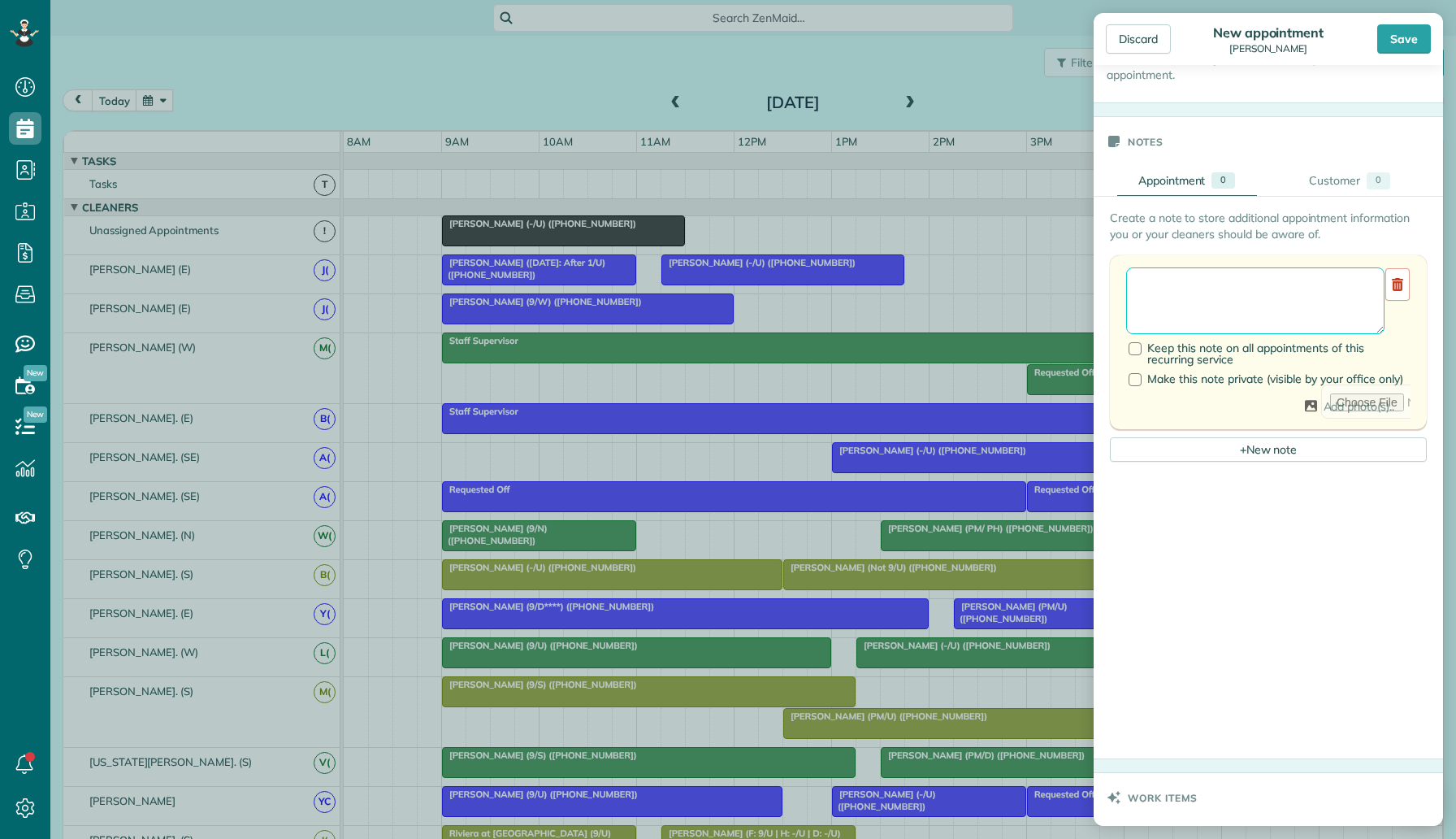
click at [1179, 304] on textarea at bounding box center [1255, 301] width 258 height 66
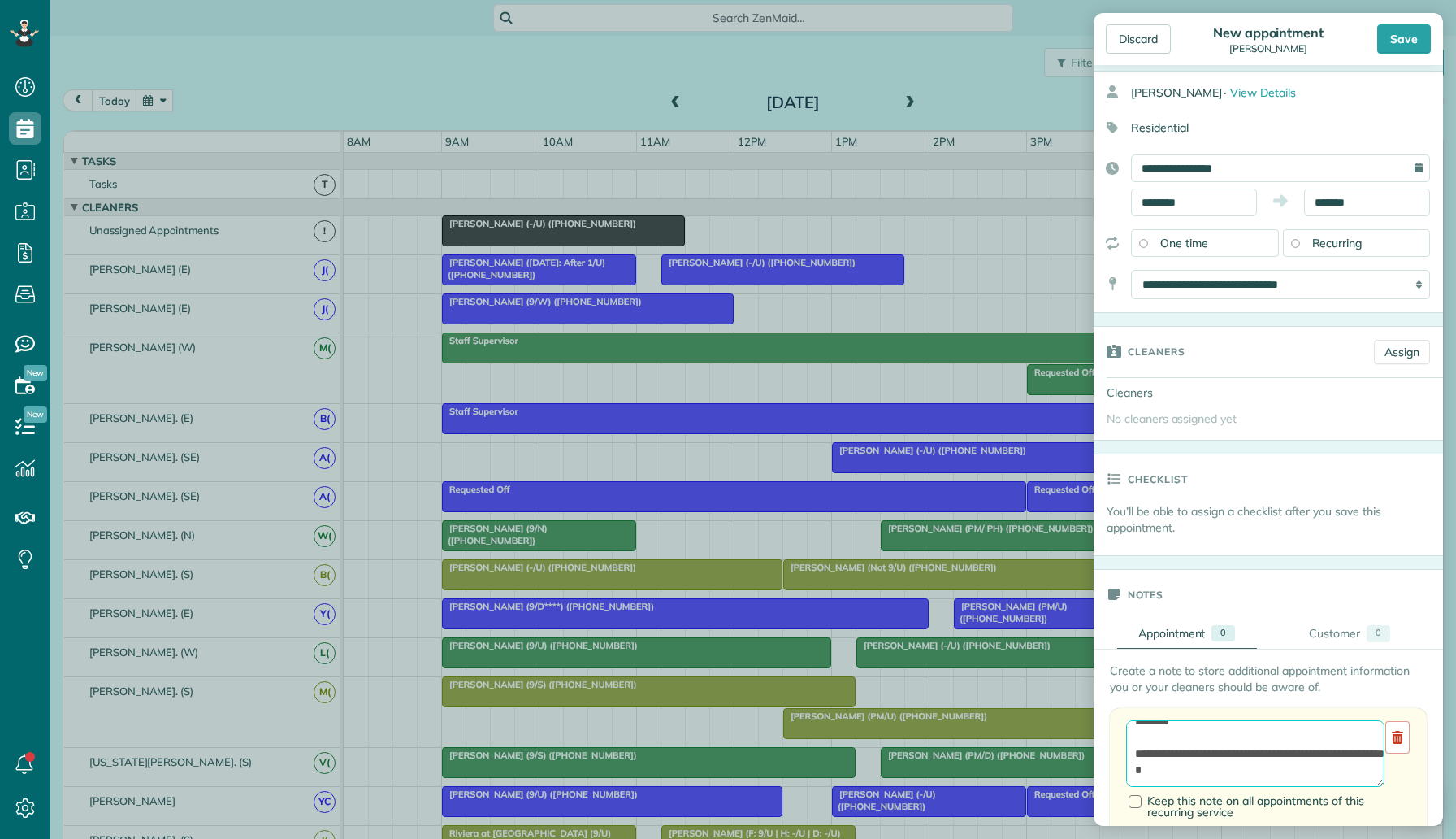
scroll to position [0, 0]
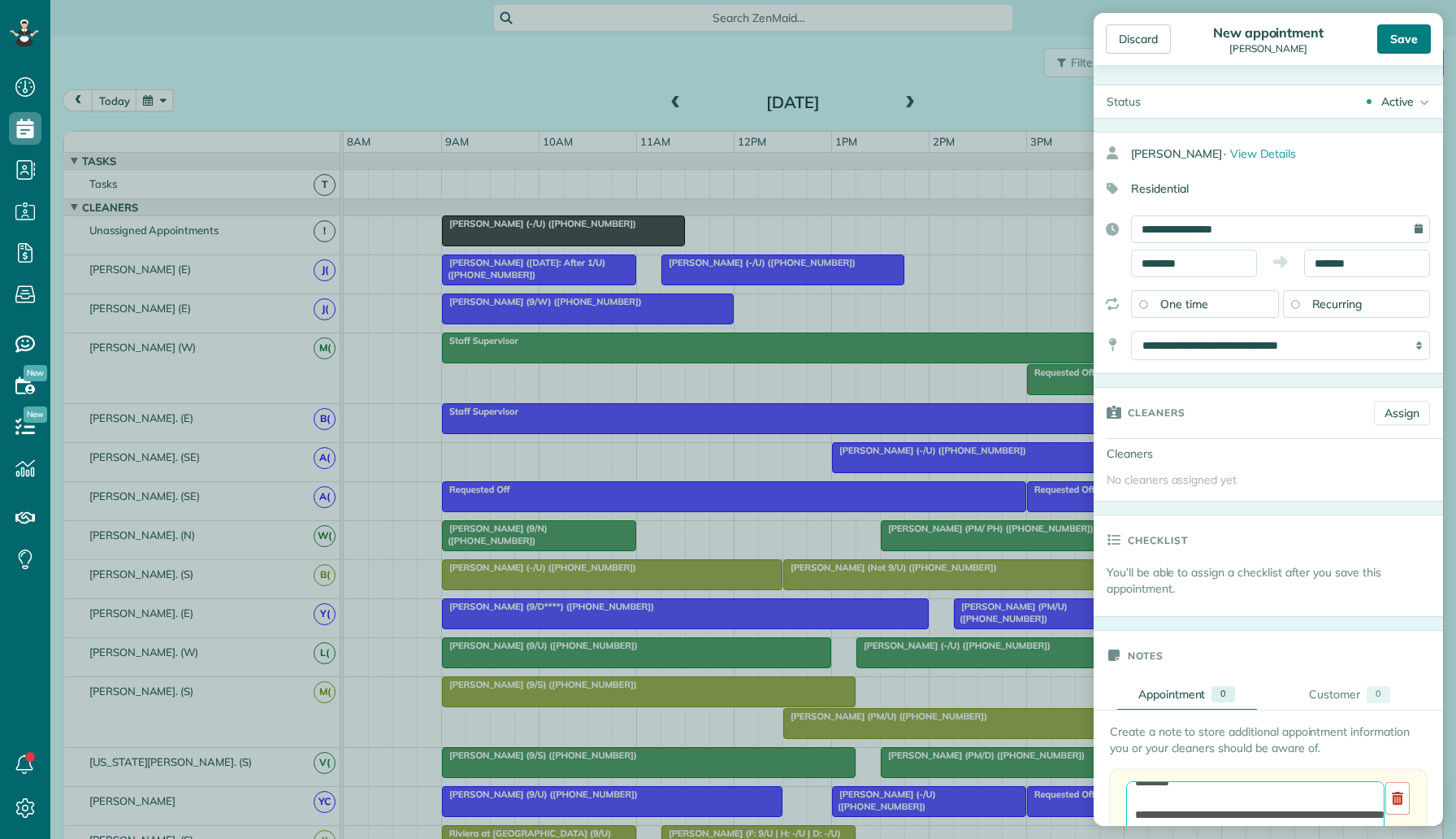
type textarea "**********"
click at [1406, 41] on div "Save" at bounding box center [1405, 39] width 54 height 30
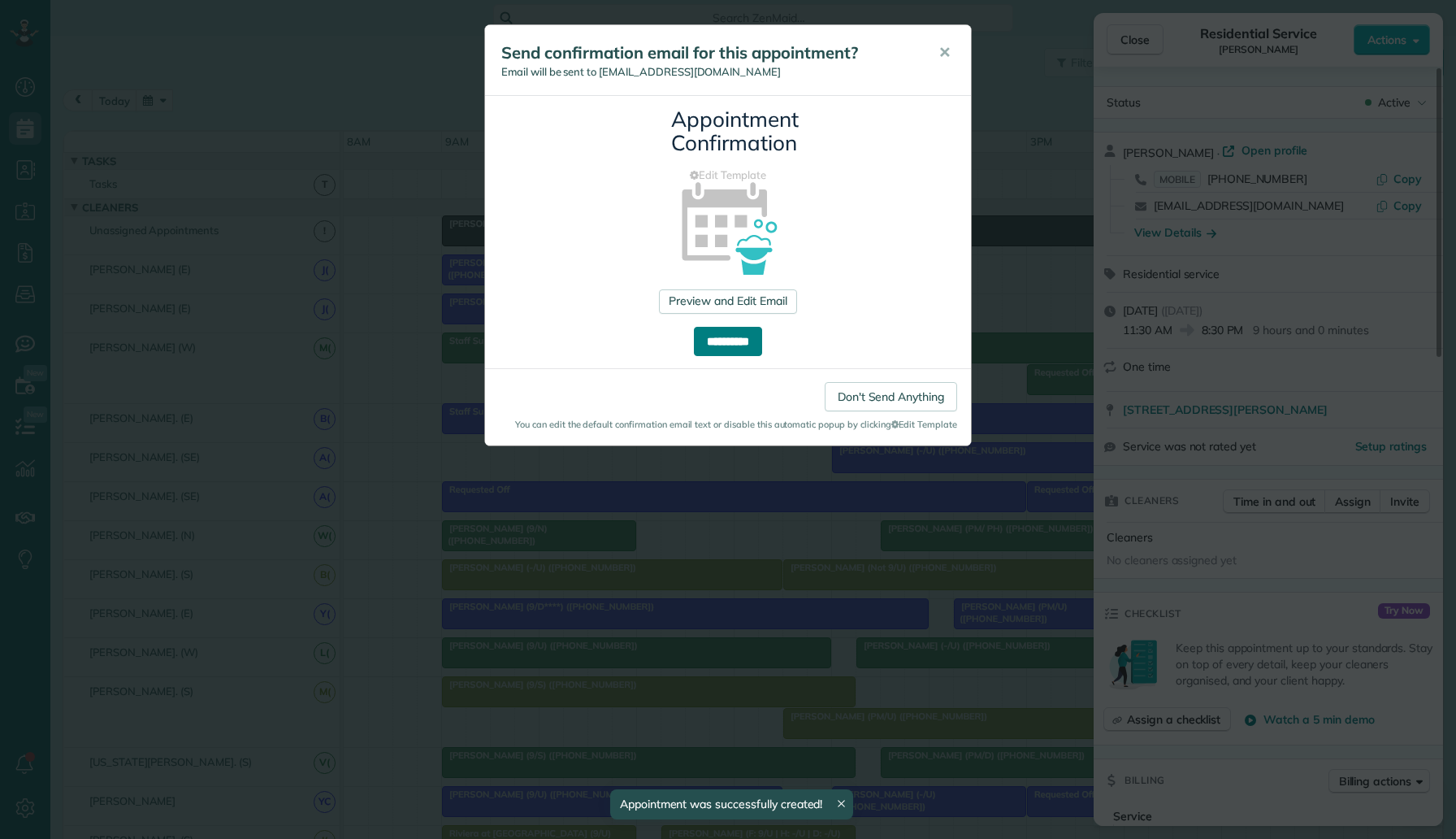
click at [742, 338] on input "**********" at bounding box center [728, 342] width 68 height 30
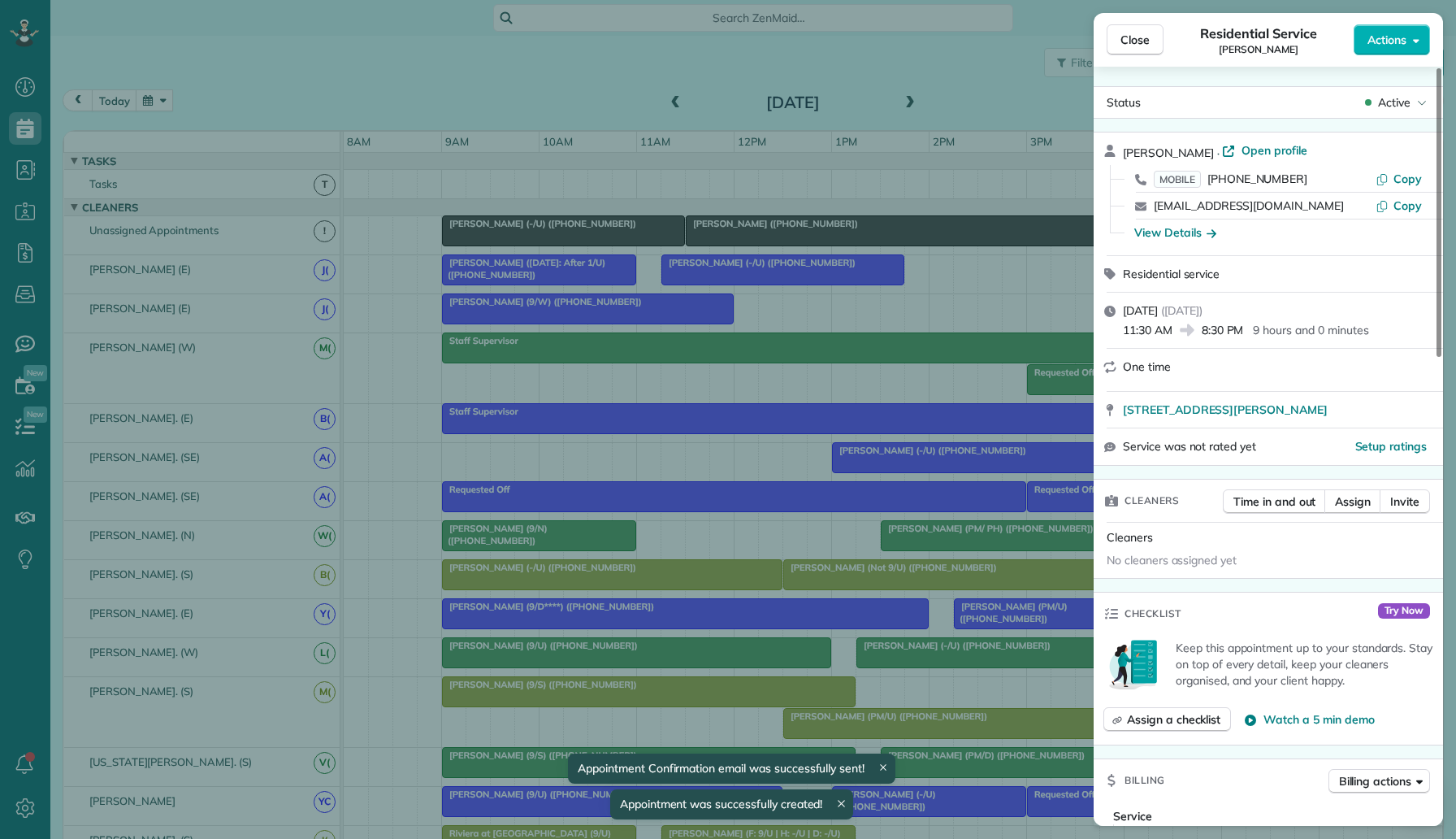
click at [1256, 153] on span "Open profile" at bounding box center [1274, 150] width 65 height 17
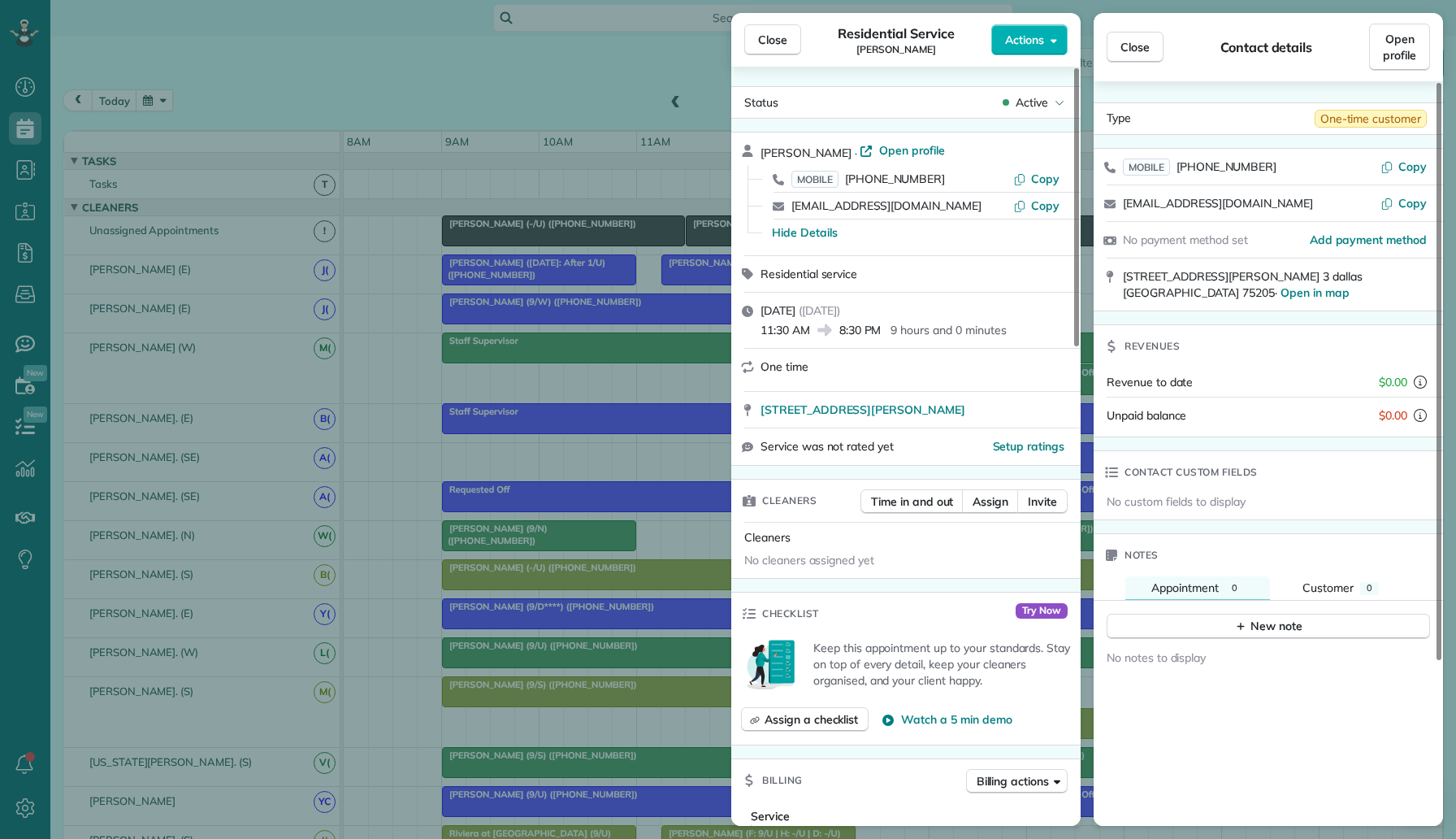
click at [561, 78] on div "Close Residential Service Emma Coppola Actions Status Active Emma Coppola · Ope…" at bounding box center [728, 420] width 1456 height 839
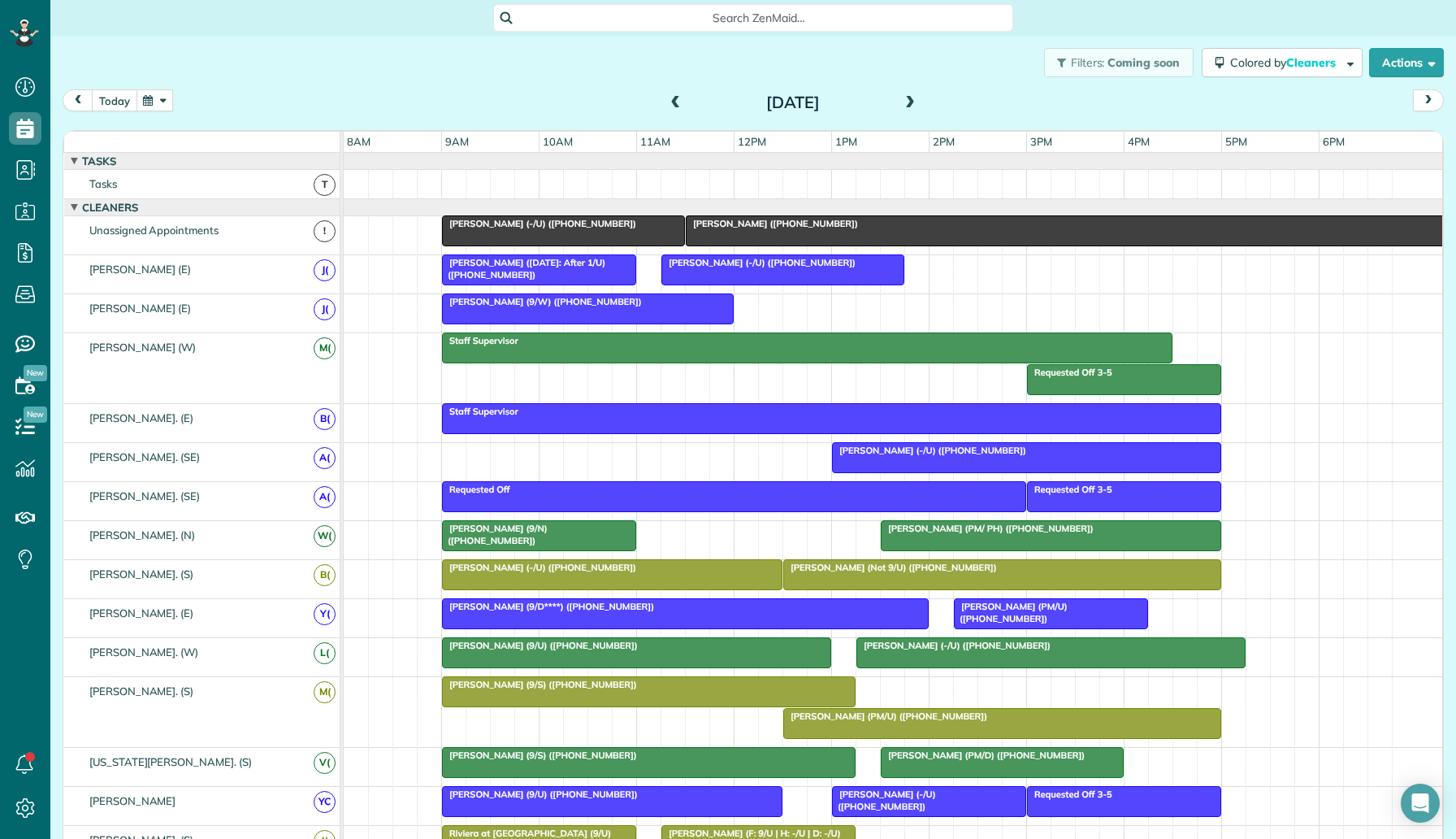
click at [106, 95] on button "today" at bounding box center [114, 100] width 45 height 22
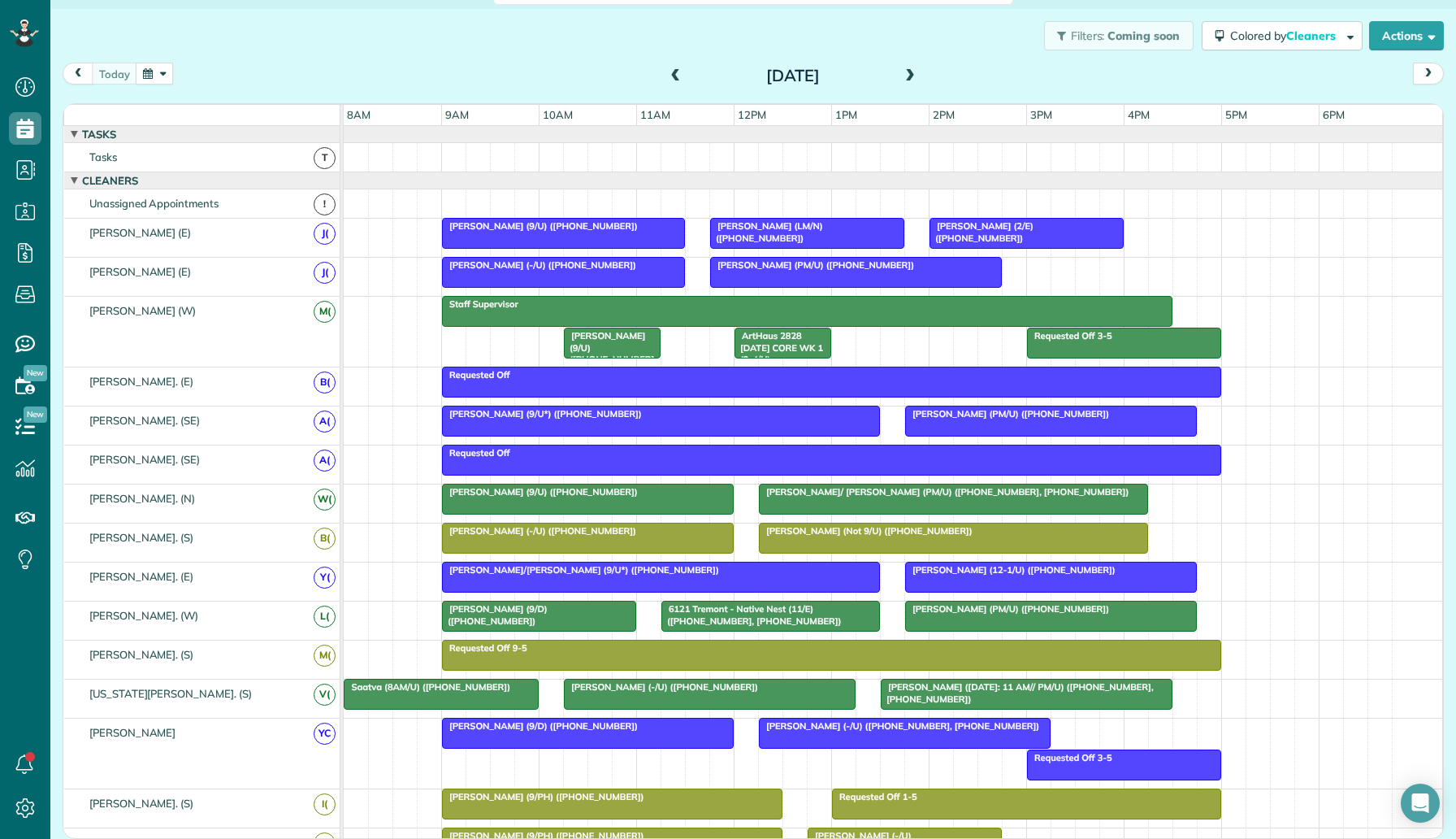
click at [909, 63] on div "Friday Sep 19, 2025" at bounding box center [793, 76] width 260 height 26
click at [906, 77] on span at bounding box center [909, 76] width 18 height 15
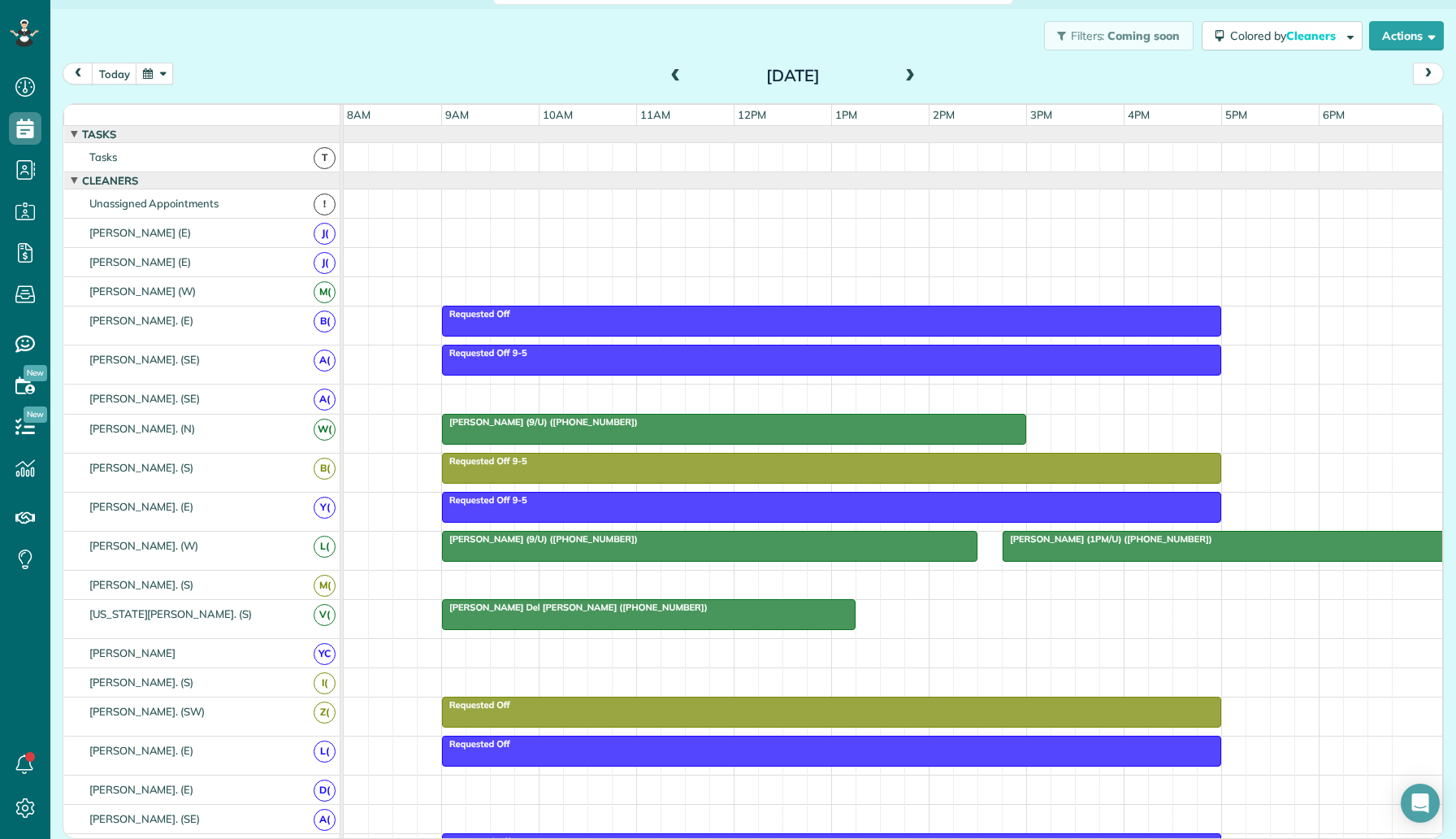
click at [902, 69] on span at bounding box center [909, 76] width 18 height 15
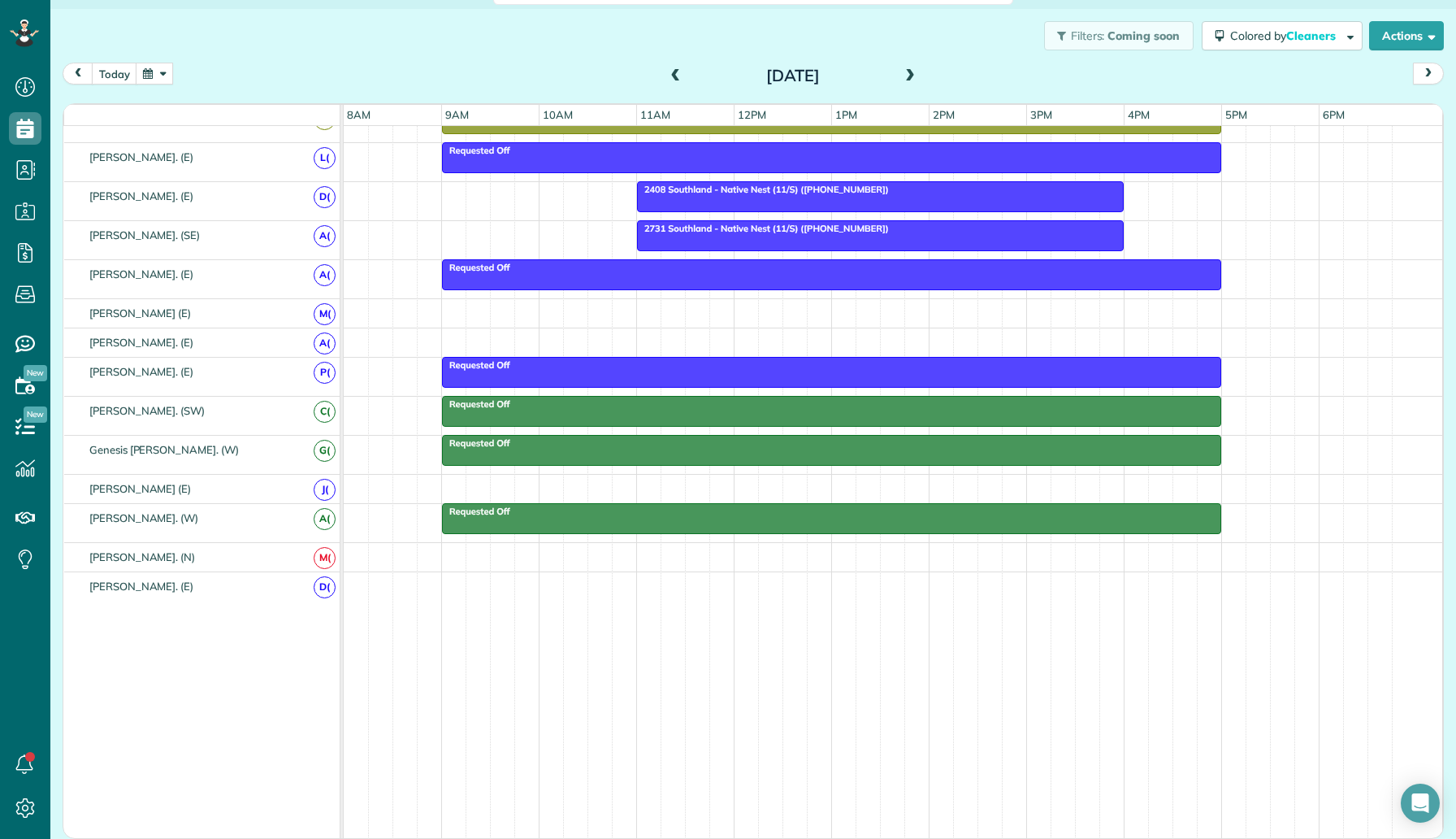
click at [916, 78] on span at bounding box center [909, 76] width 18 height 15
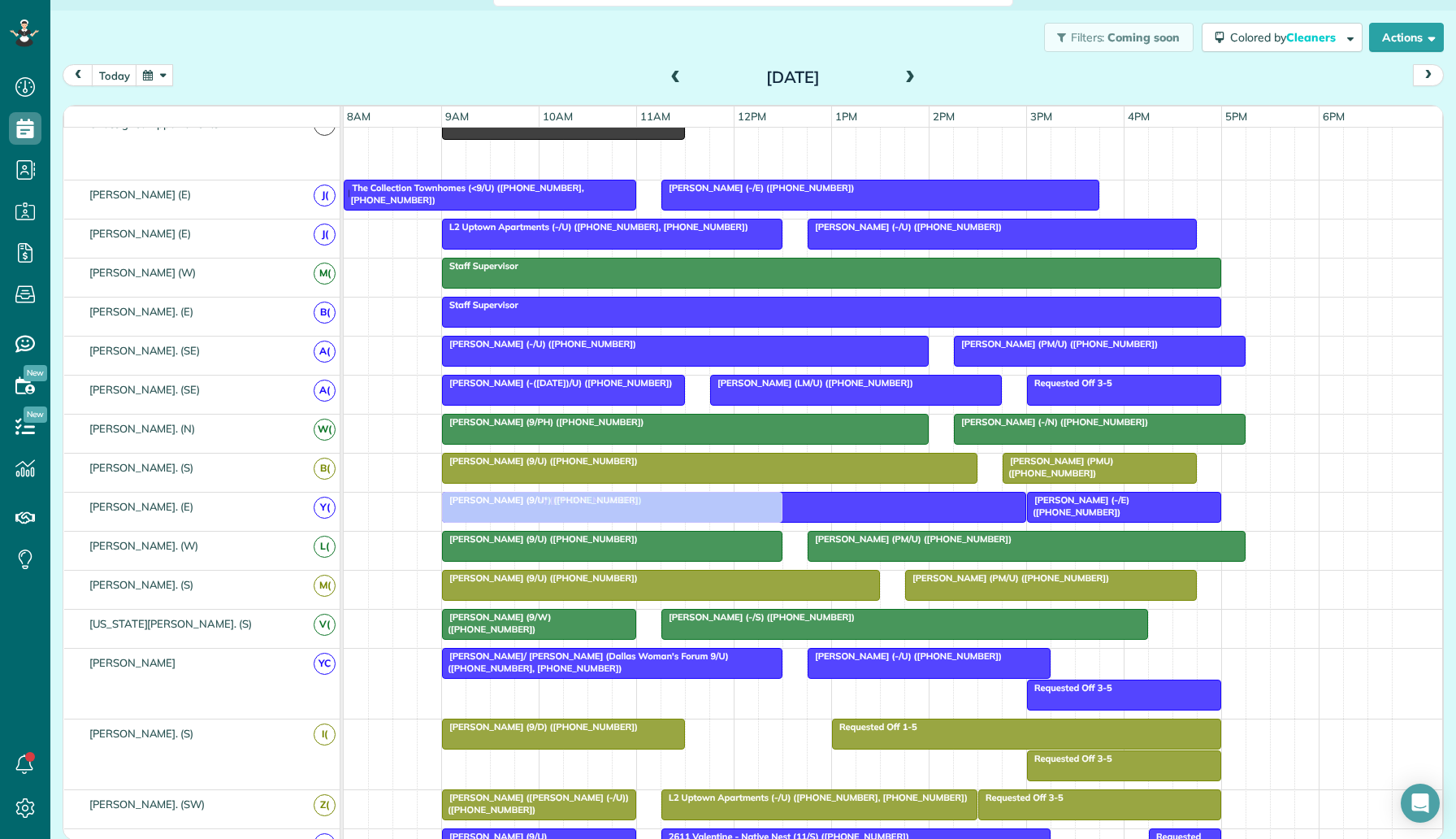
scroll to position [162, 0]
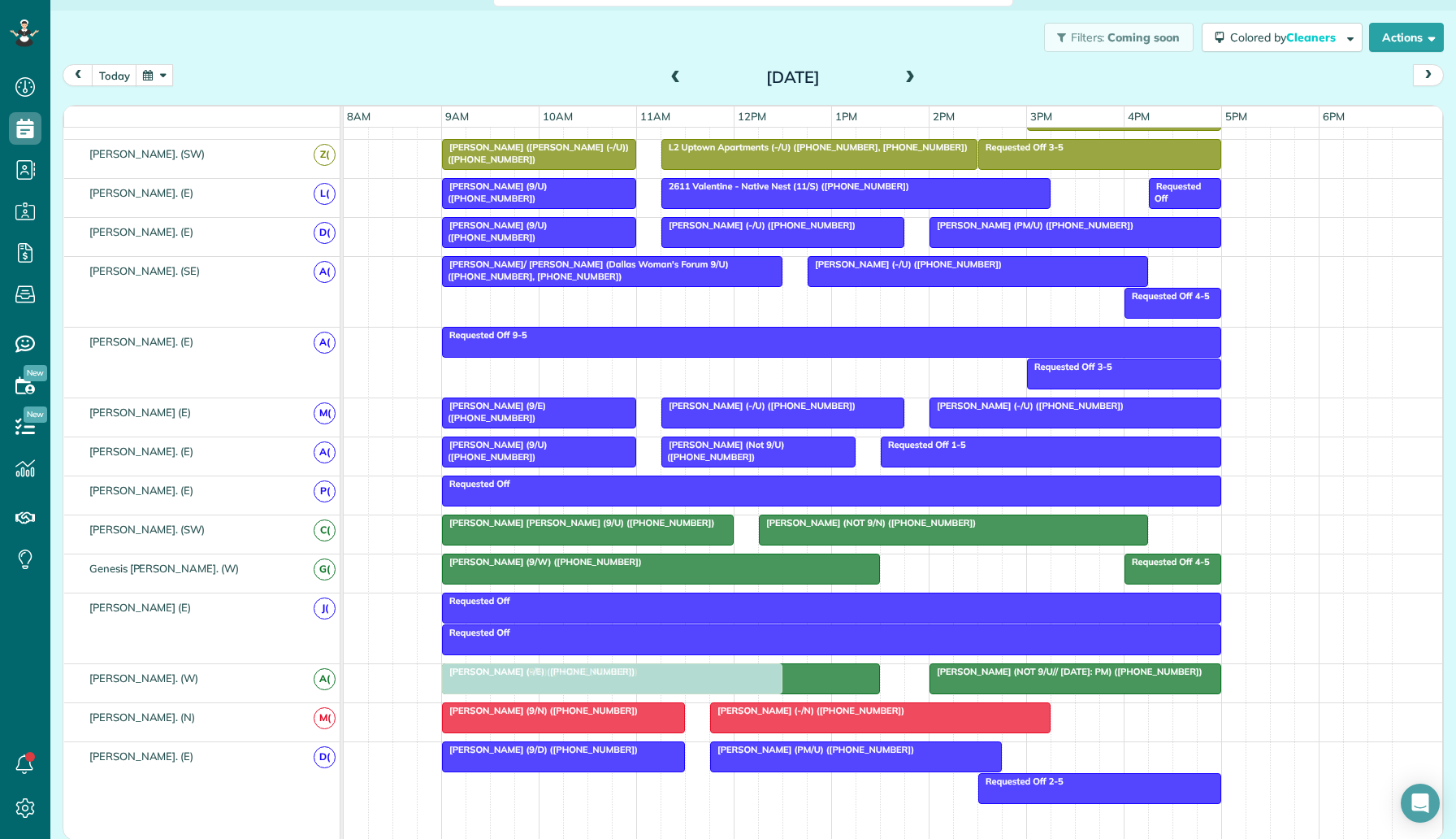
drag, startPoint x: 656, startPoint y: 237, endPoint x: 622, endPoint y: 701, distance: 465.2
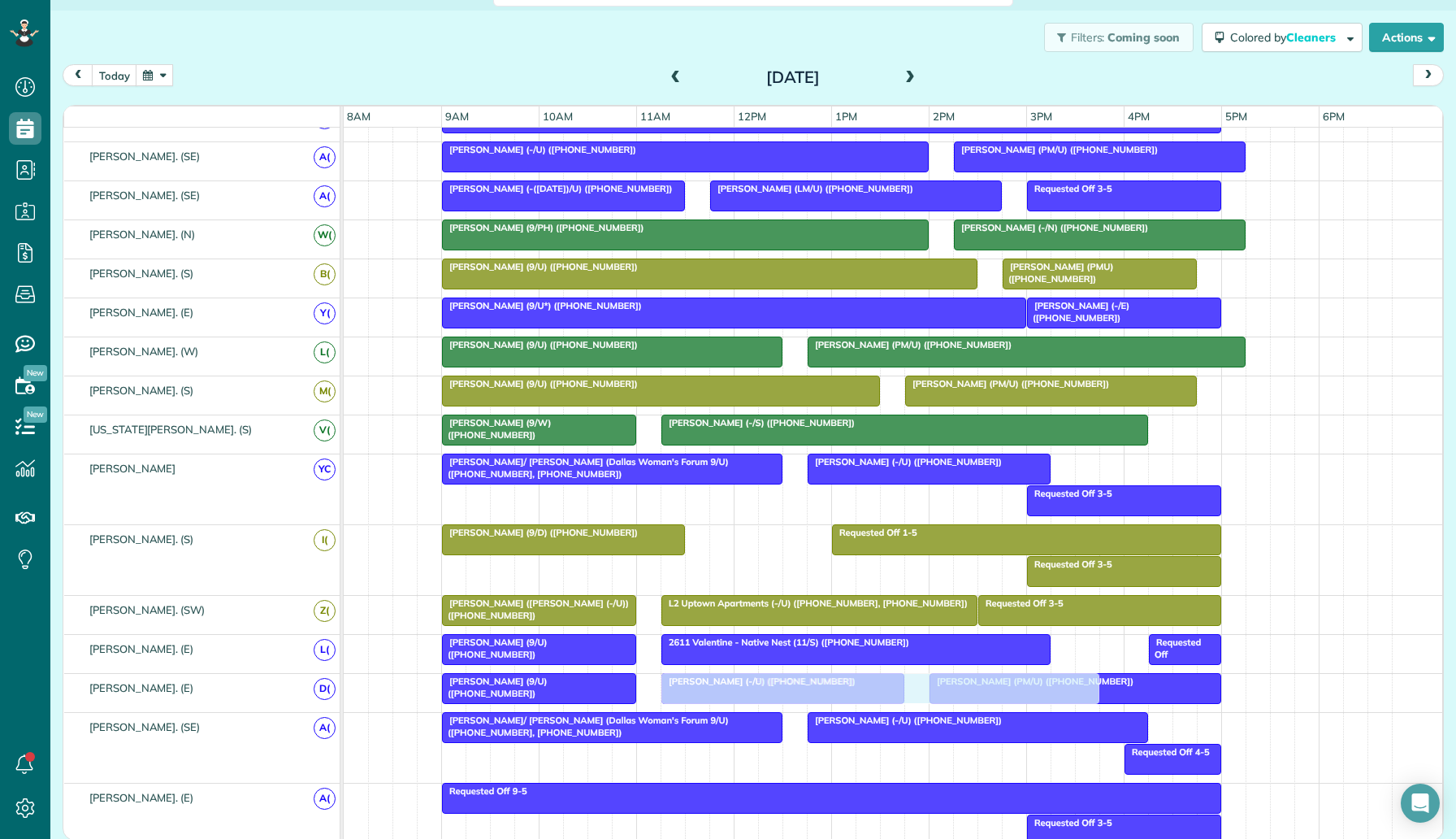
drag, startPoint x: 663, startPoint y: 678, endPoint x: 894, endPoint y: 681, distance: 231.0
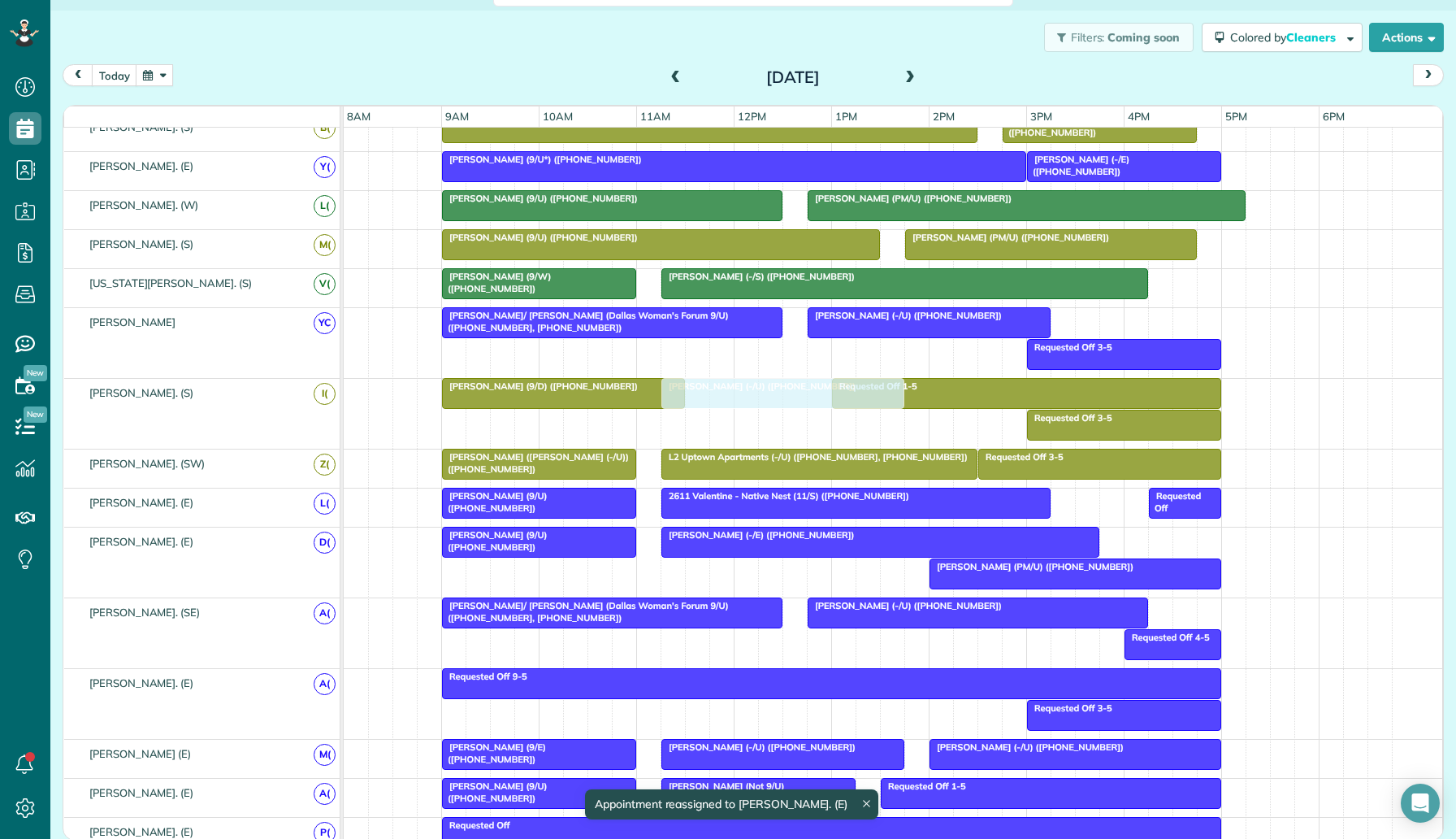
drag, startPoint x: 813, startPoint y: 568, endPoint x: 822, endPoint y: 380, distance: 188.2
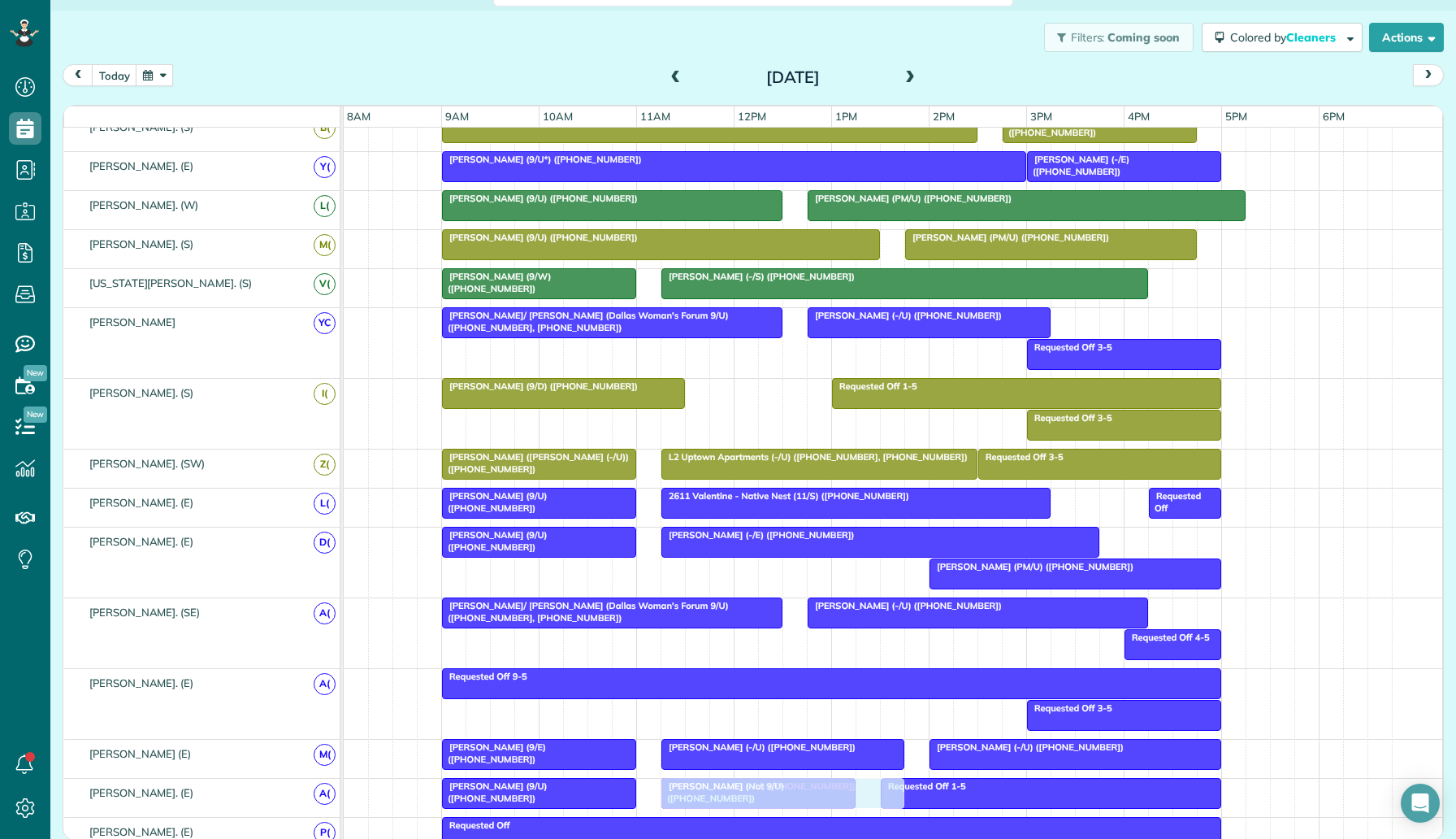
drag, startPoint x: 817, startPoint y: 428, endPoint x: 825, endPoint y: 792, distance: 364.1
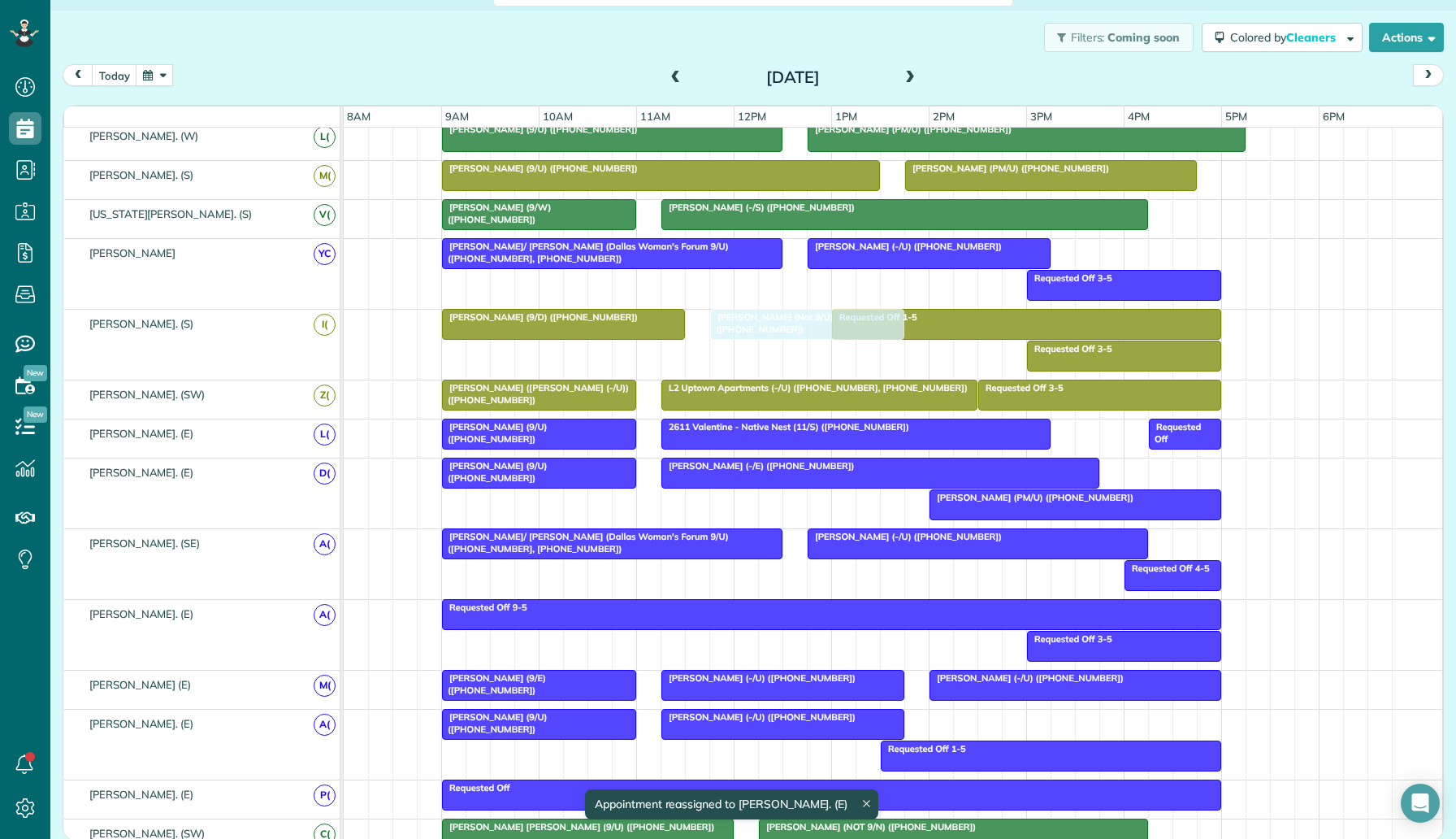
drag, startPoint x: 763, startPoint y: 767, endPoint x: 804, endPoint y: 358, distance: 411.0
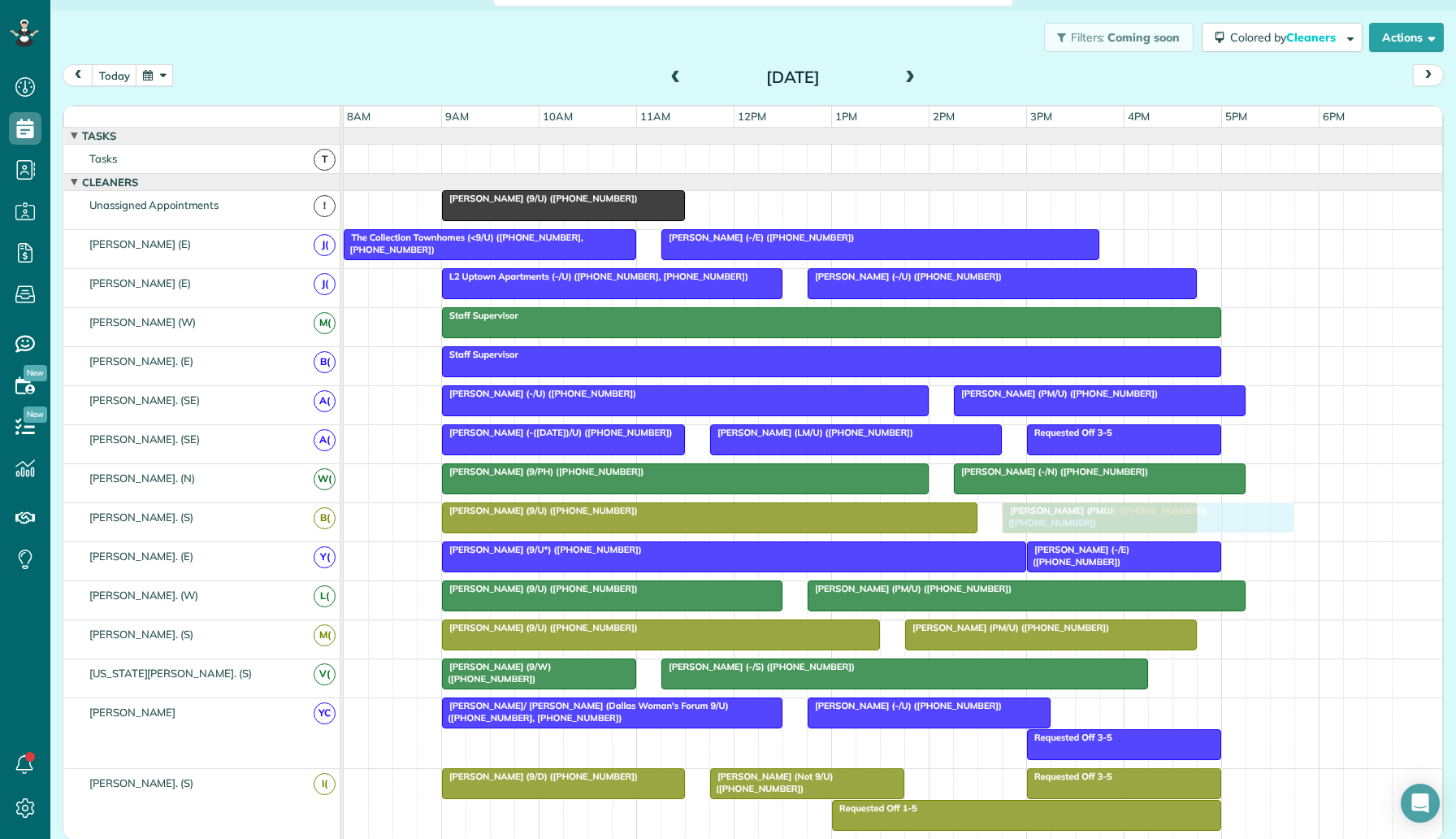
drag, startPoint x: 969, startPoint y: 435, endPoint x: 1033, endPoint y: 529, distance: 113.7
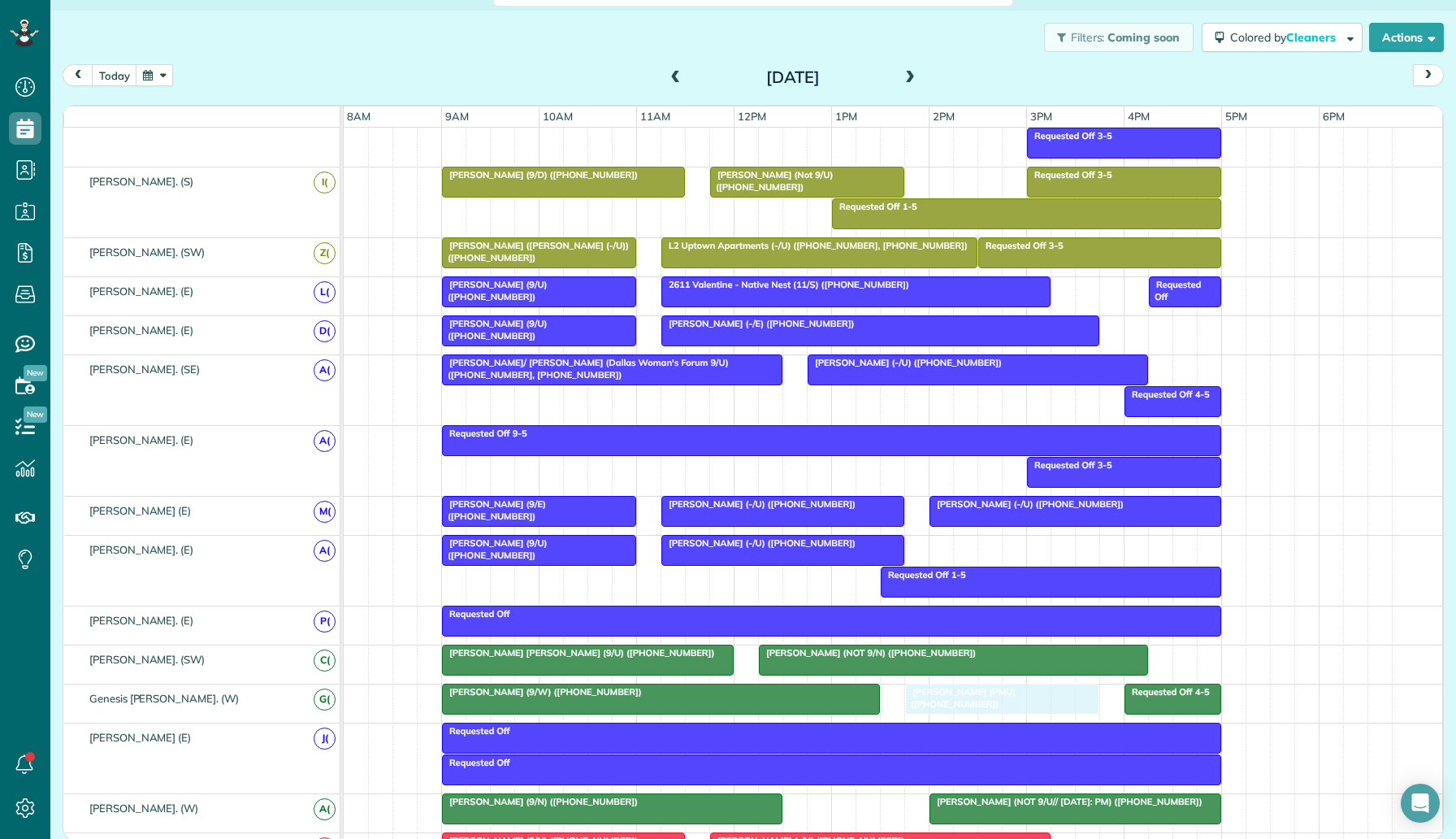
drag, startPoint x: 1062, startPoint y: 478, endPoint x: 972, endPoint y: 695, distance: 234.9
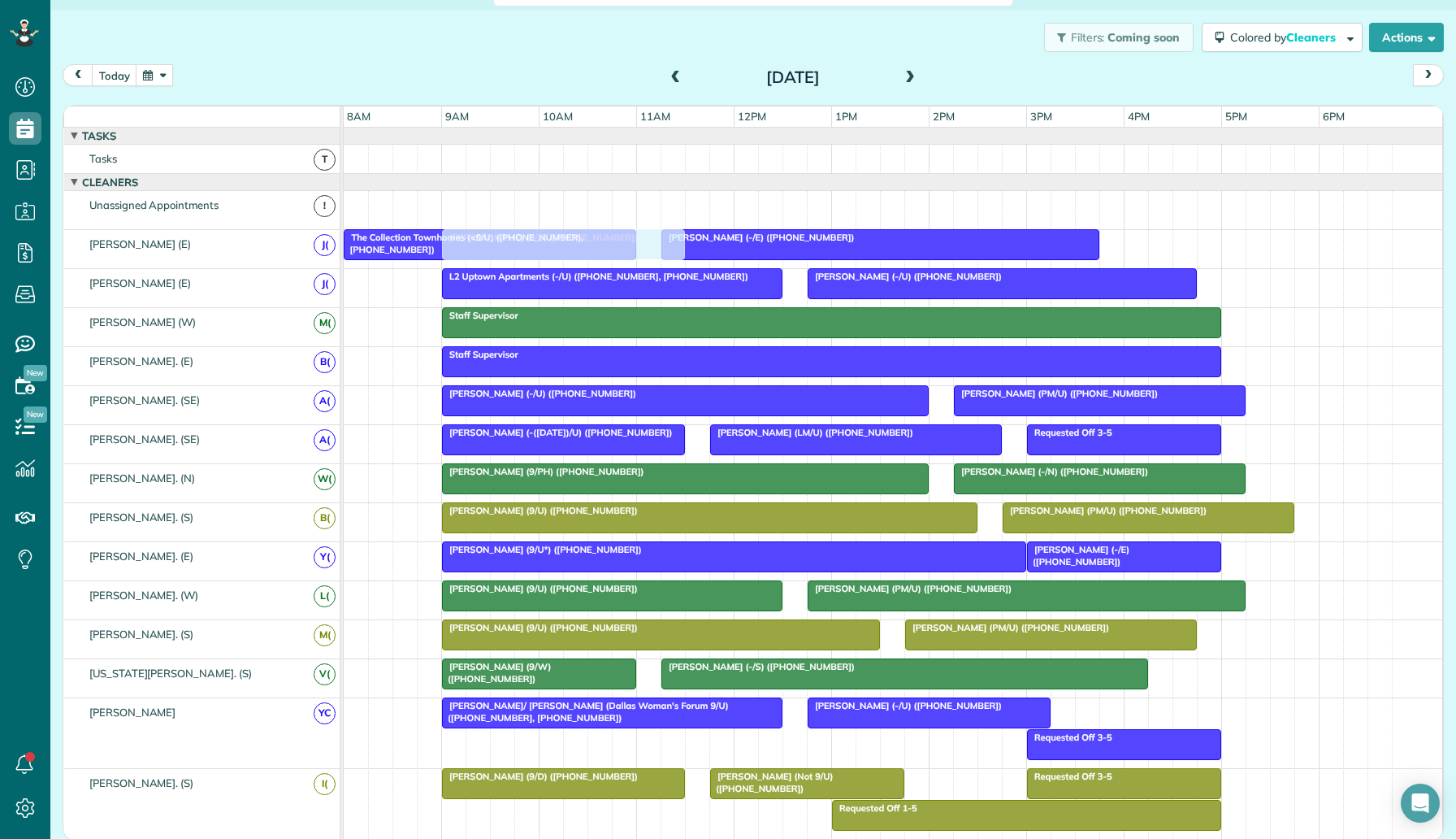
drag, startPoint x: 568, startPoint y: 200, endPoint x: 568, endPoint y: 262, distance: 62.0
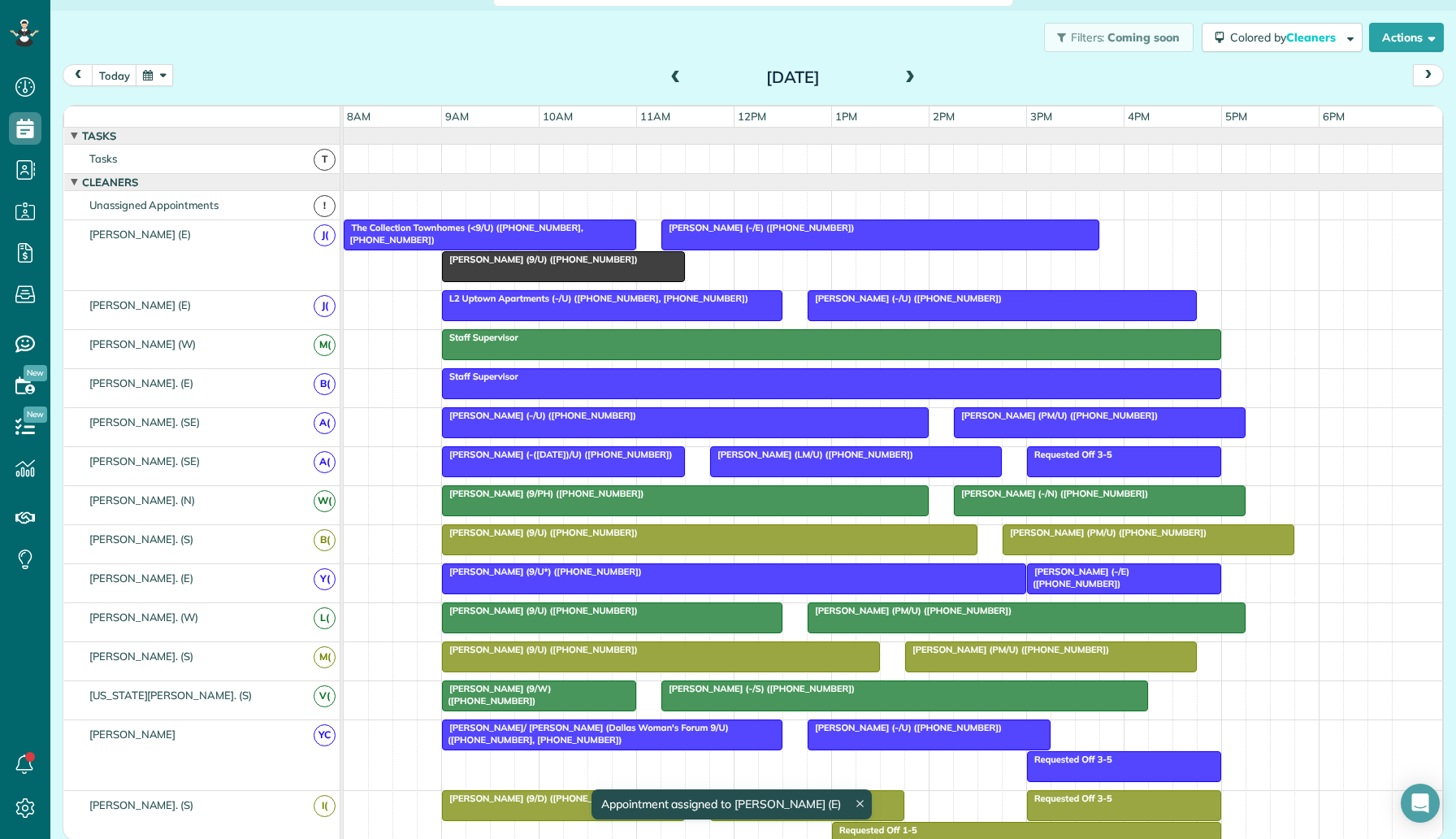
click at [567, 278] on div at bounding box center [563, 267] width 242 height 30
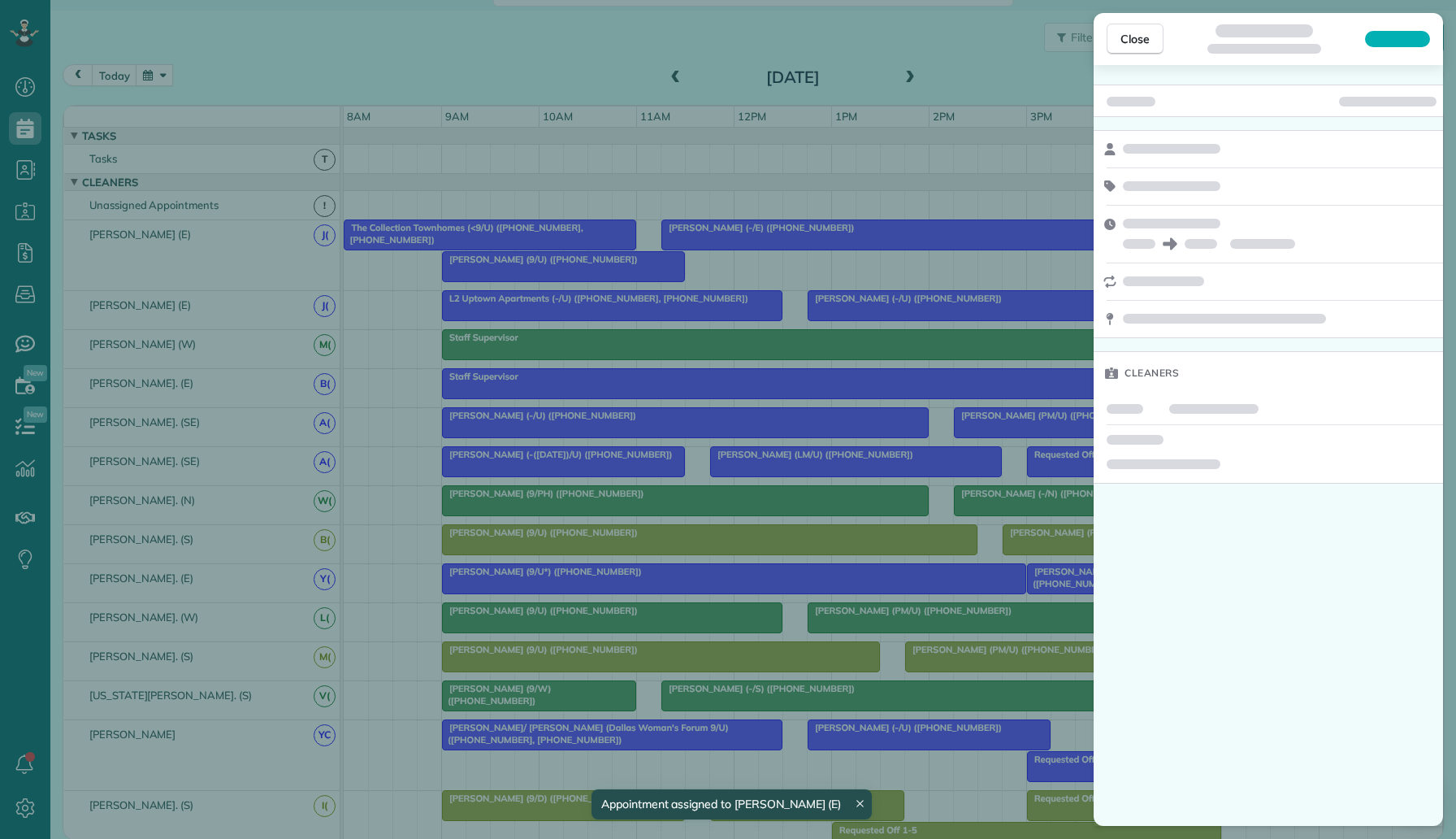
click at [609, 204] on div "Close Cleaners" at bounding box center [728, 420] width 1456 height 839
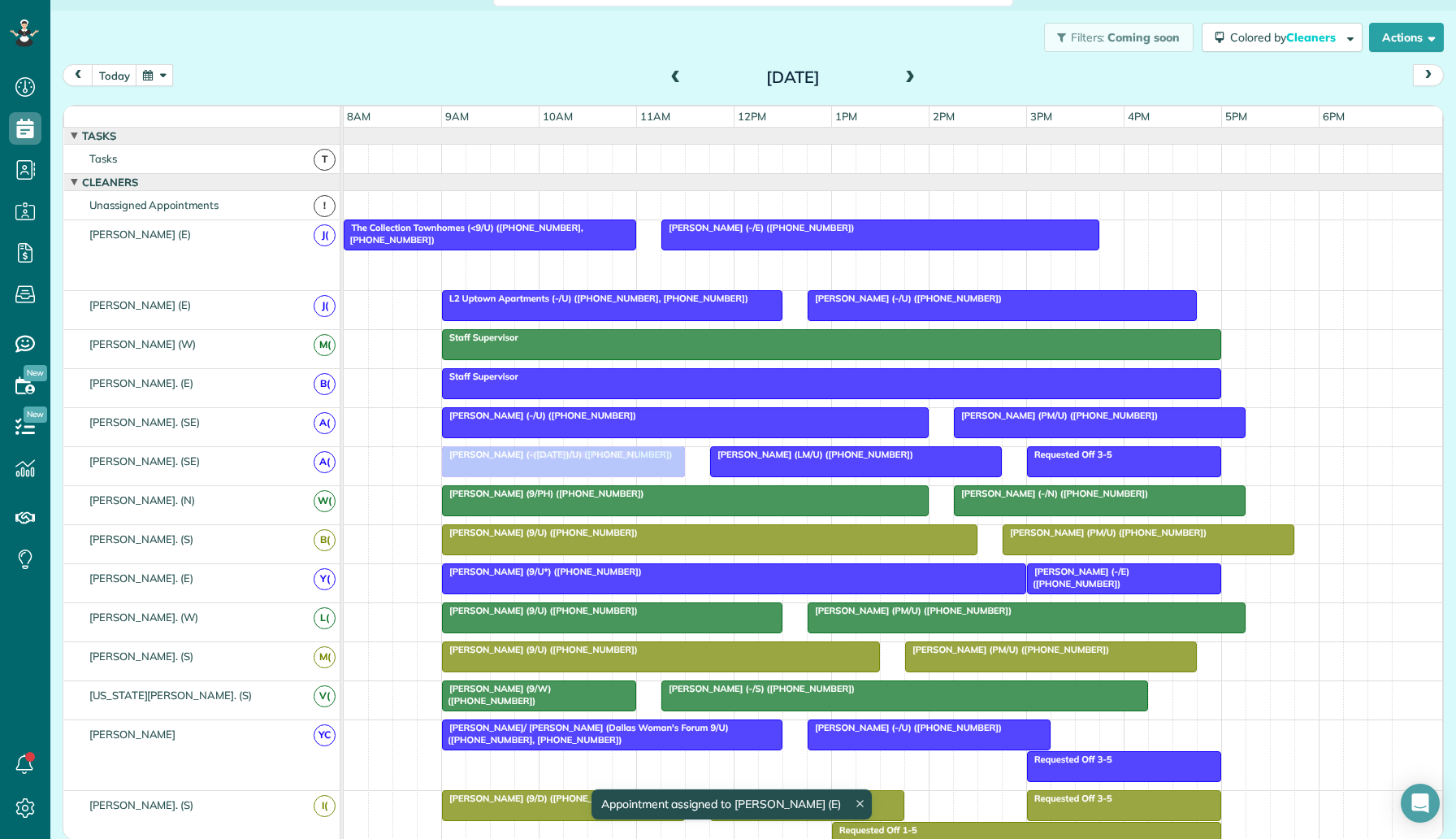
drag, startPoint x: 570, startPoint y: 261, endPoint x: 565, endPoint y: 468, distance: 207.1
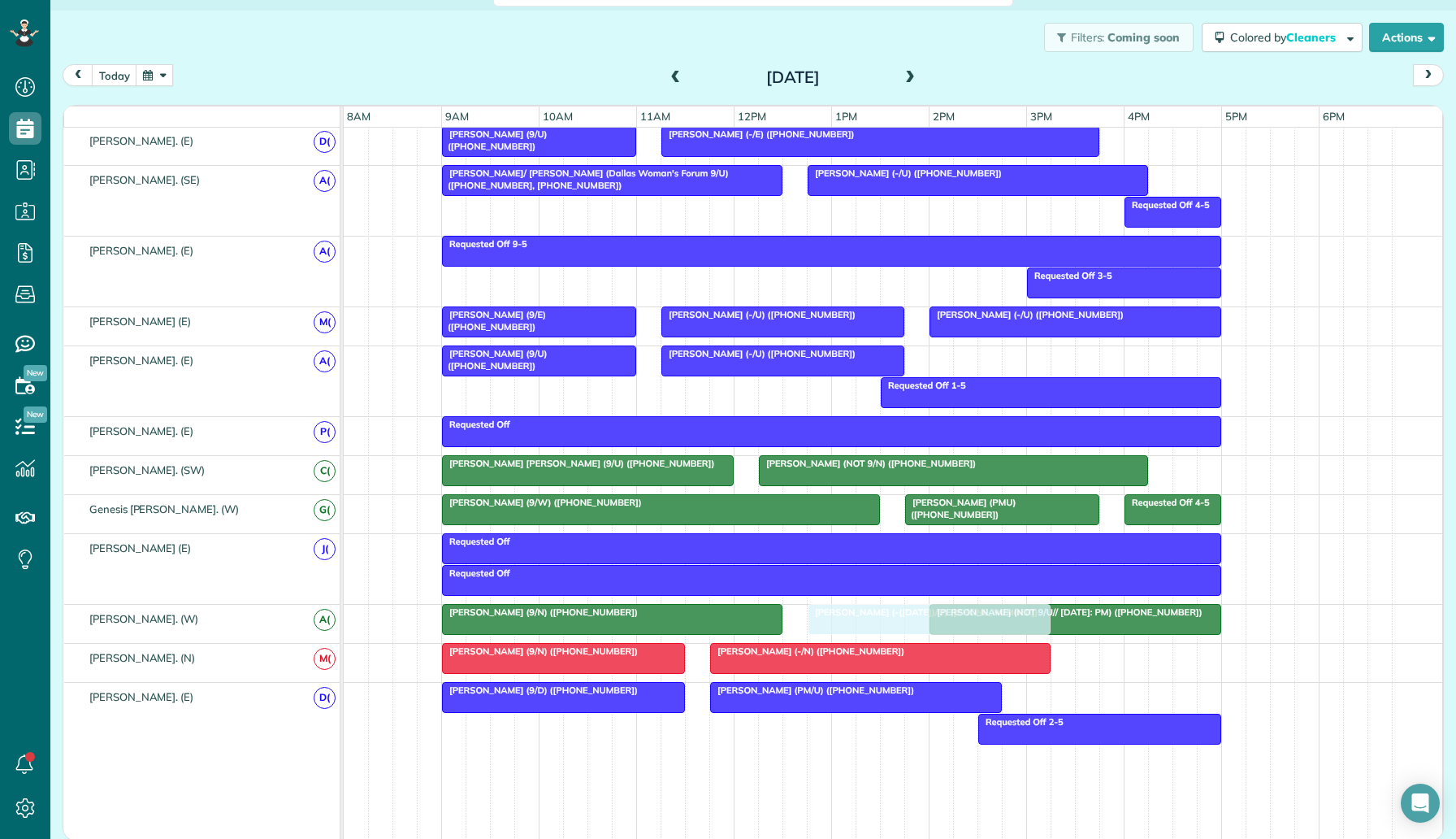
drag, startPoint x: 577, startPoint y: 429, endPoint x: 936, endPoint y: 626, distance: 409.5
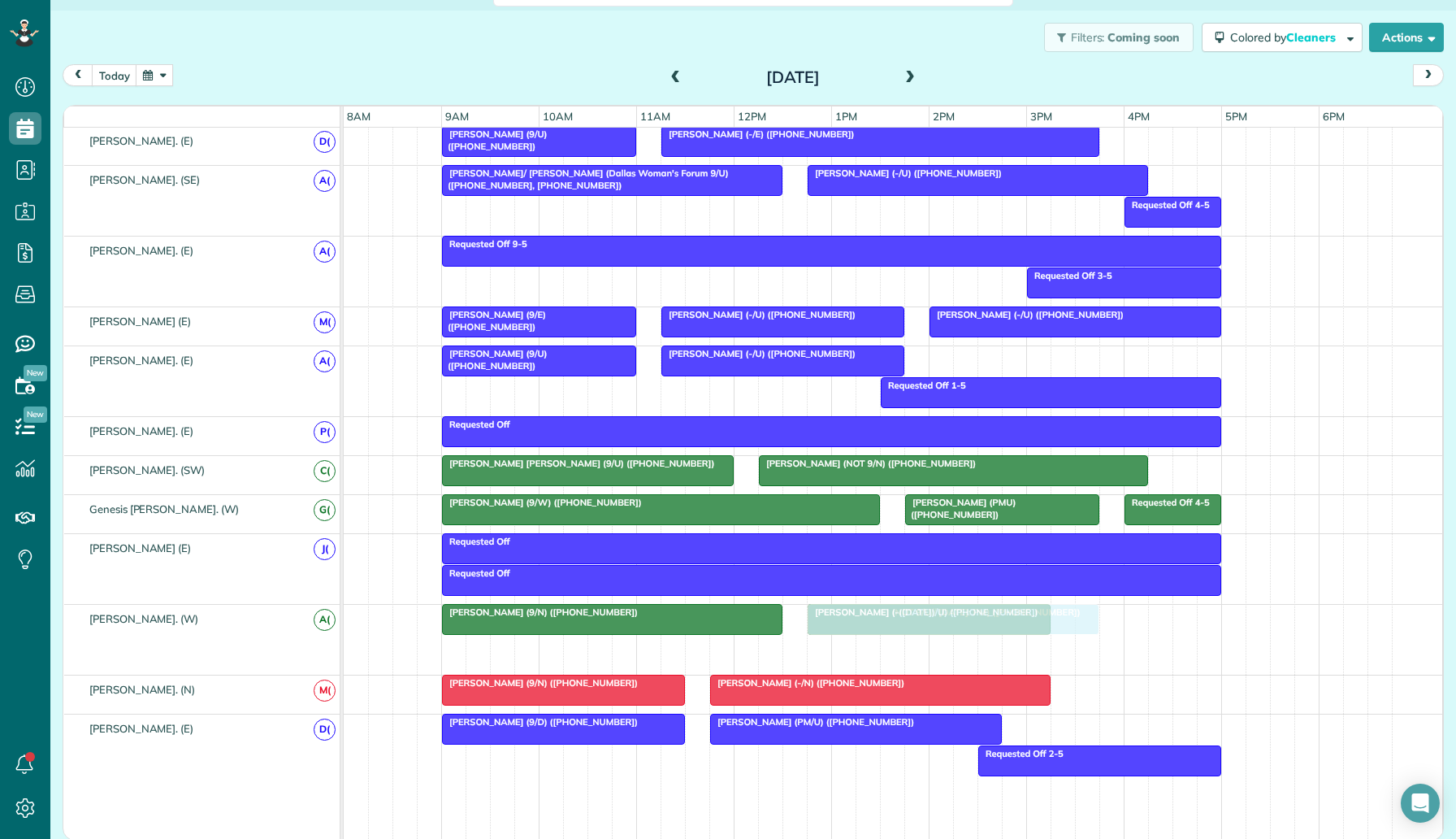
drag, startPoint x: 989, startPoint y: 638, endPoint x: 874, endPoint y: 617, distance: 116.9
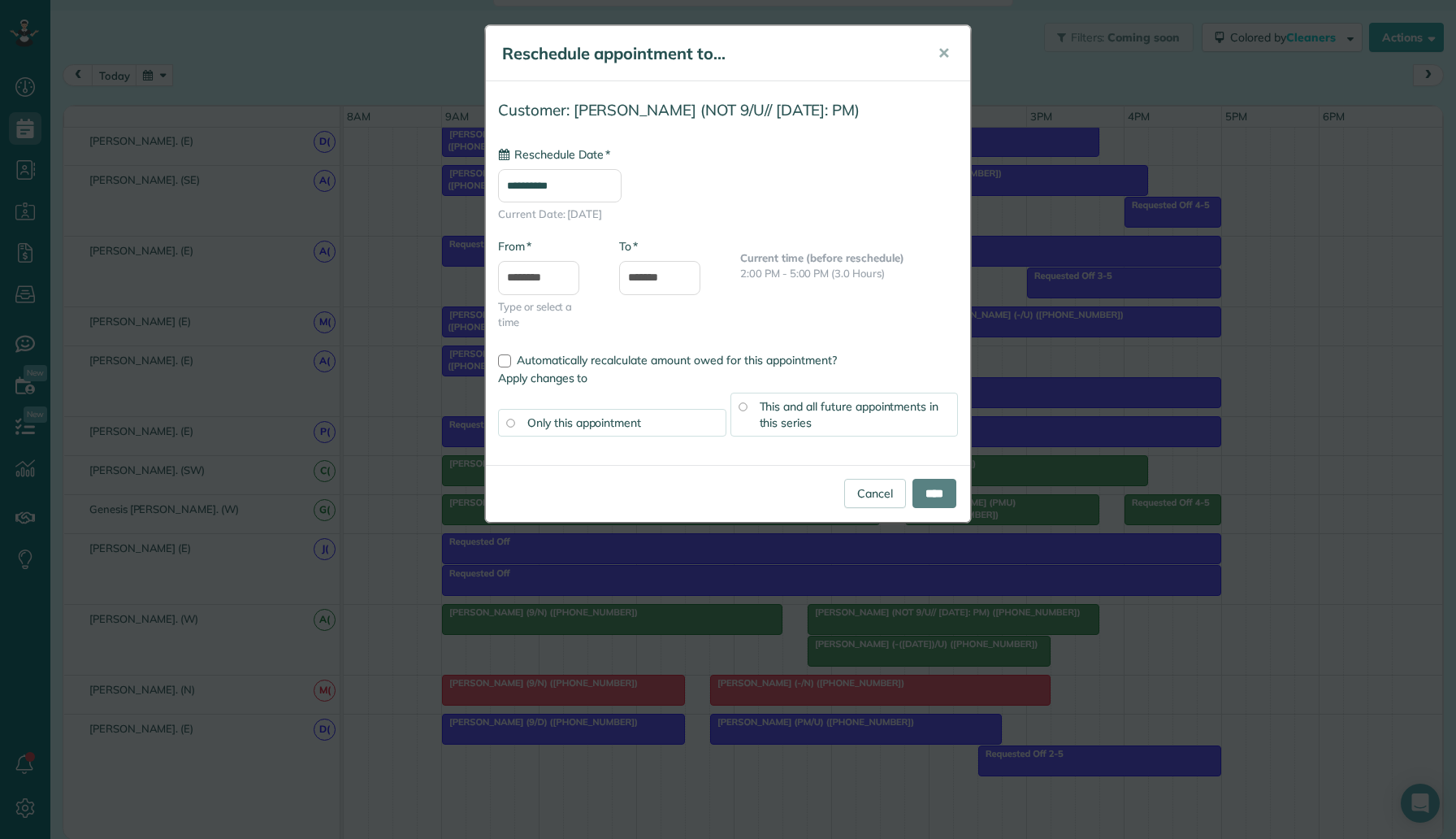
type input "**********"
click at [926, 498] on input "****" at bounding box center [934, 494] width 44 height 30
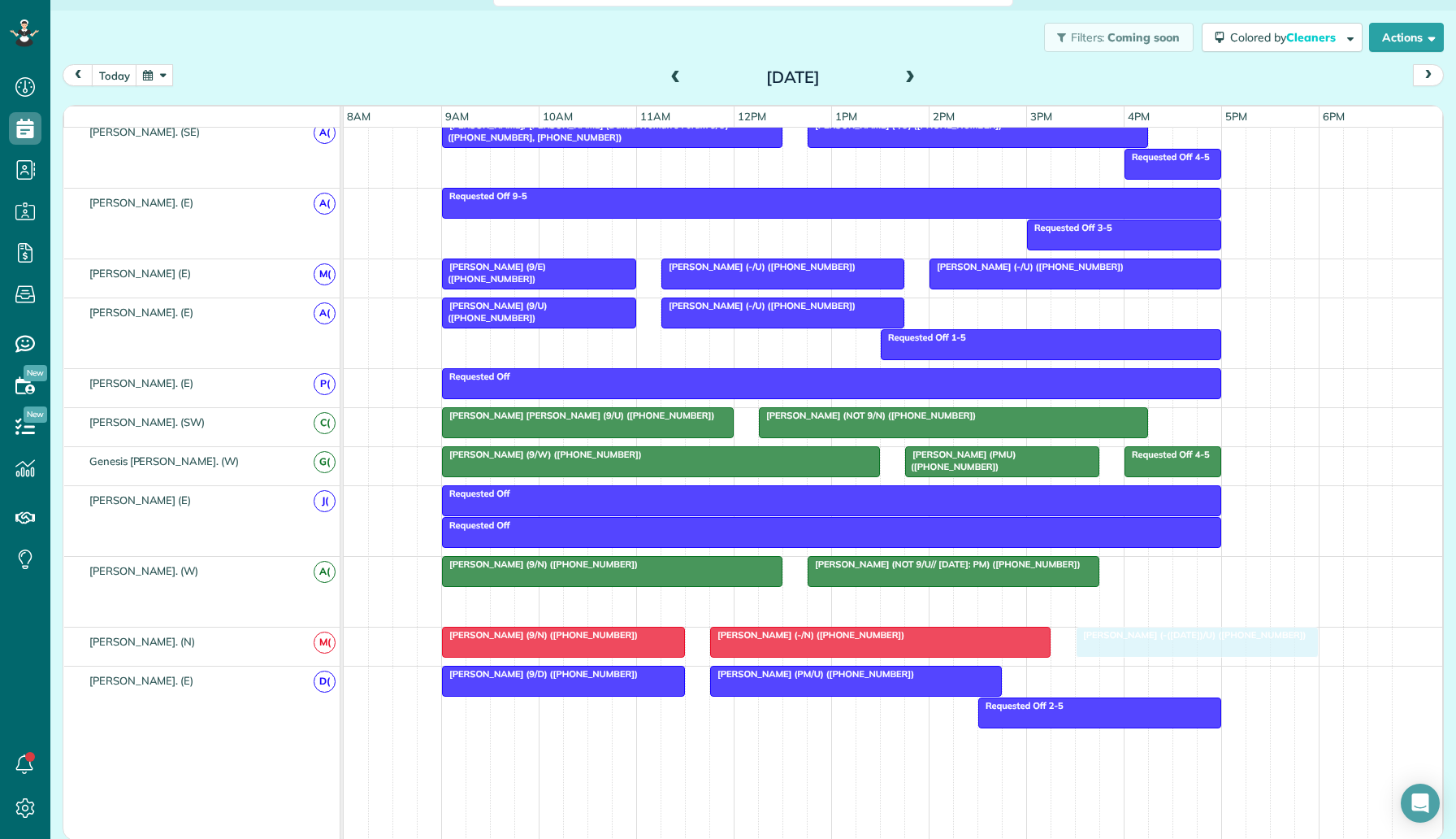
drag, startPoint x: 957, startPoint y: 604, endPoint x: 1229, endPoint y: 663, distance: 278.3
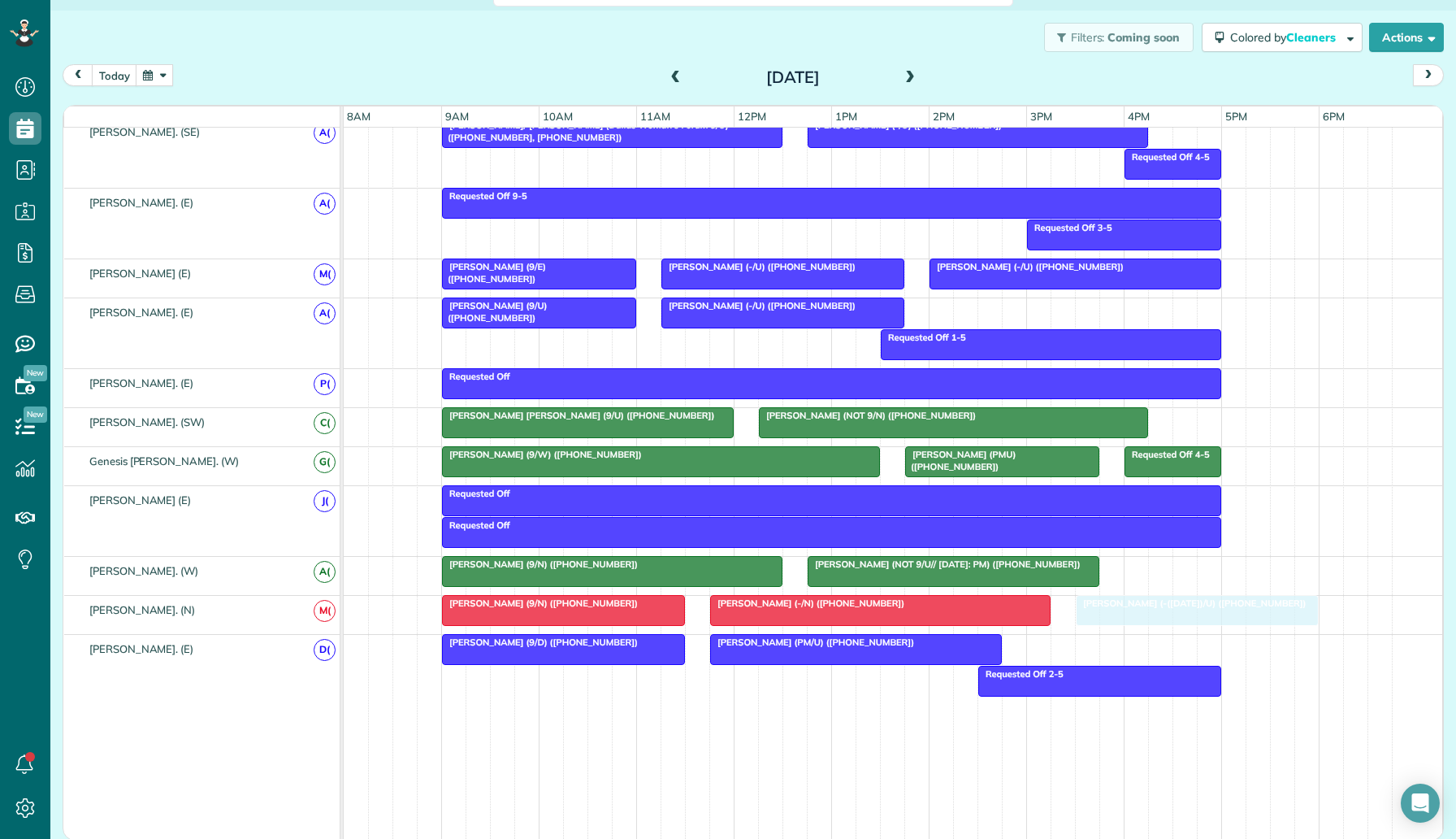
drag, startPoint x: 1209, startPoint y: 606, endPoint x: 1214, endPoint y: 620, distance: 14.9
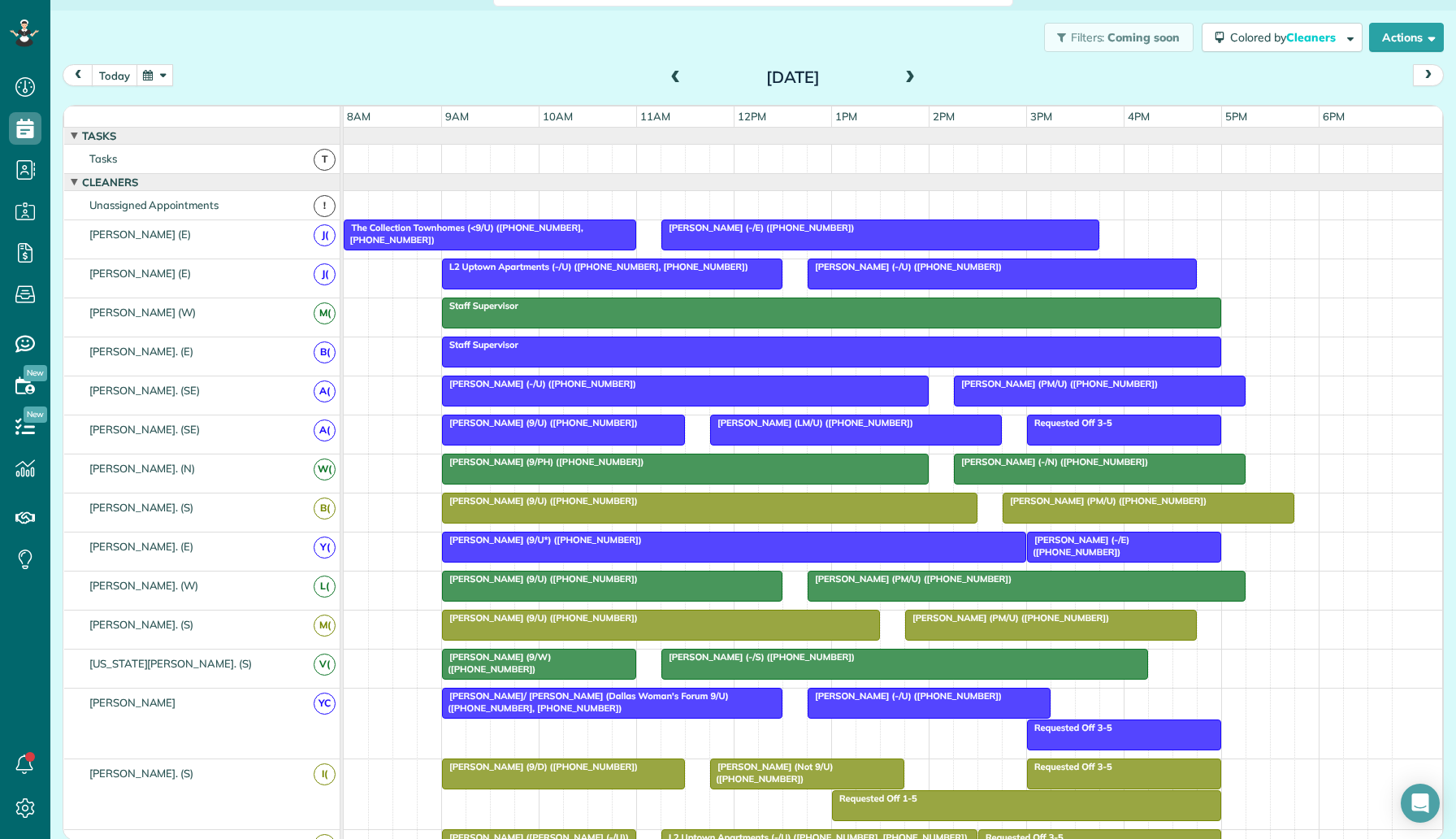
click at [115, 76] on button "today" at bounding box center [114, 75] width 45 height 22
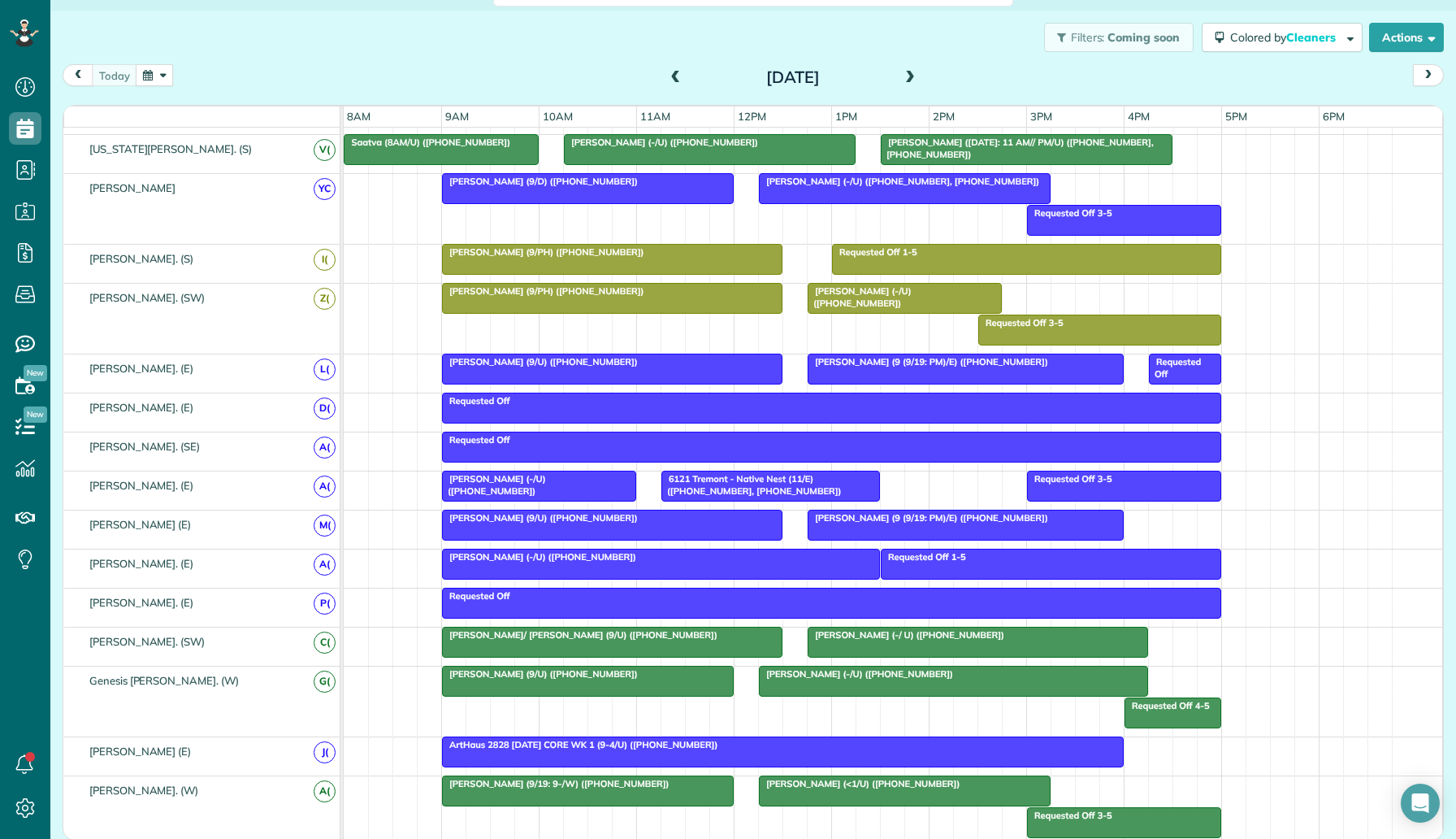
scroll to position [867, 0]
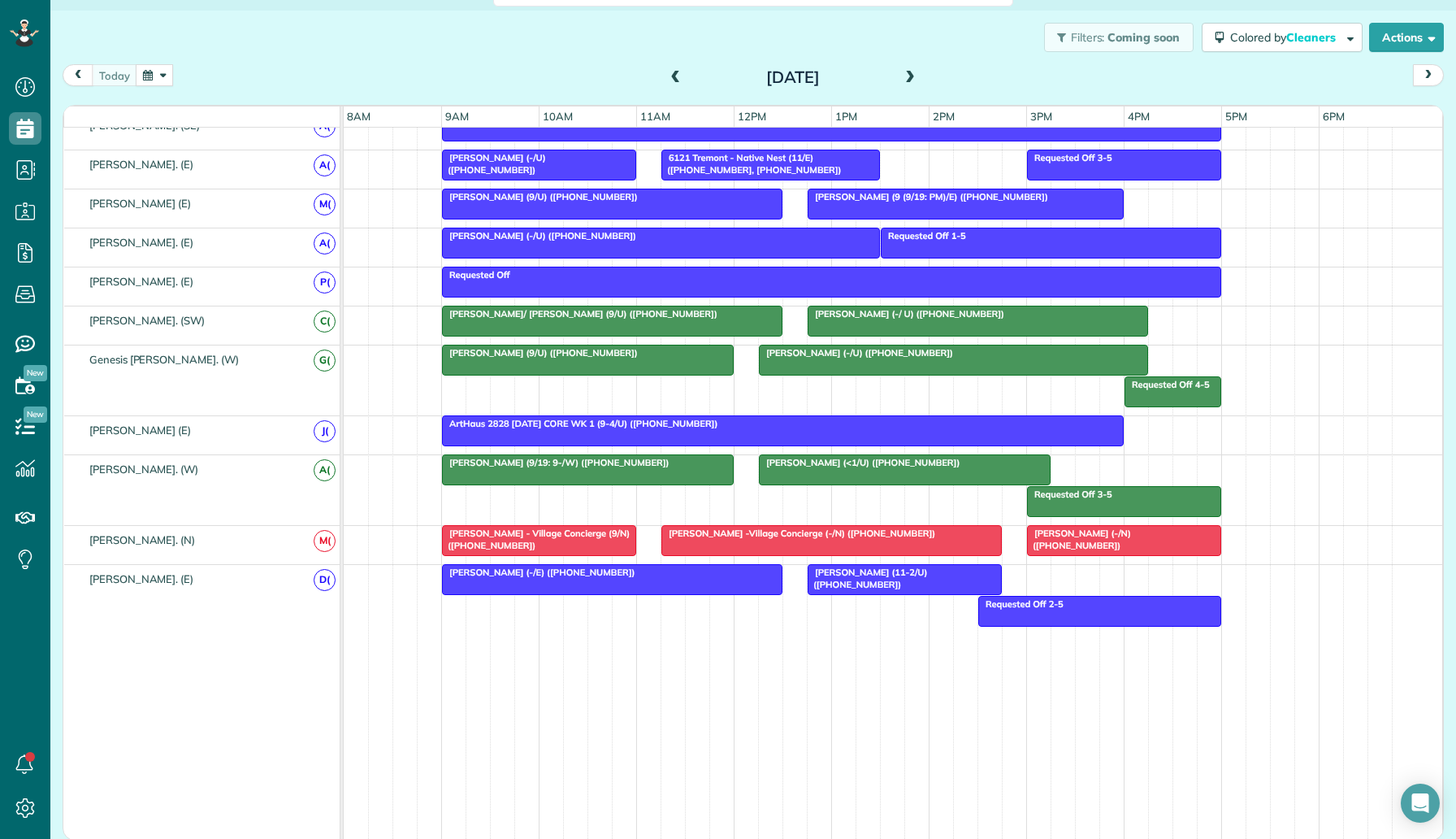
click at [585, 432] on div at bounding box center [783, 431] width 680 height 30
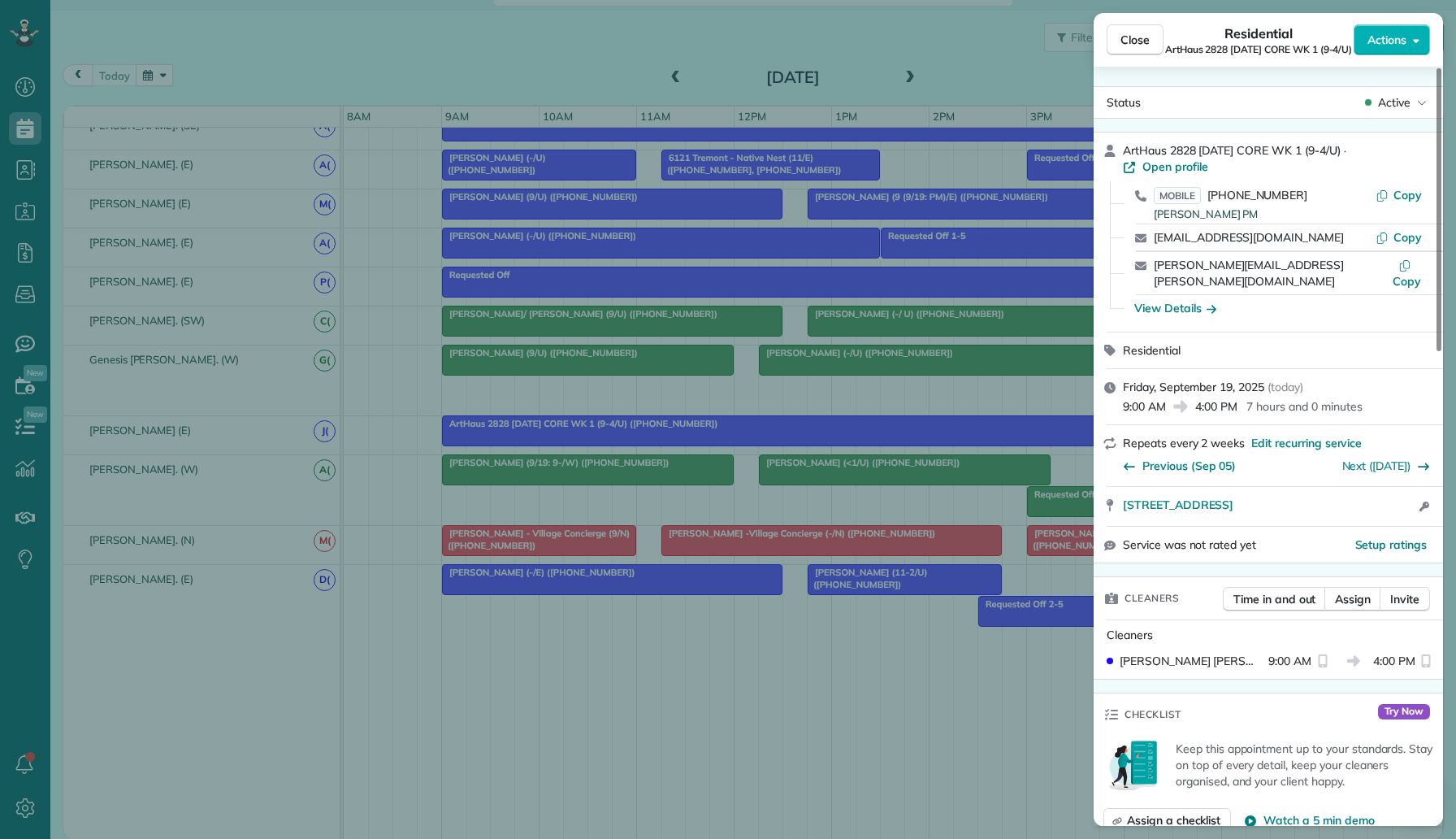
click at [978, 460] on div "Close Residential ArtHaus 2828 Friday CORE WK 1 (9-4/U) Actions Status Active A…" at bounding box center [728, 420] width 1456 height 839
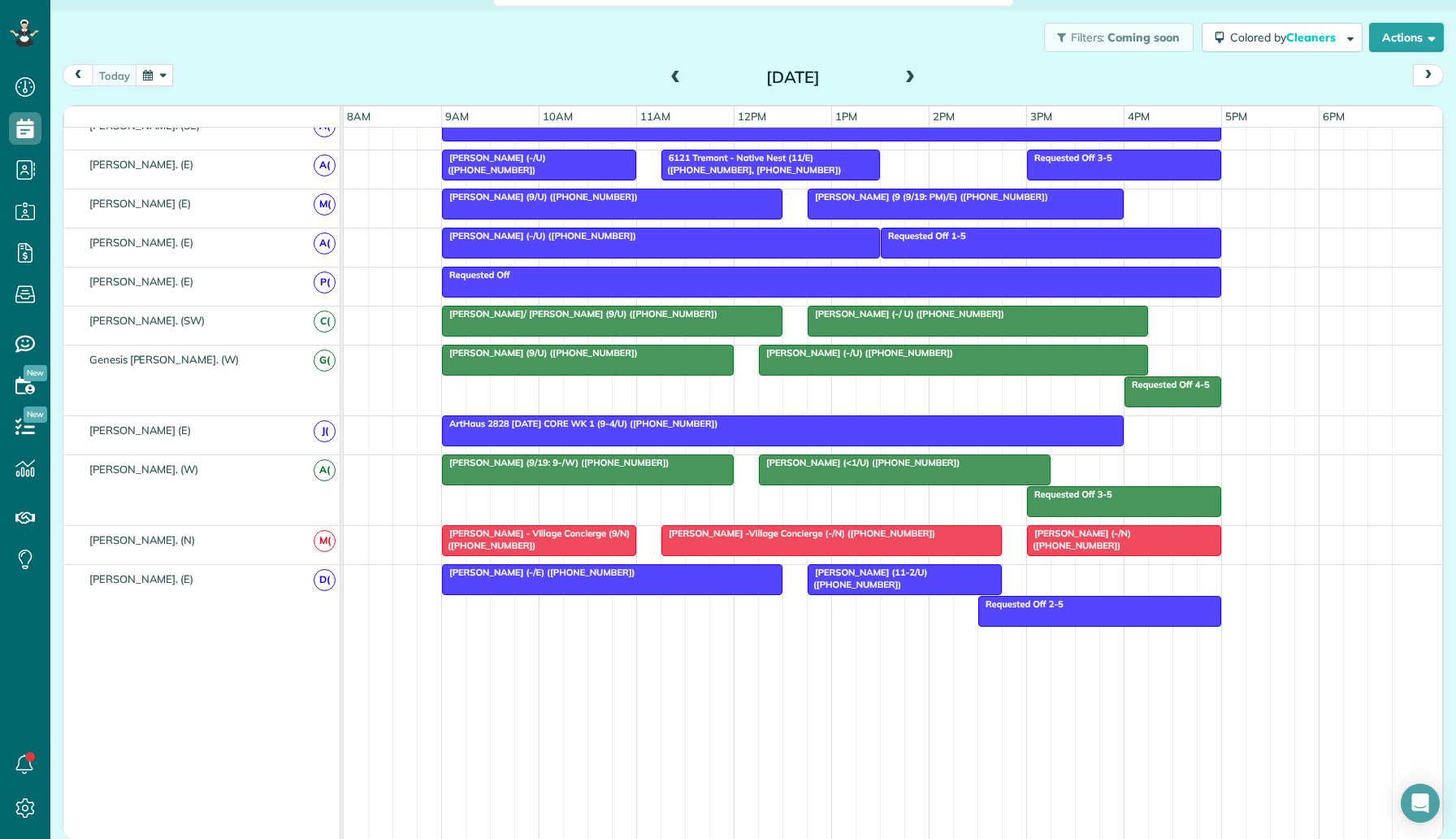
click at [1019, 433] on div at bounding box center [783, 431] width 680 height 30
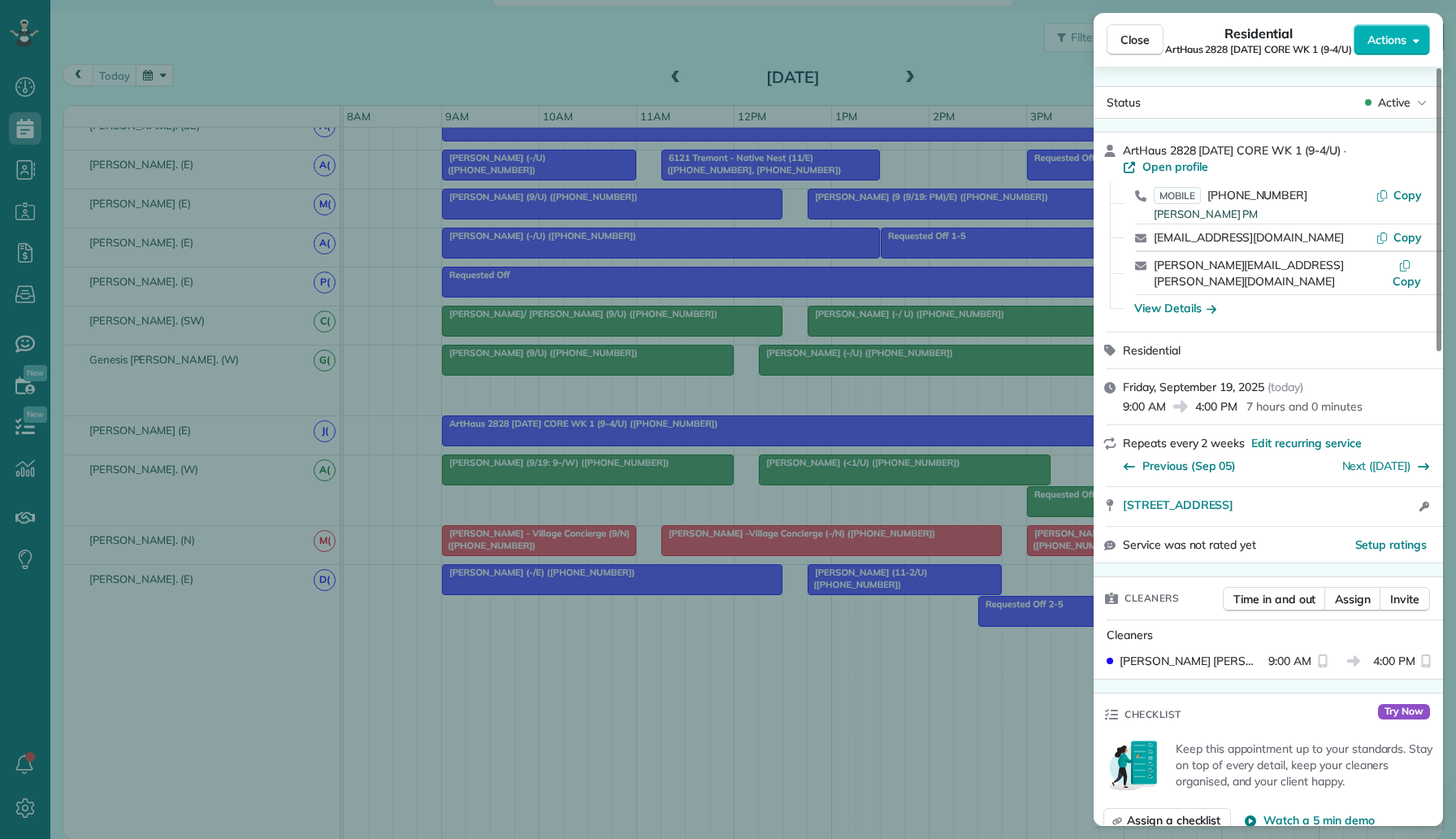
drag, startPoint x: 1302, startPoint y: 181, endPoint x: 1207, endPoint y: 181, distance: 95.0
click at [1207, 187] on div "MOBILE (469) 835-0073 CaSandra Sanchez PM" at bounding box center [1264, 202] width 221 height 31
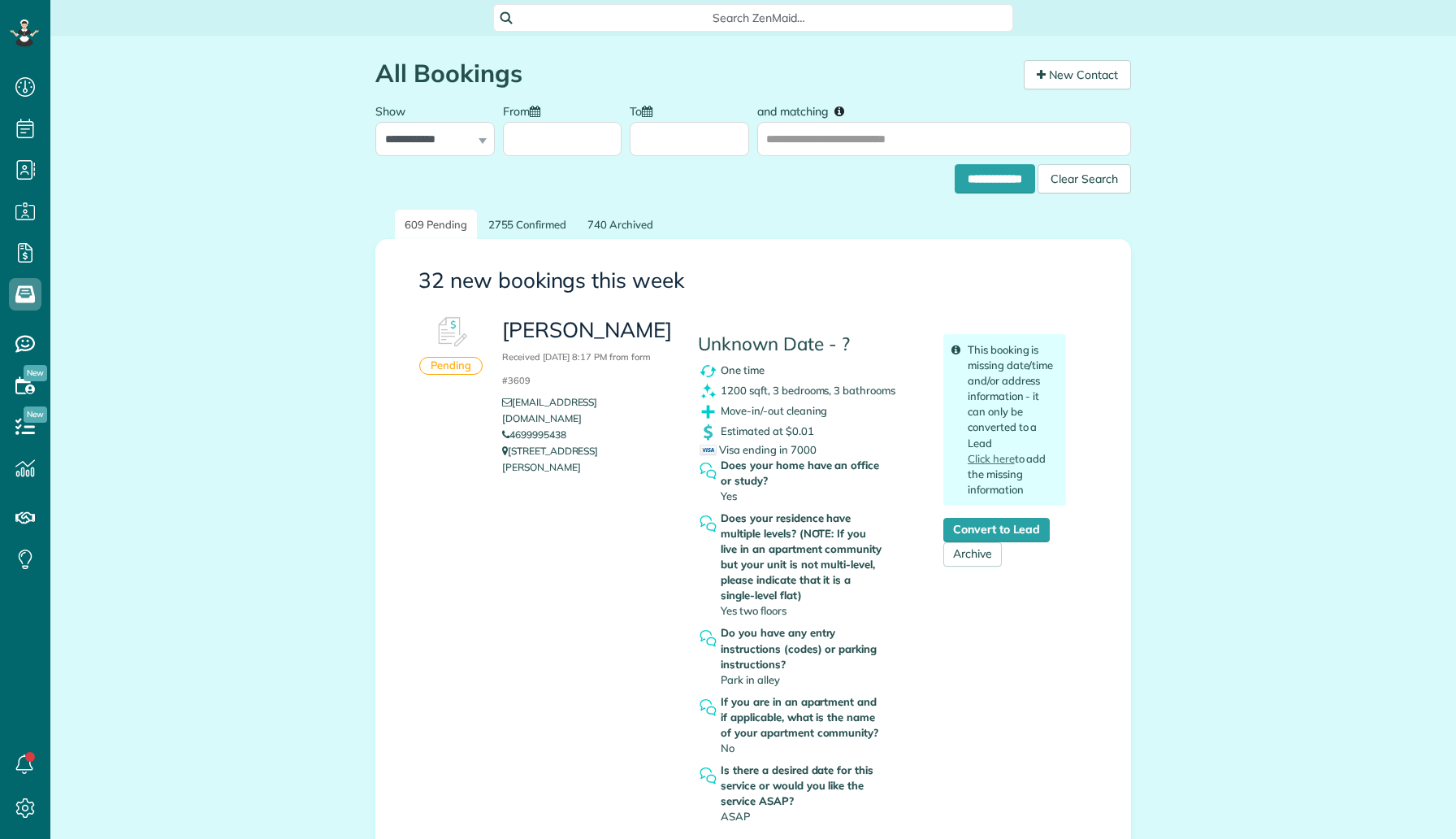
scroll to position [7, 7]
click at [964, 529] on link "Convert to Lead" at bounding box center [997, 530] width 106 height 24
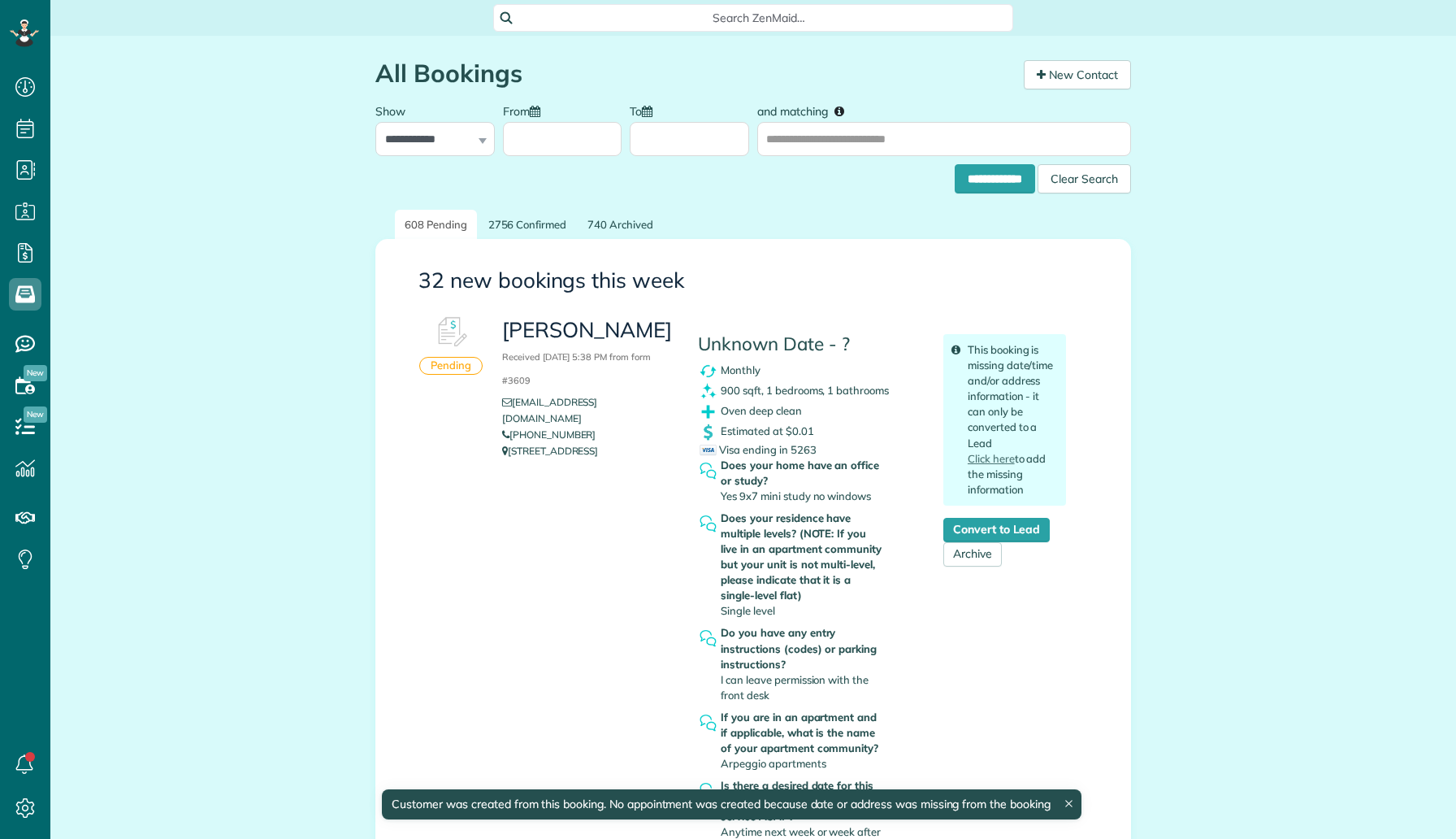
scroll to position [7, 7]
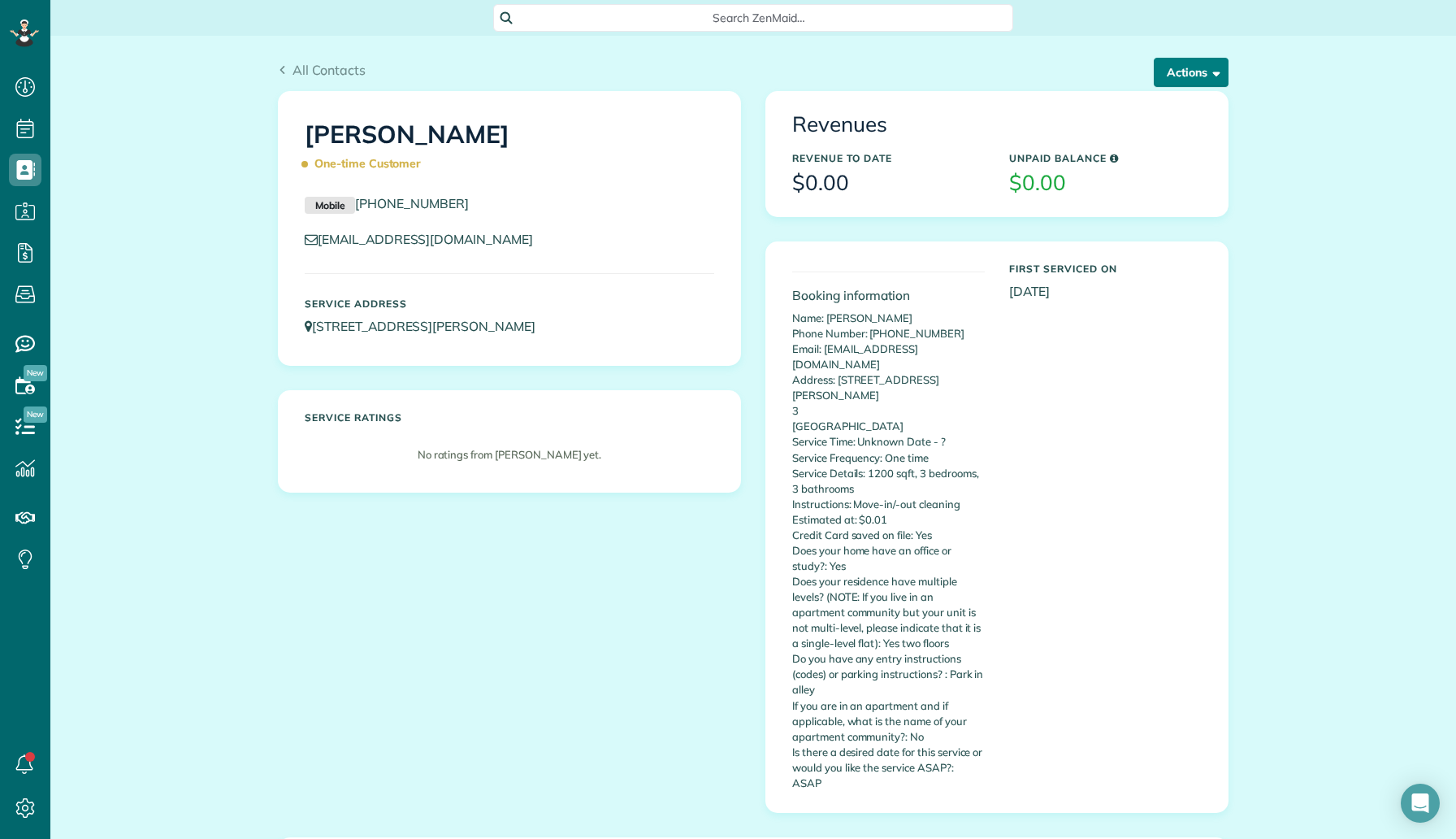
click at [1189, 65] on button "Actions" at bounding box center [1191, 72] width 75 height 30
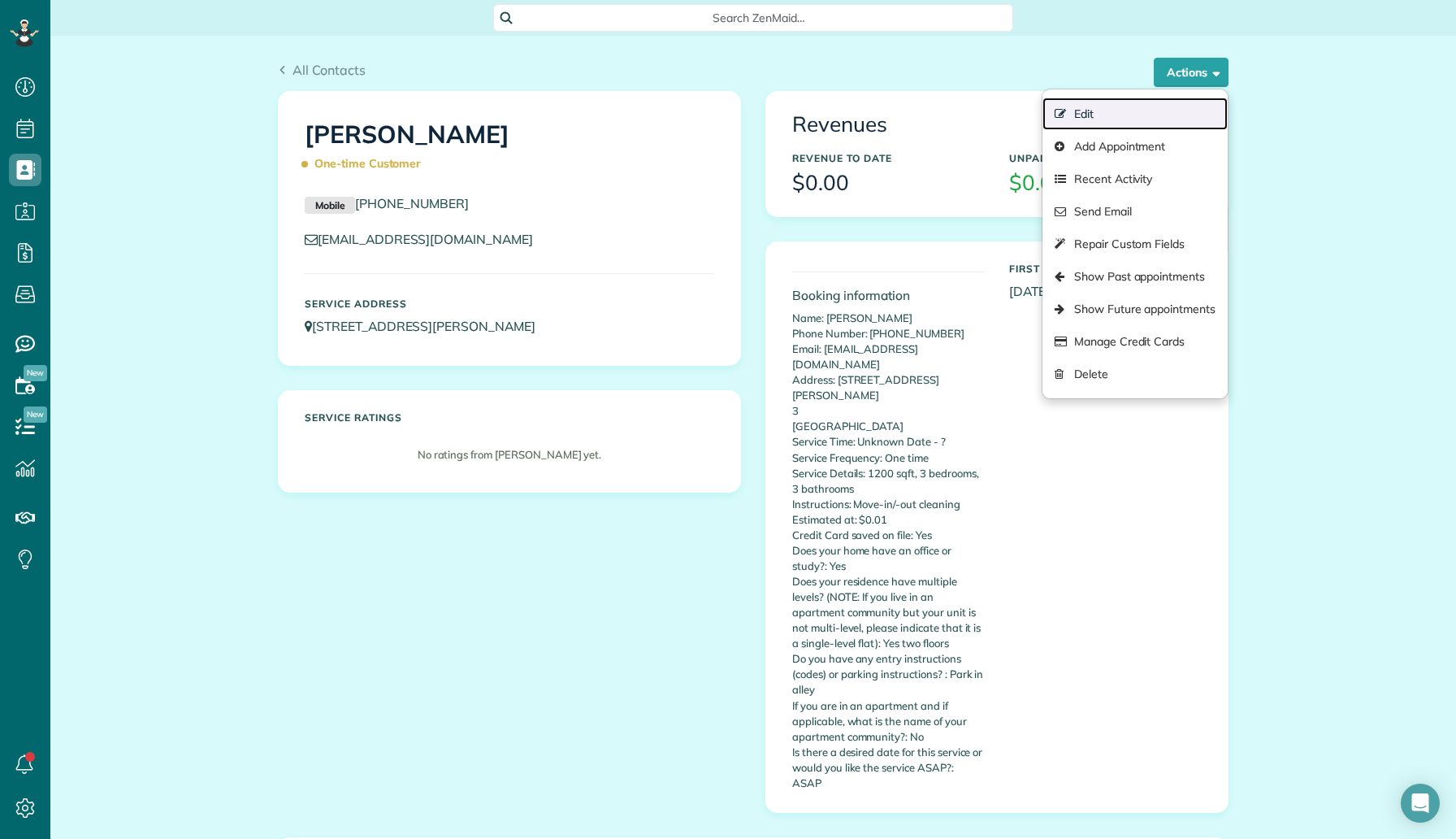
click at [1119, 101] on link "Edit" at bounding box center [1135, 113] width 185 height 32
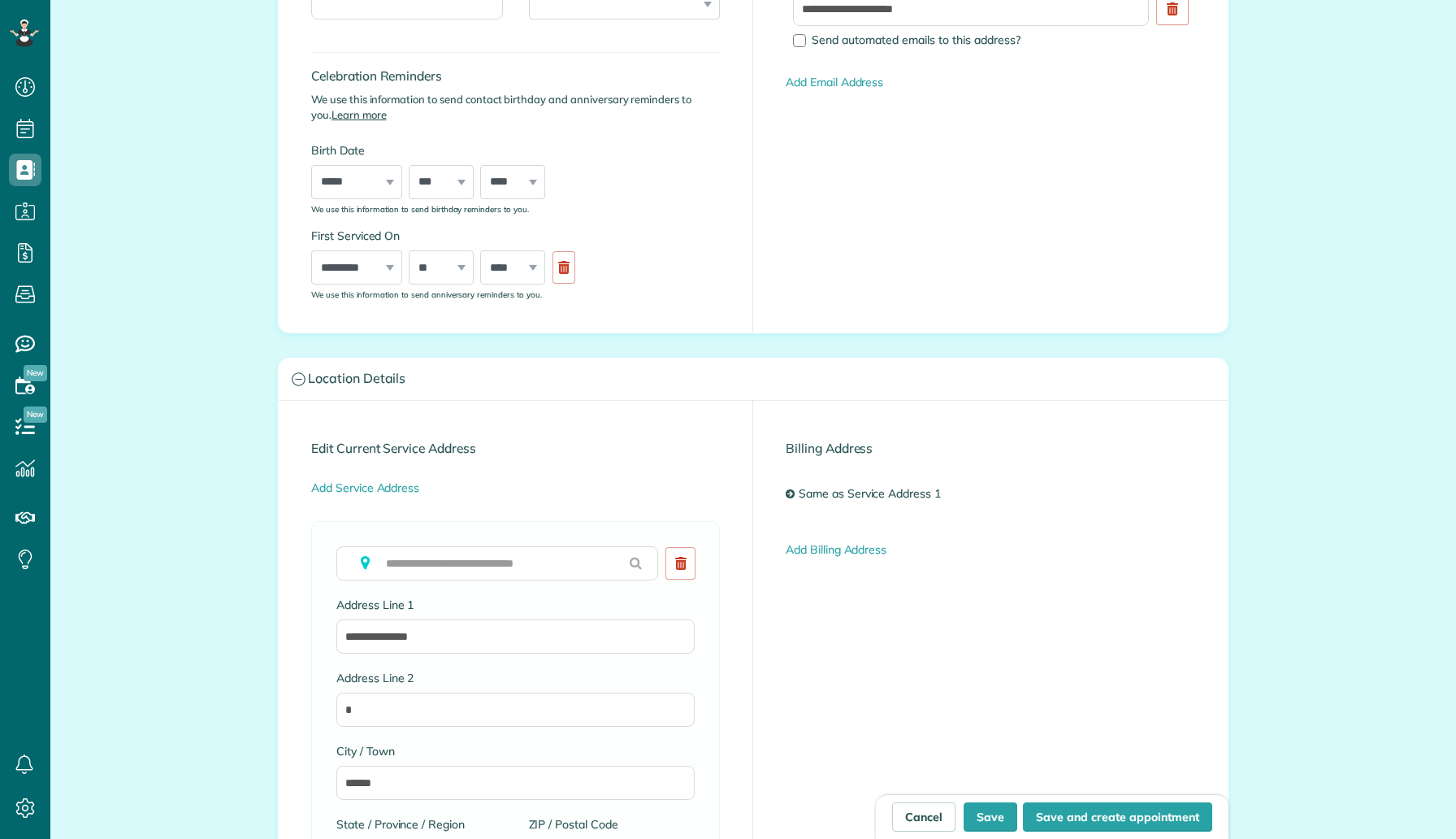
scroll to position [7, 7]
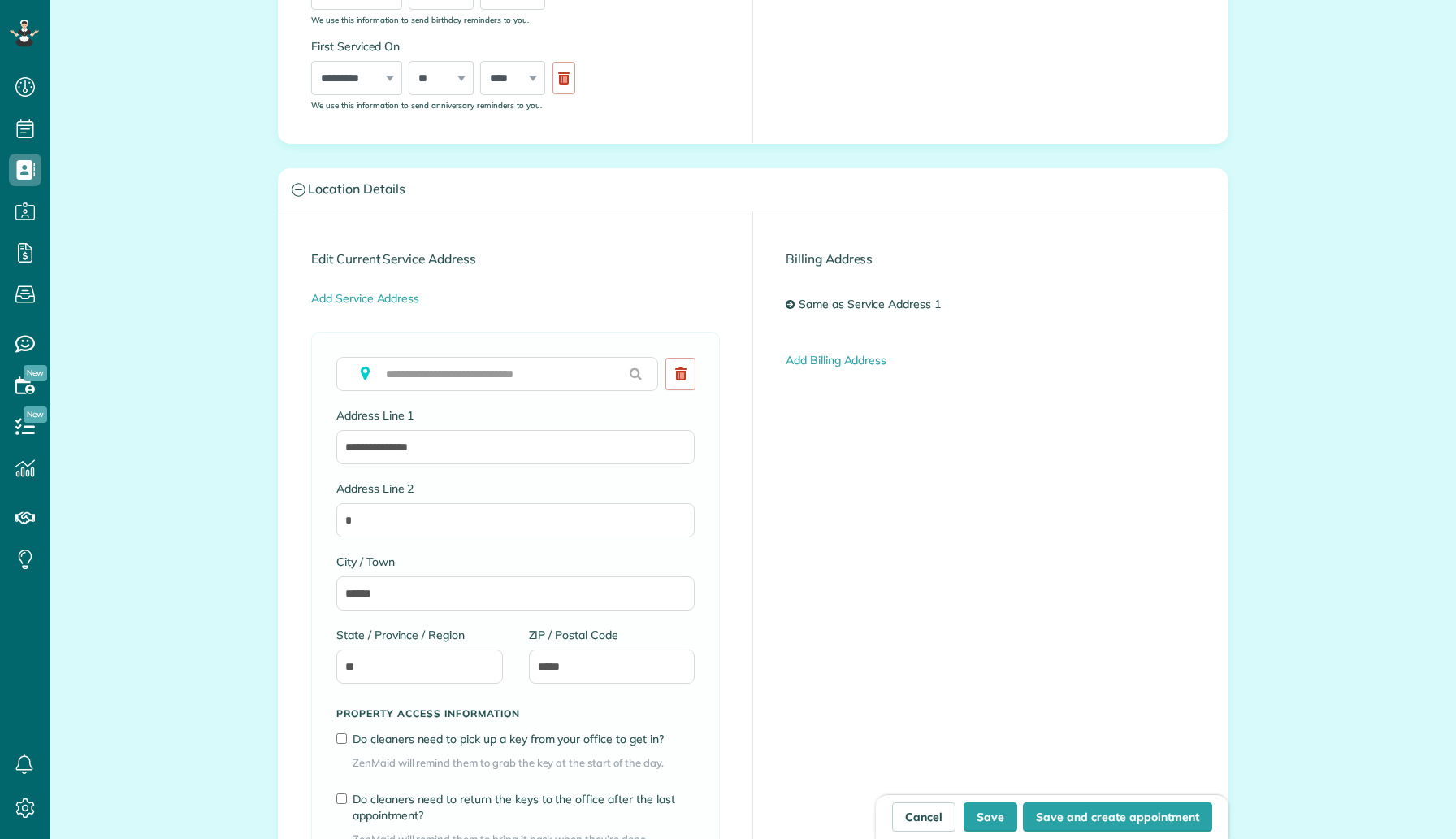
type input "**********"
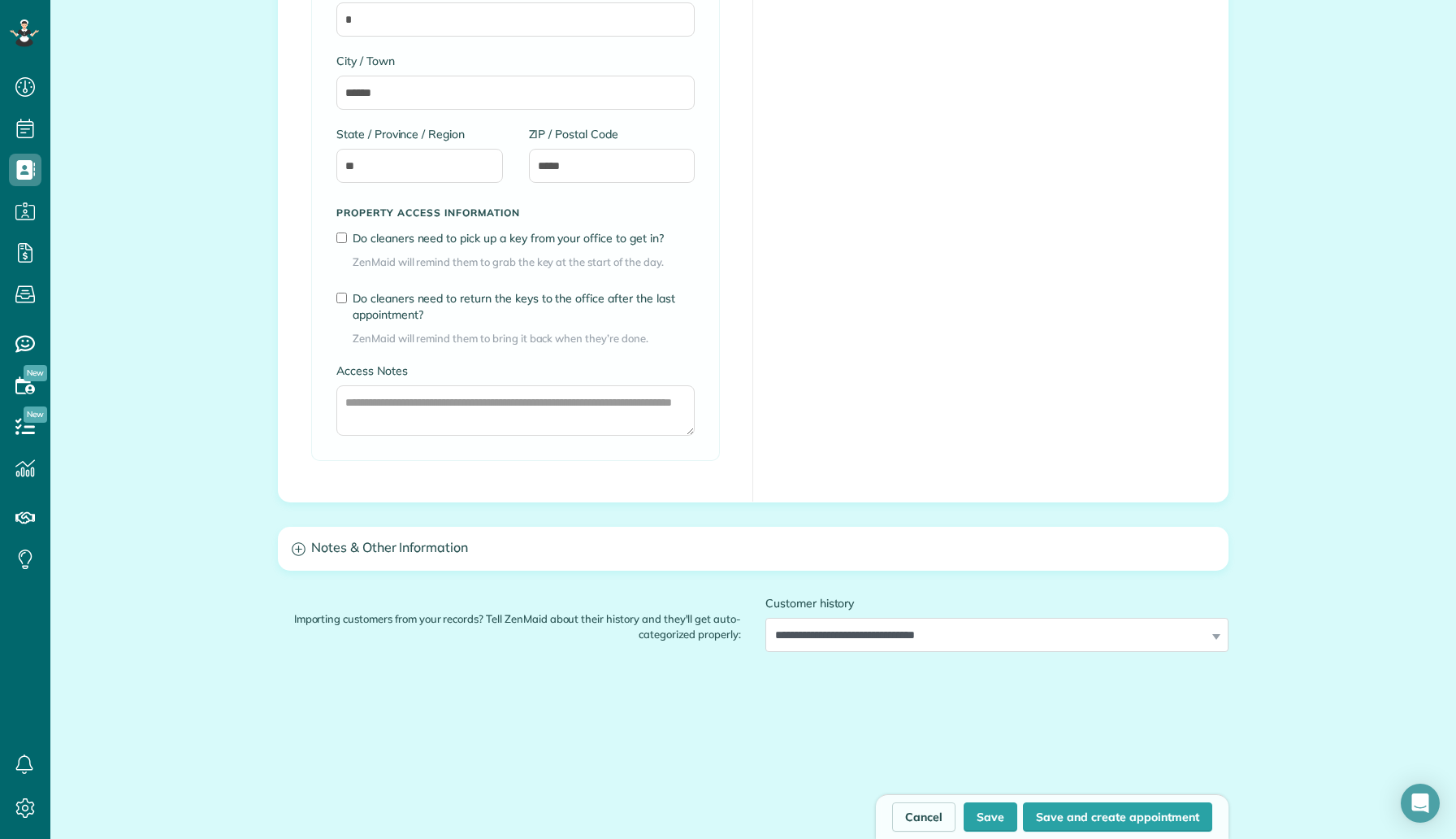
scroll to position [1192, 0]
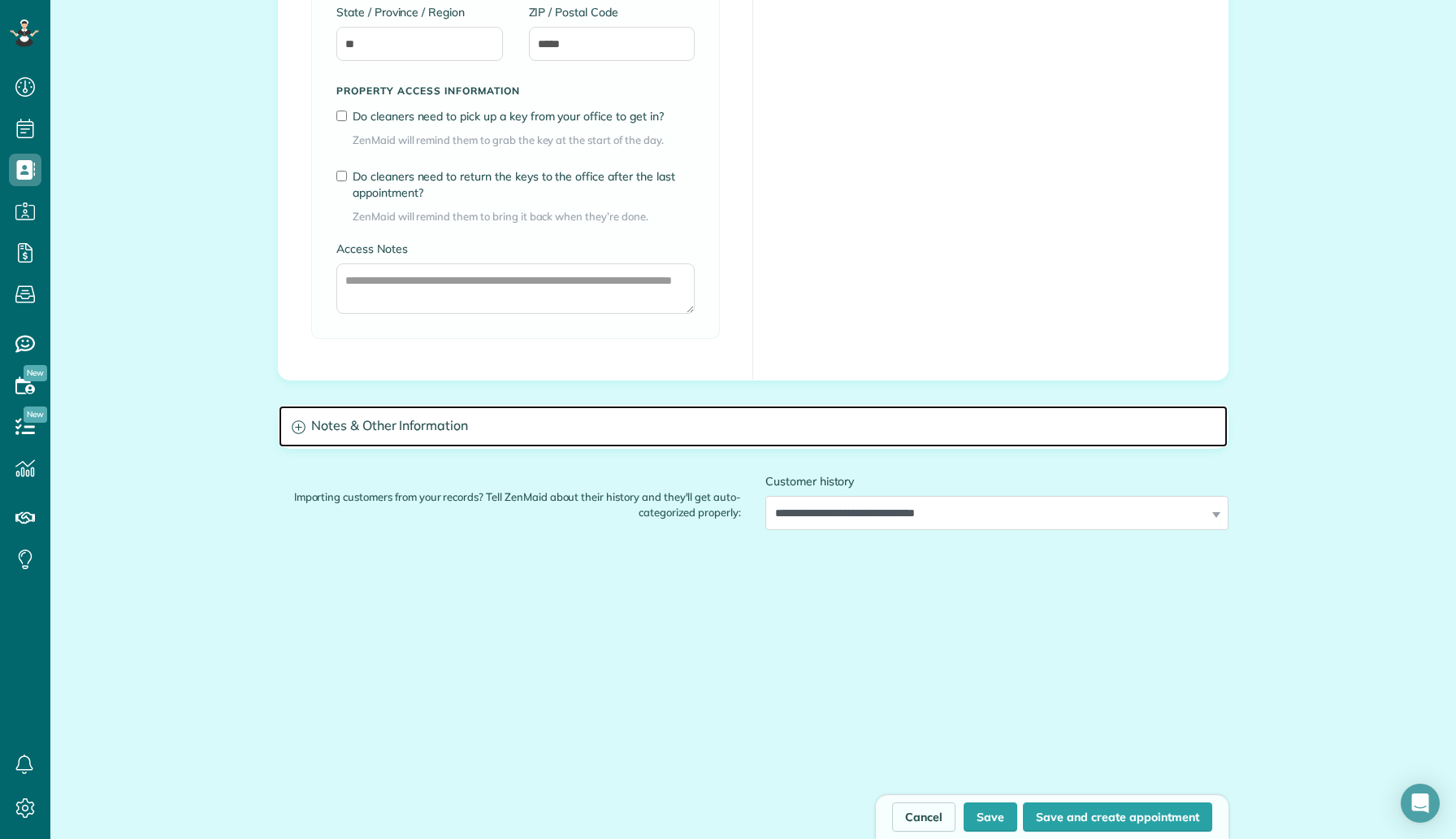
click at [458, 431] on h3 "Notes & Other Information" at bounding box center [753, 426] width 949 height 42
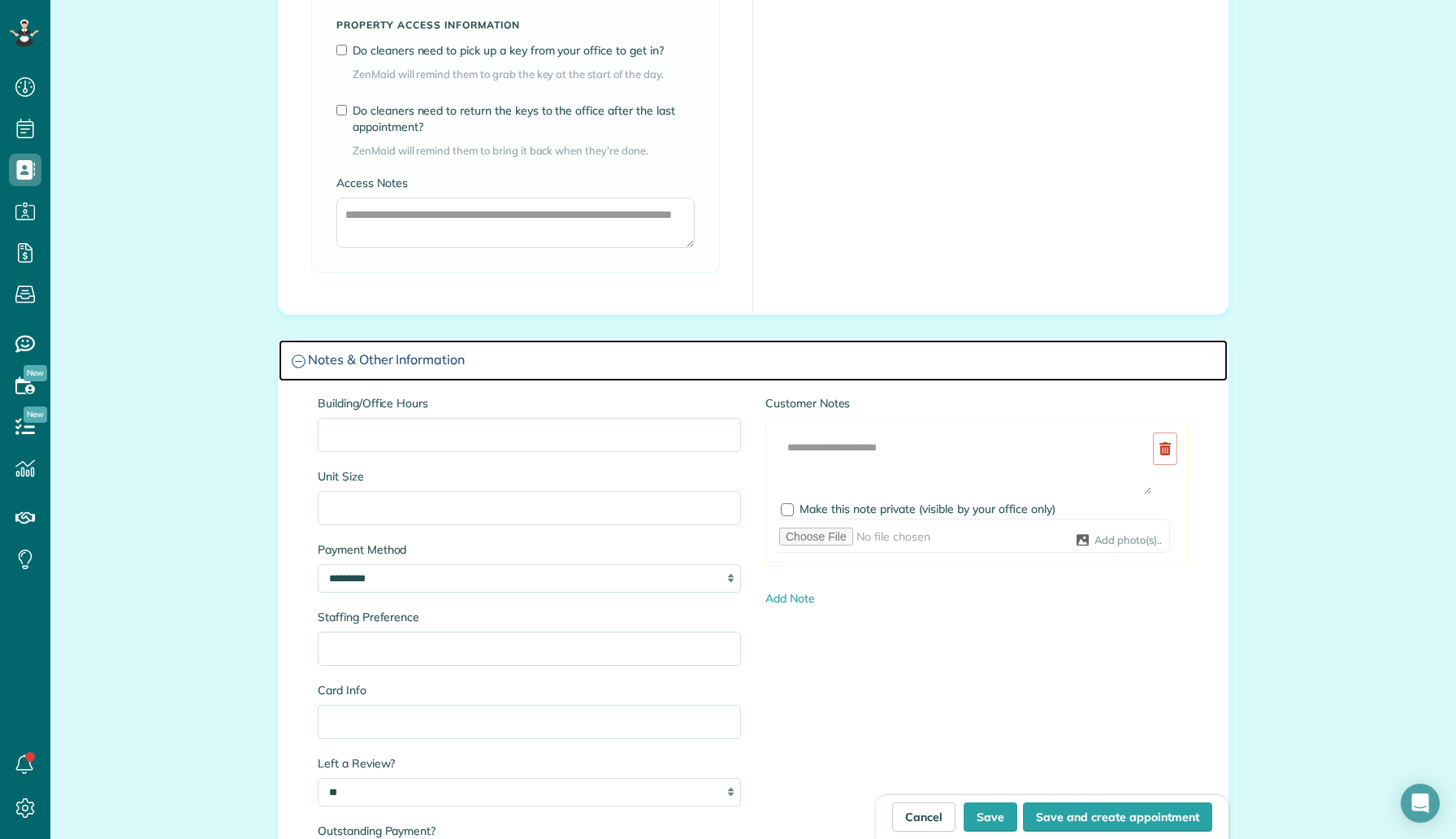
scroll to position [1349, 0]
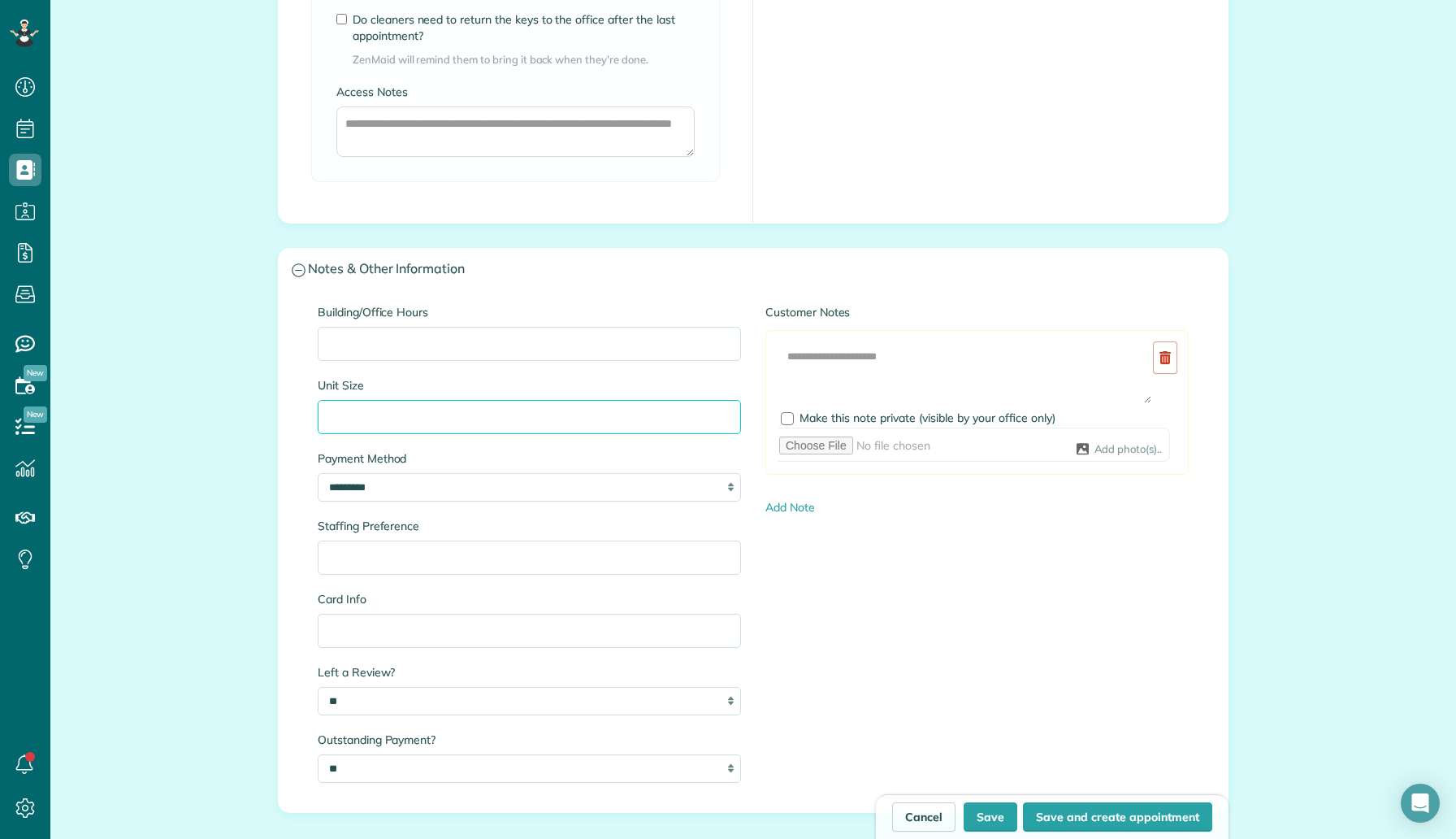
click at [439, 420] on input "Unit Size" at bounding box center [529, 416] width 424 height 34
type input "**********"
click at [487, 335] on input "Building/Office Hours" at bounding box center [529, 344] width 424 height 34
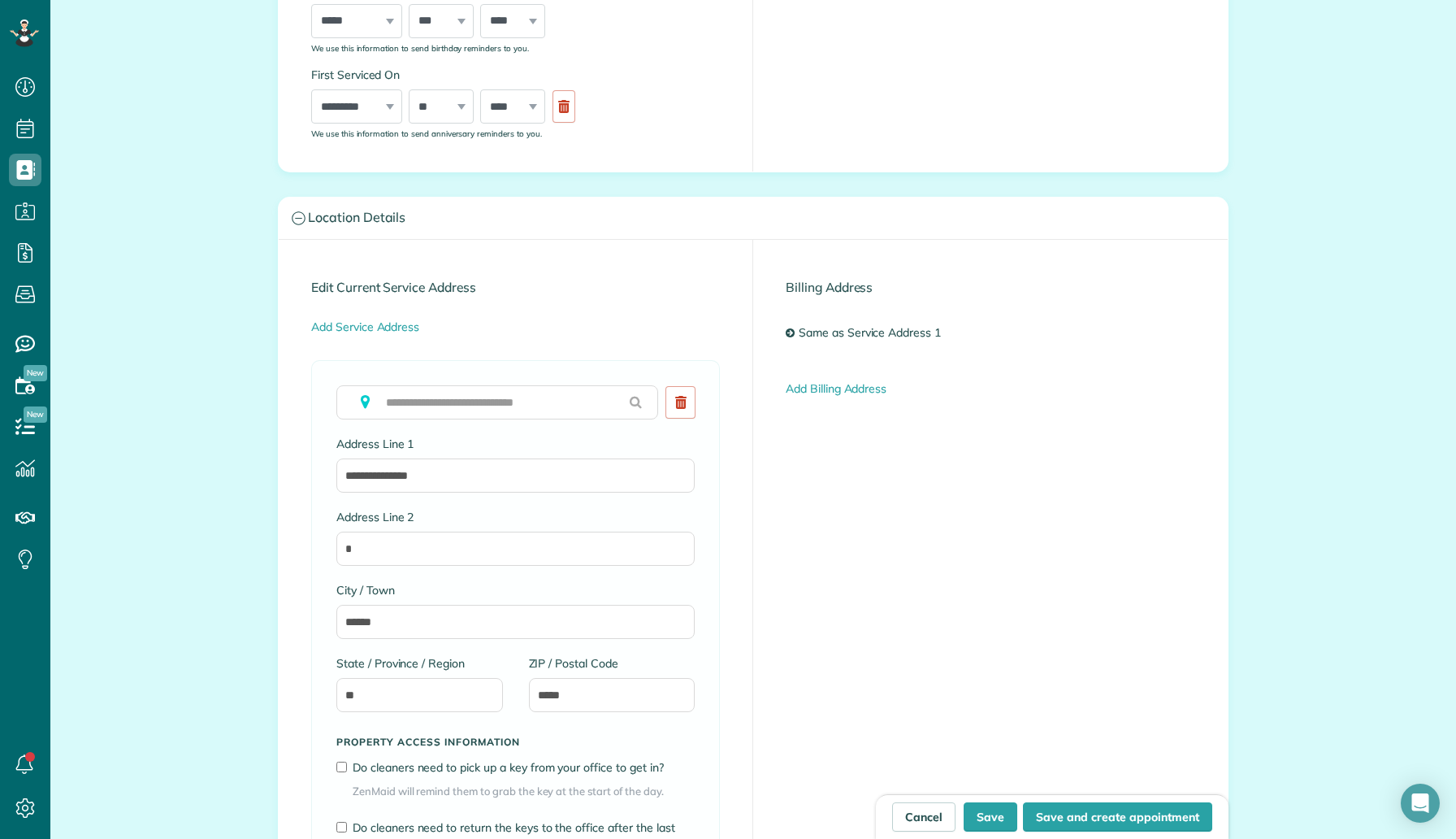
scroll to position [0, 0]
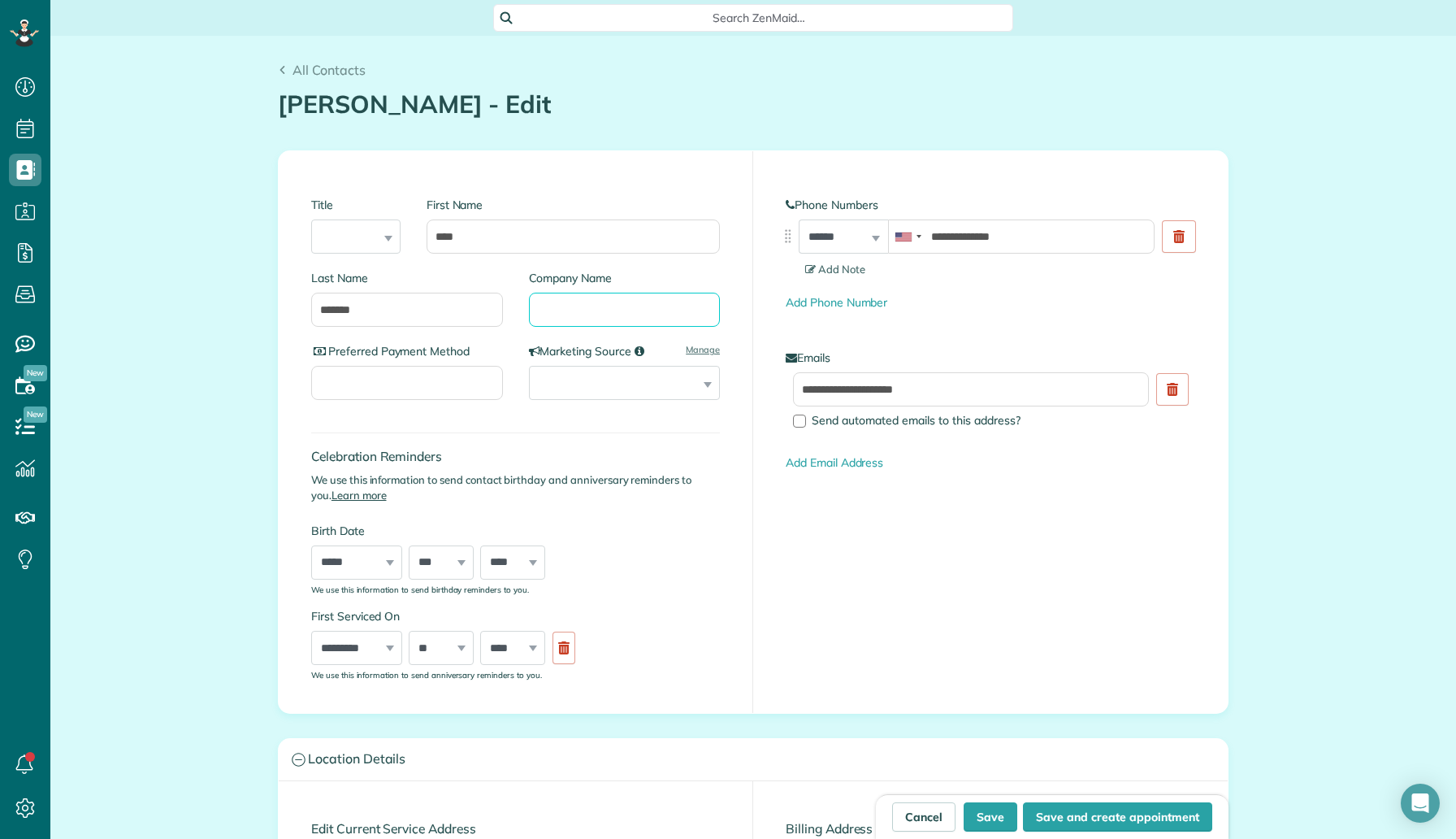
click at [567, 316] on input "Company Name" at bounding box center [625, 309] width 192 height 34
type input "****"
click at [991, 809] on button "Save" at bounding box center [990, 817] width 54 height 30
type input "**********"
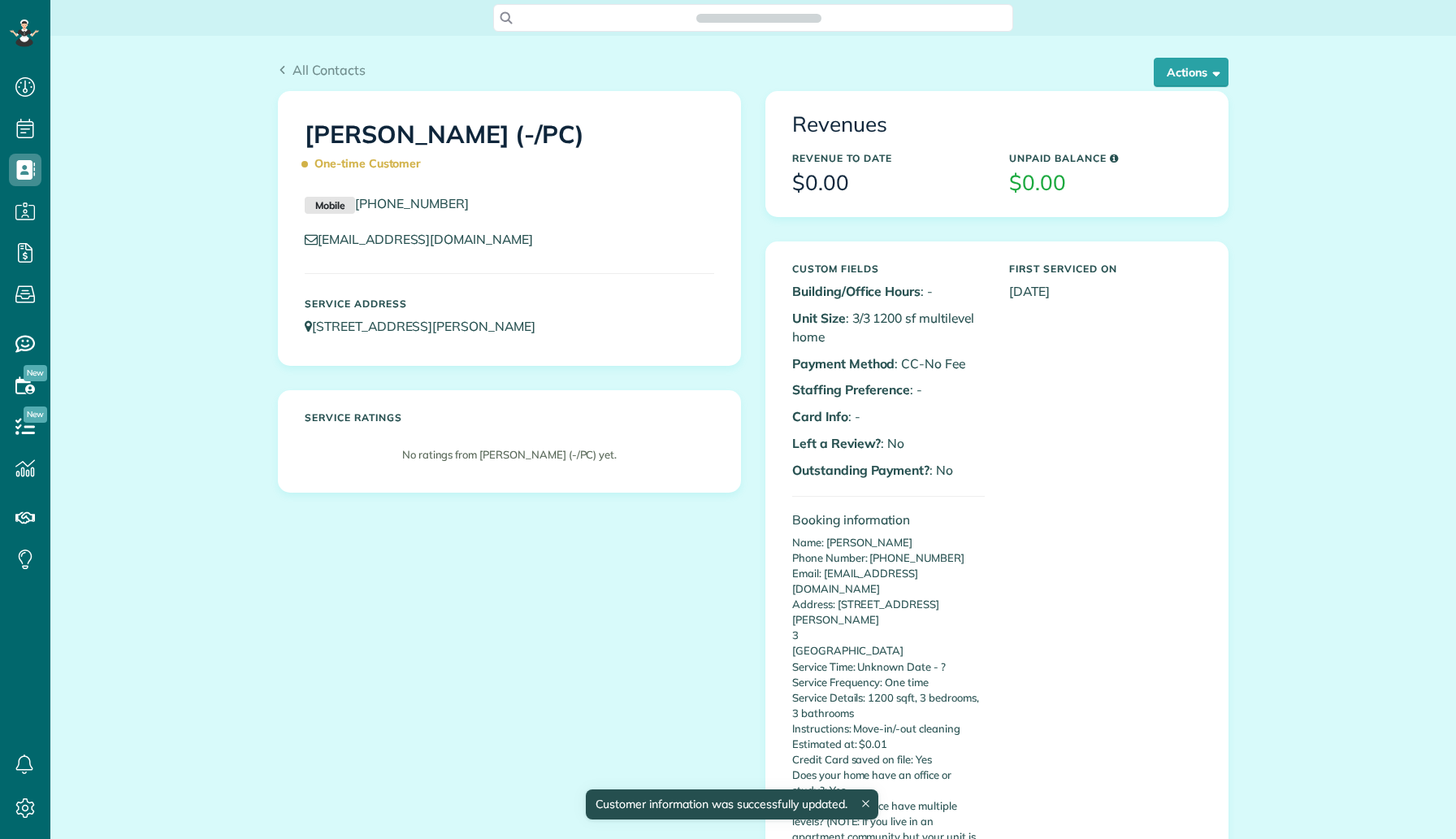
scroll to position [7, 7]
click at [1194, 72] on button "Actions" at bounding box center [1191, 72] width 75 height 30
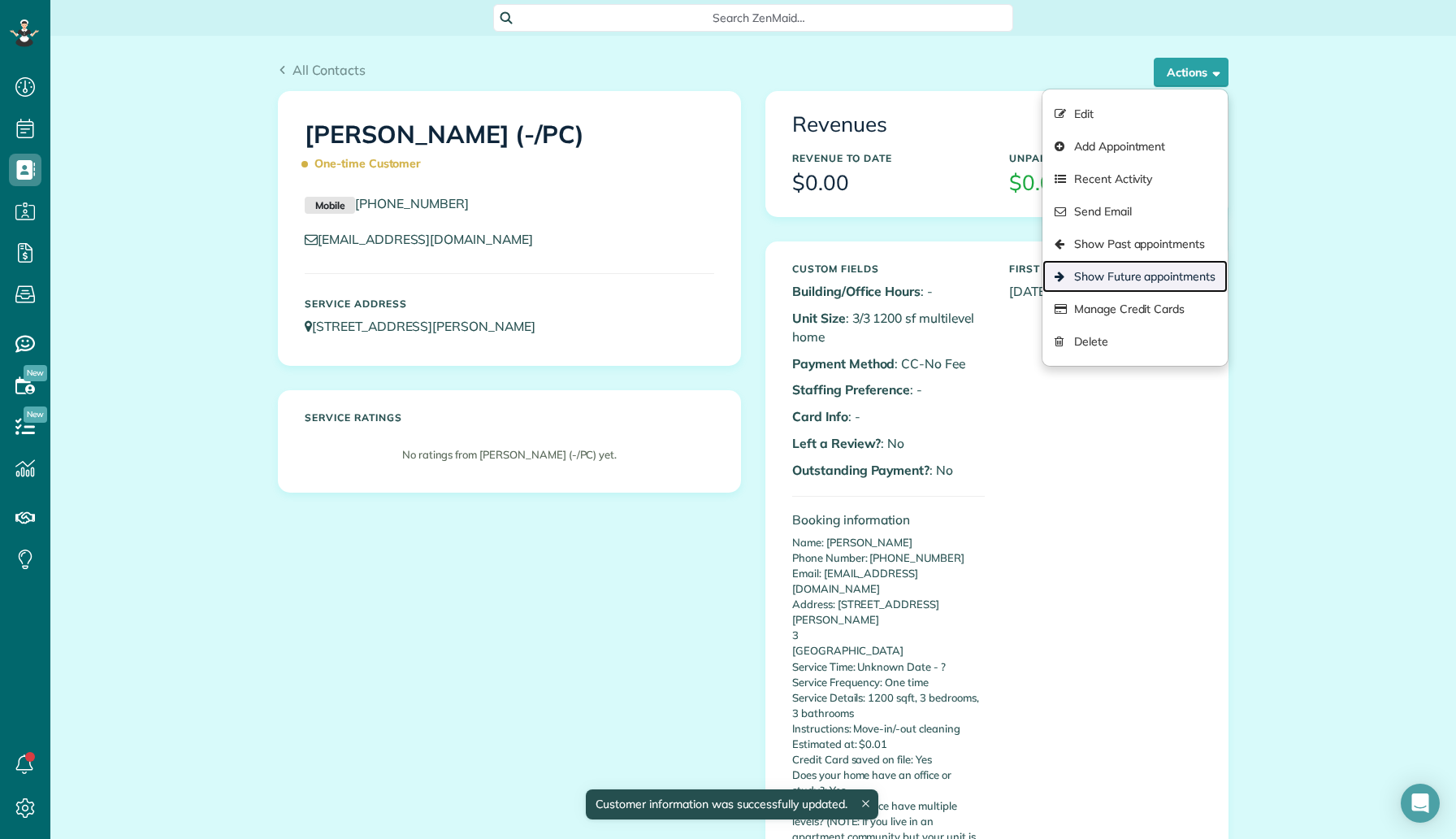
click at [1155, 278] on link "Show Future appointments" at bounding box center [1135, 276] width 185 height 32
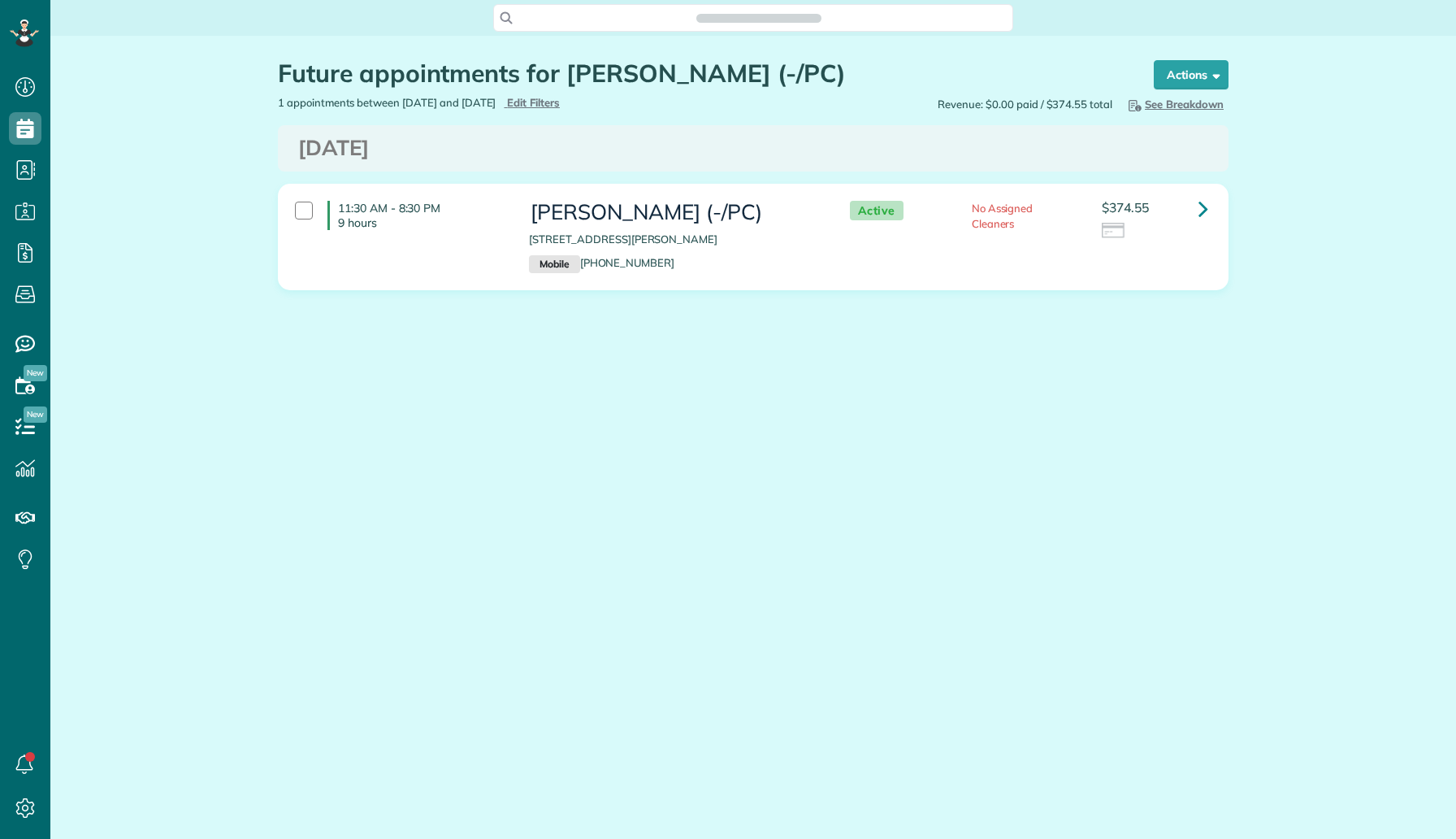
scroll to position [7, 7]
click at [1200, 204] on icon at bounding box center [1203, 208] width 10 height 29
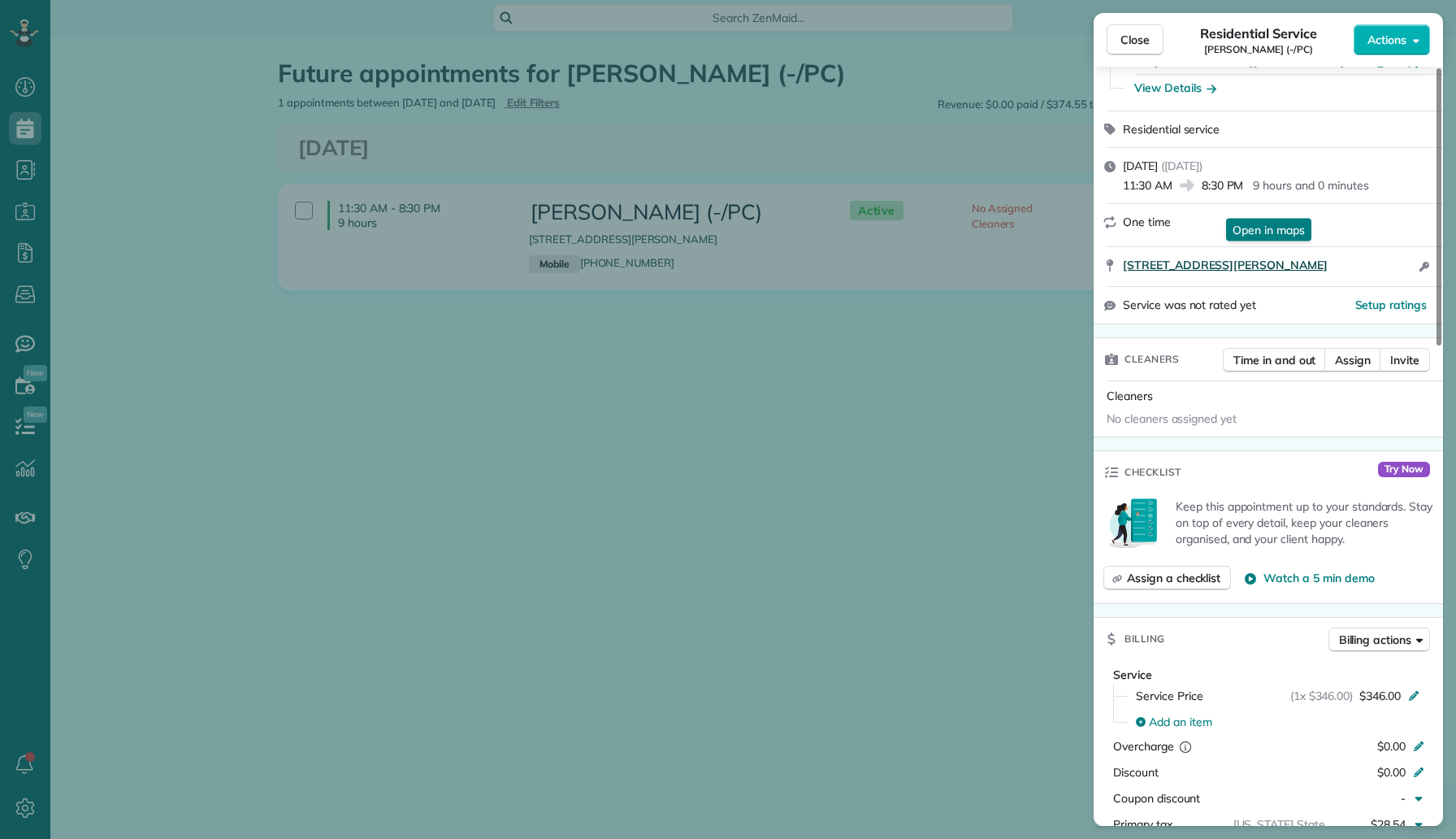
scroll to position [358, 0]
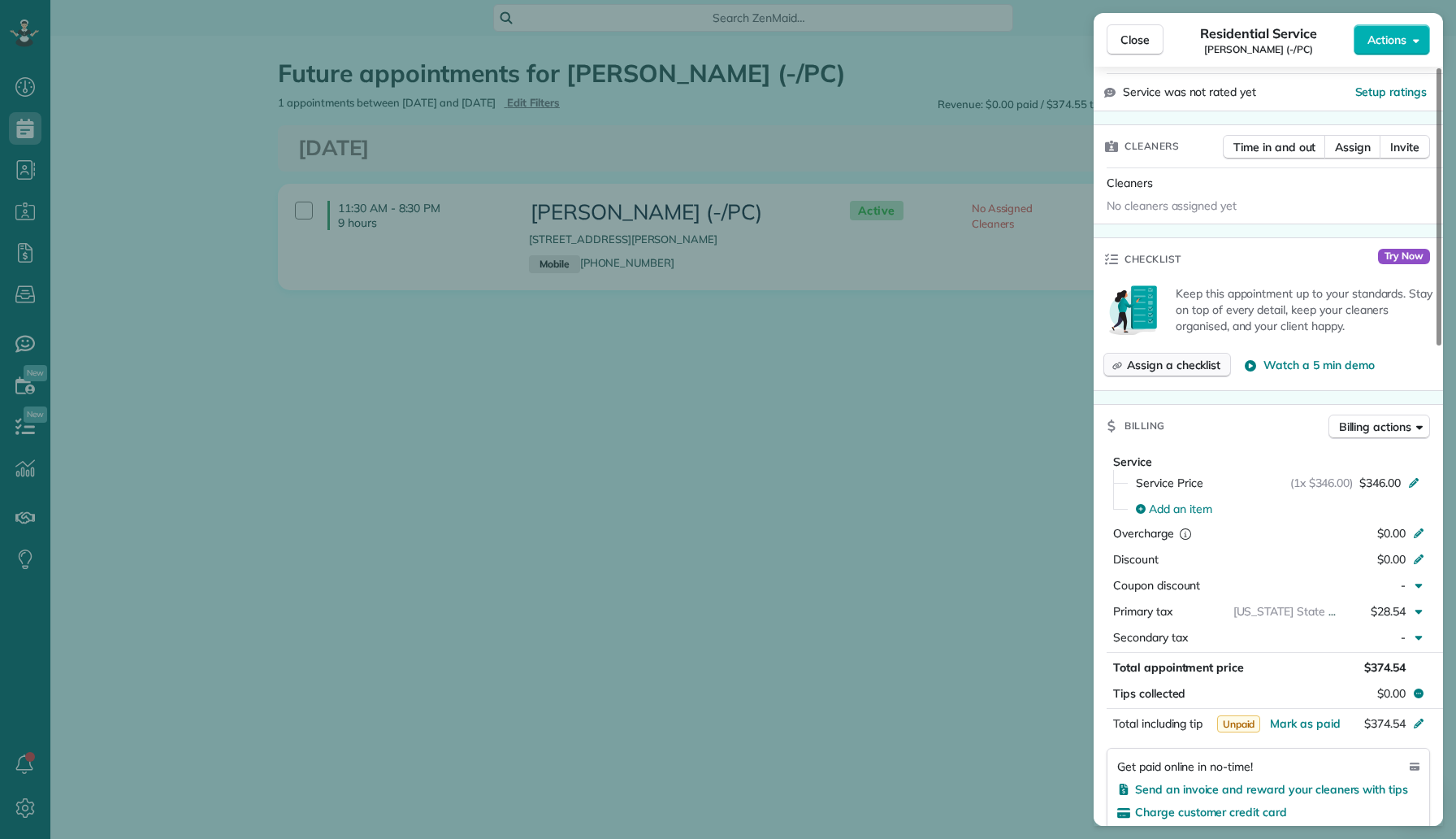
click at [1177, 373] on button "Assign a checklist" at bounding box center [1167, 365] width 127 height 24
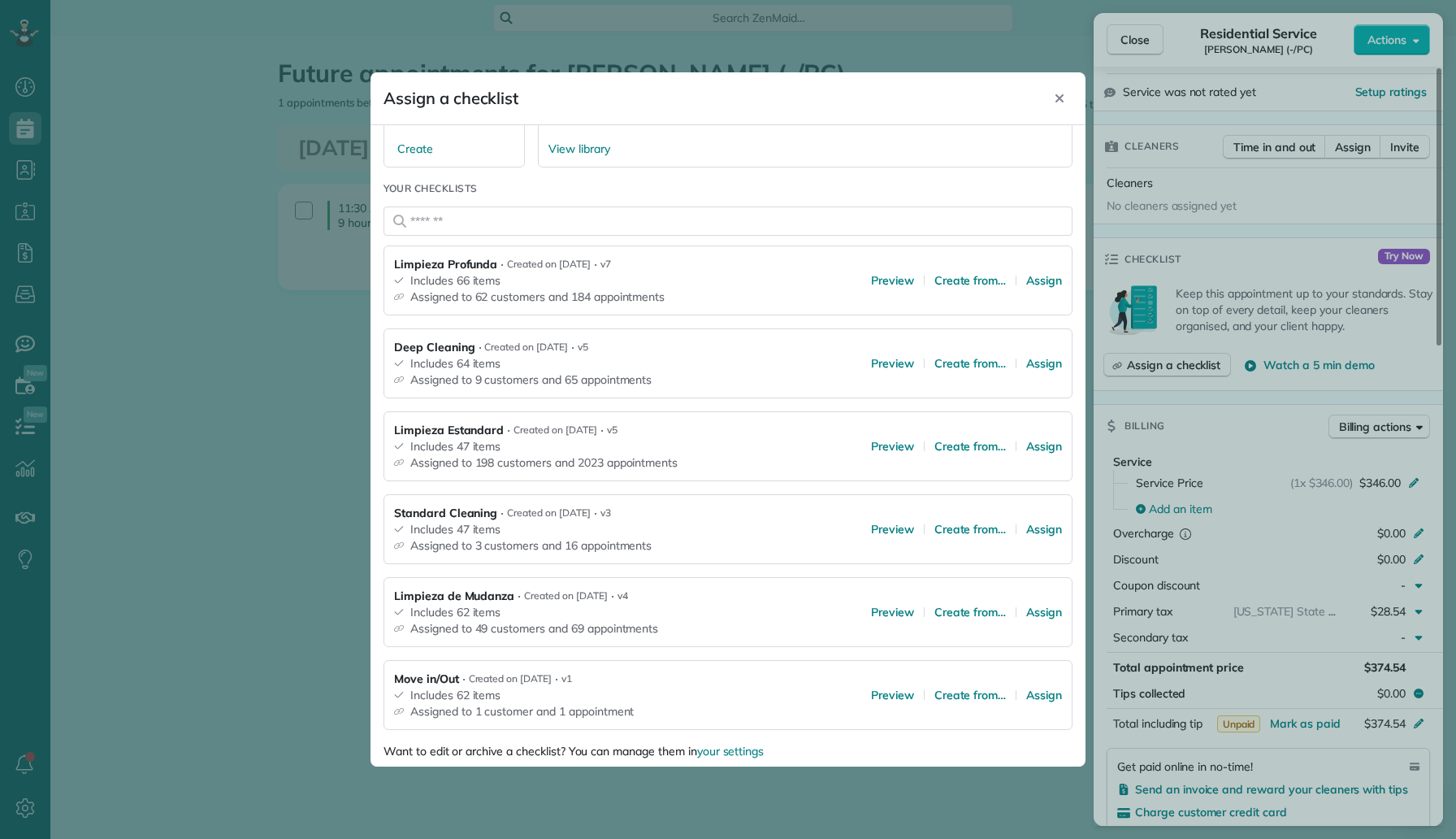
scroll to position [140, 0]
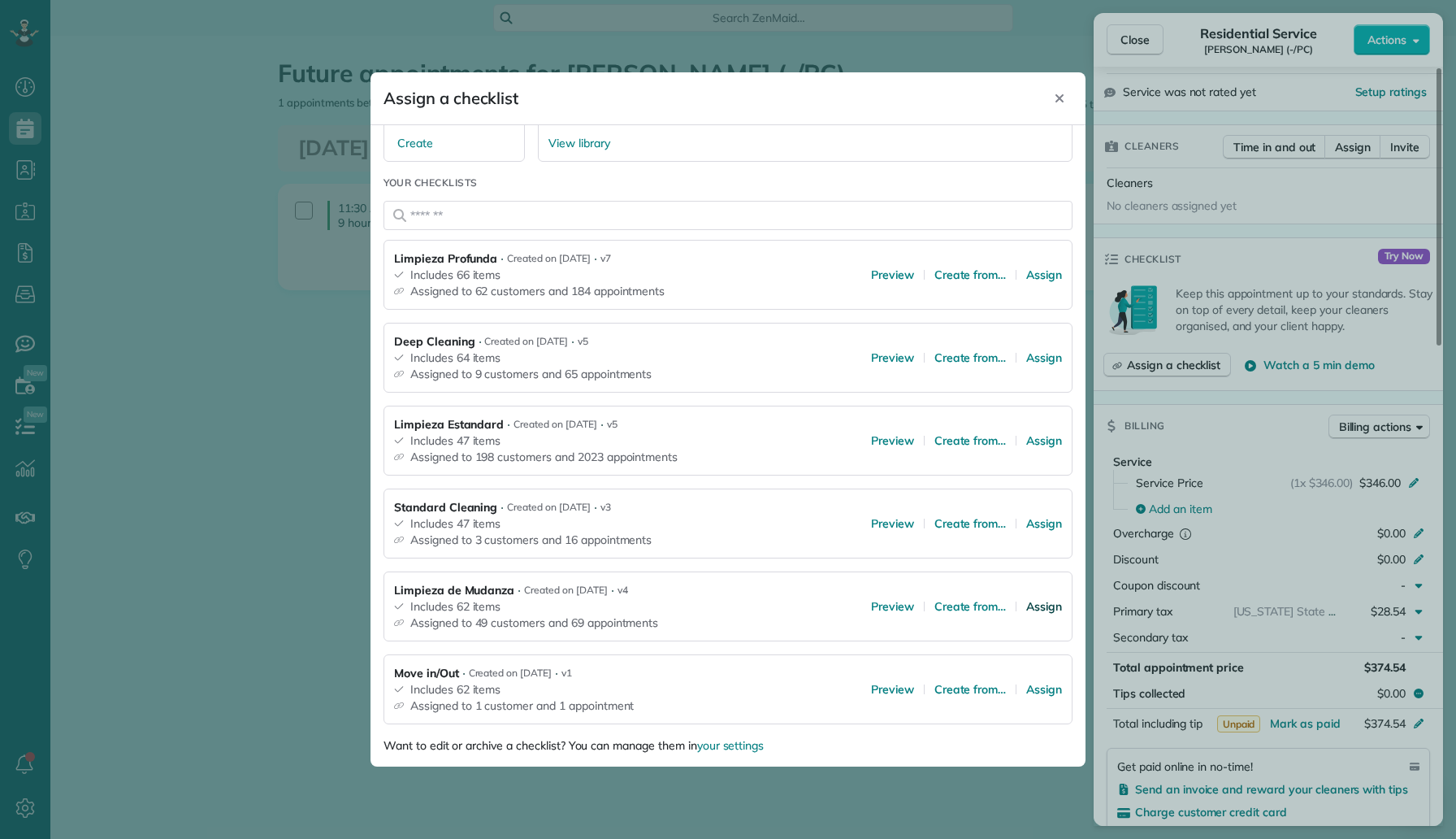
click at [1049, 604] on span "Assign" at bounding box center [1044, 606] width 36 height 17
